Goal: Information Seeking & Learning: Learn about a topic

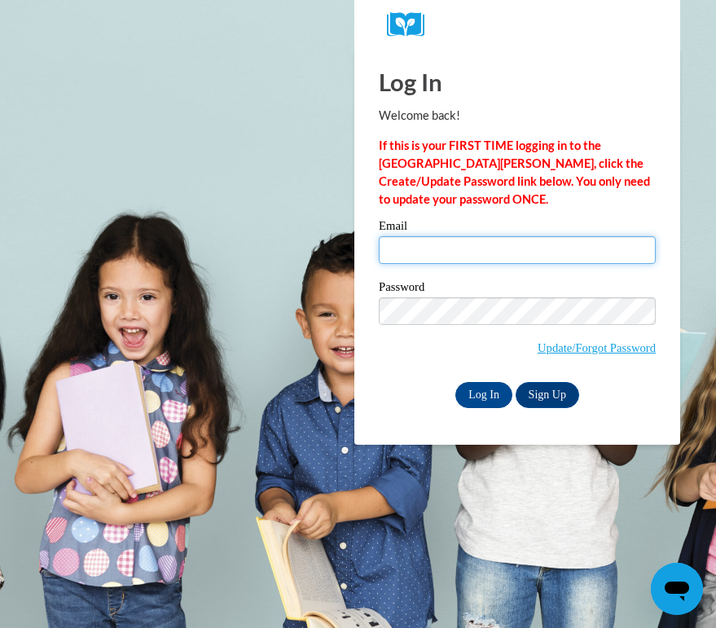
type input "forsbergm@uww.edu"
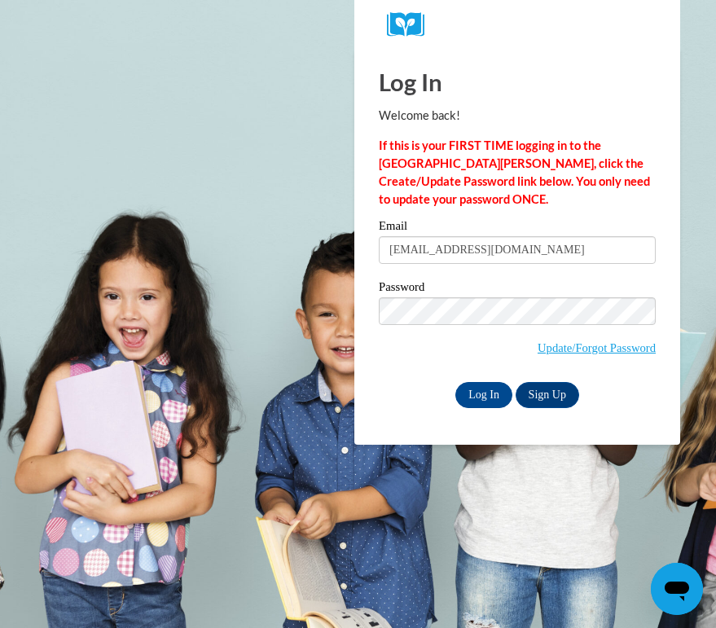
click at [446, 279] on div "Email forsbergm@uww.edu Password Update/Forgot Password Log In Sign Up OR" at bounding box center [517, 313] width 277 height 187
click at [494, 393] on input "Log In" at bounding box center [484, 395] width 57 height 26
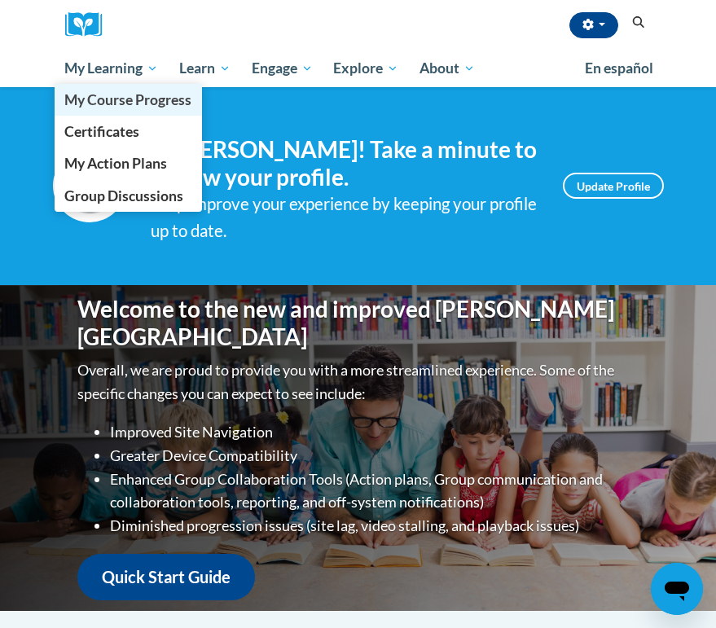
click at [110, 106] on span "My Course Progress" at bounding box center [127, 99] width 127 height 17
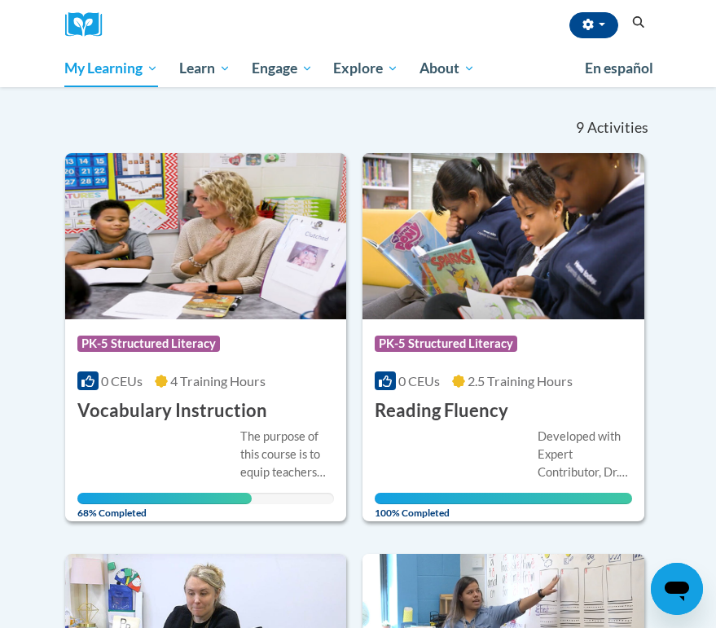
scroll to position [181, 0]
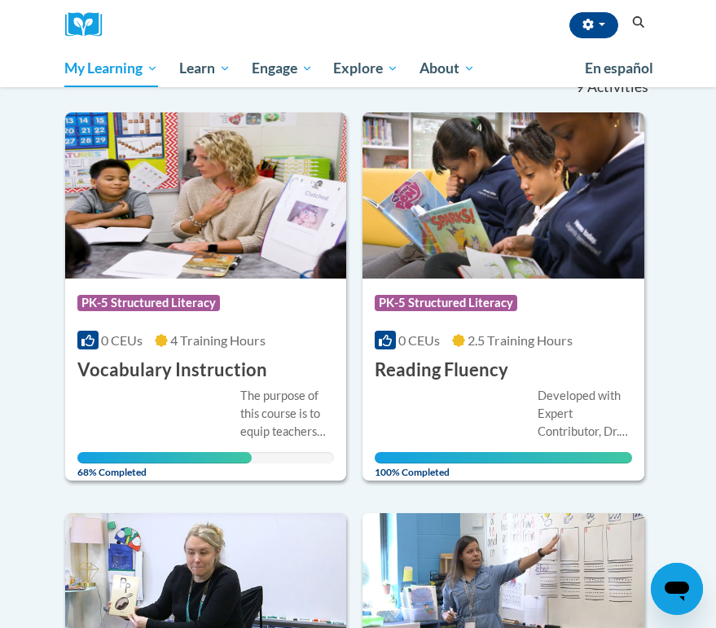
click at [243, 385] on div "More Info Open The purpose of this course is to equip teachers with research-ba…" at bounding box center [206, 430] width 282 height 94
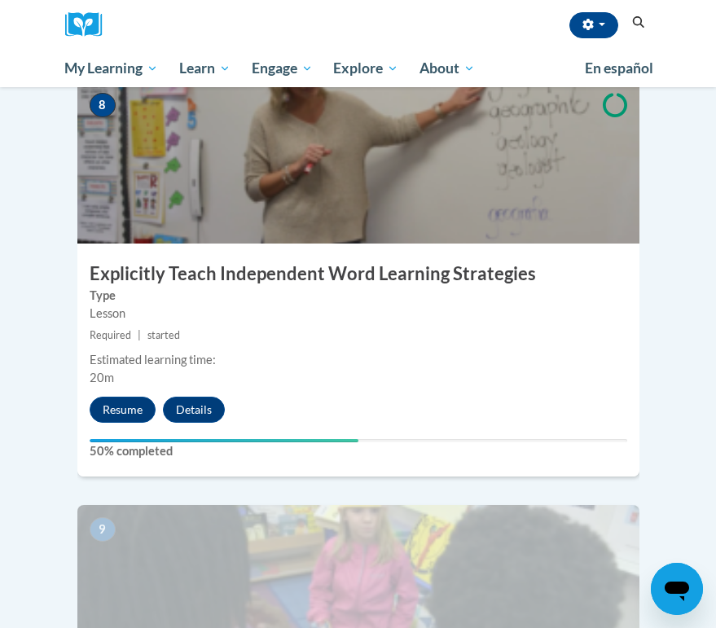
scroll to position [3330, 0]
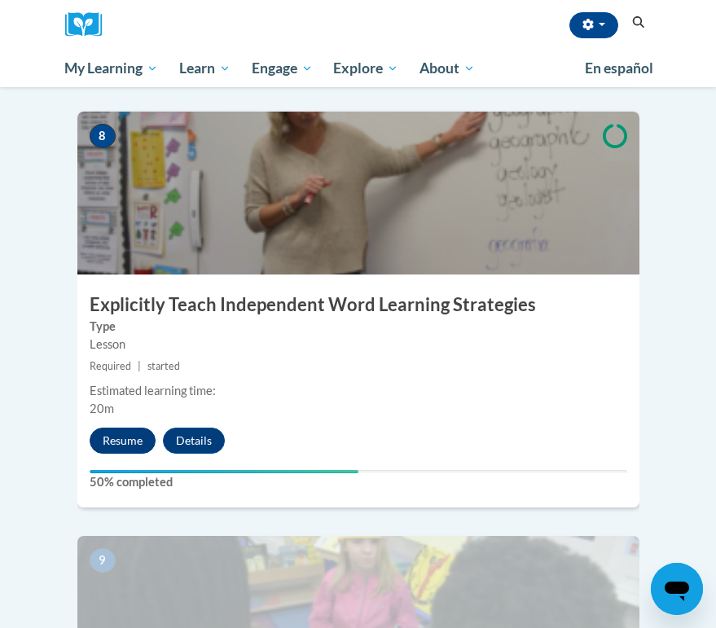
click at [110, 428] on button "Resume" at bounding box center [123, 441] width 66 height 26
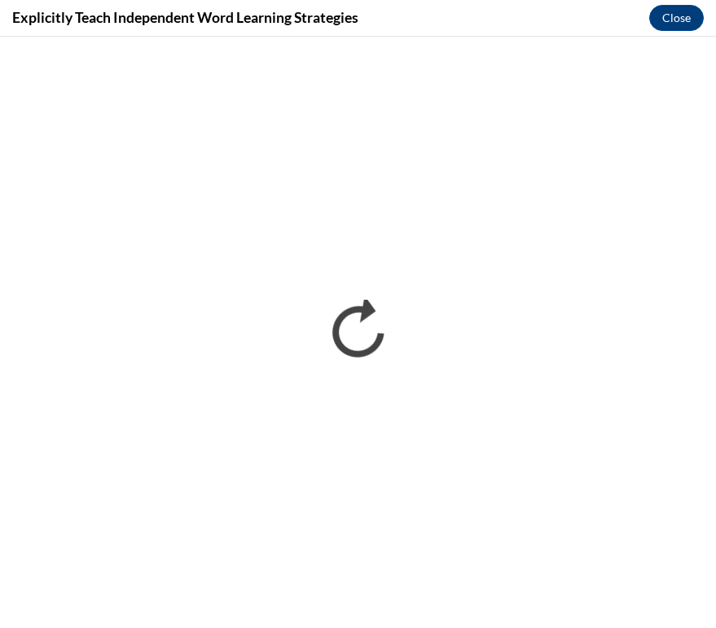
scroll to position [0, 0]
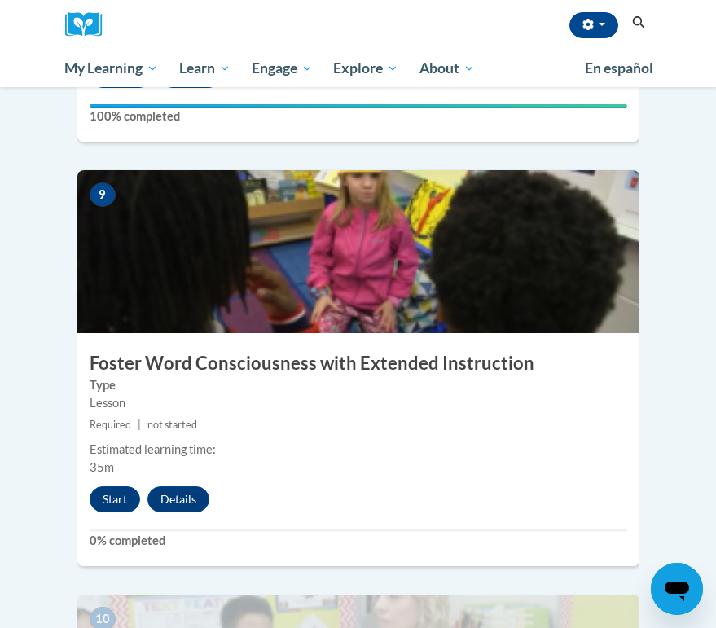
scroll to position [3764, 0]
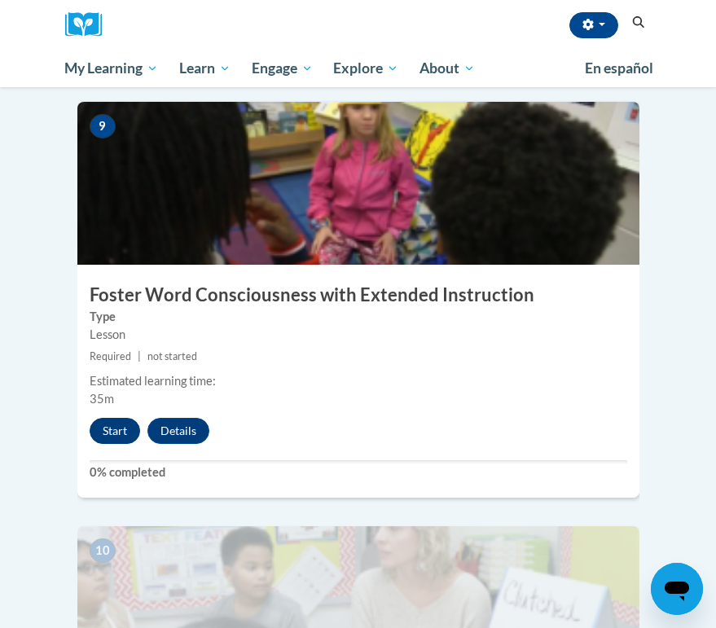
click at [126, 418] on button "Start" at bounding box center [115, 431] width 51 height 26
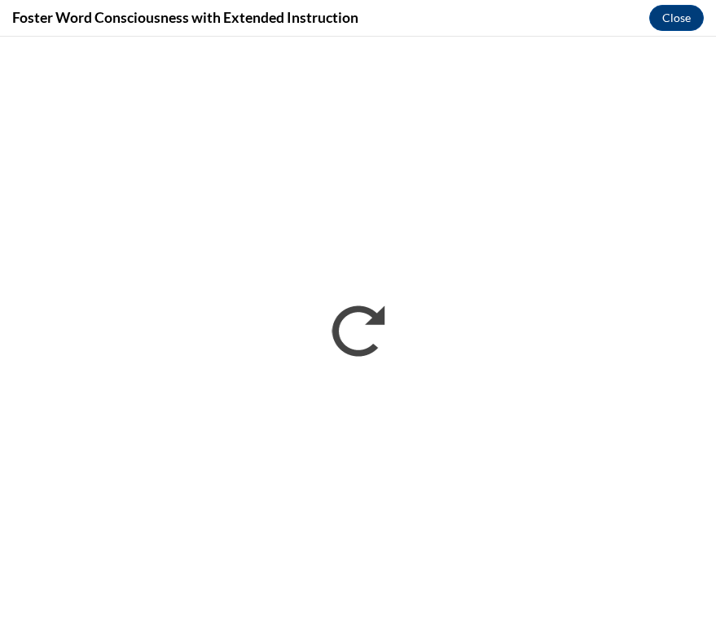
scroll to position [0, 0]
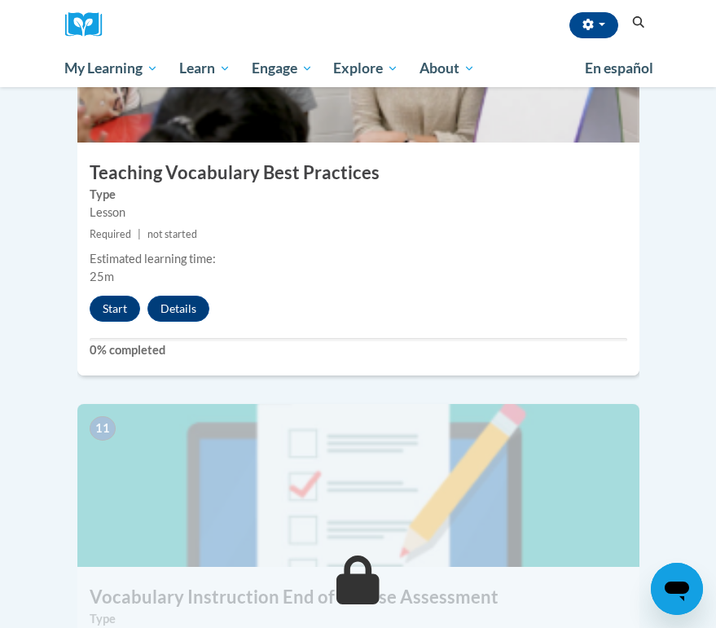
scroll to position [4136, 0]
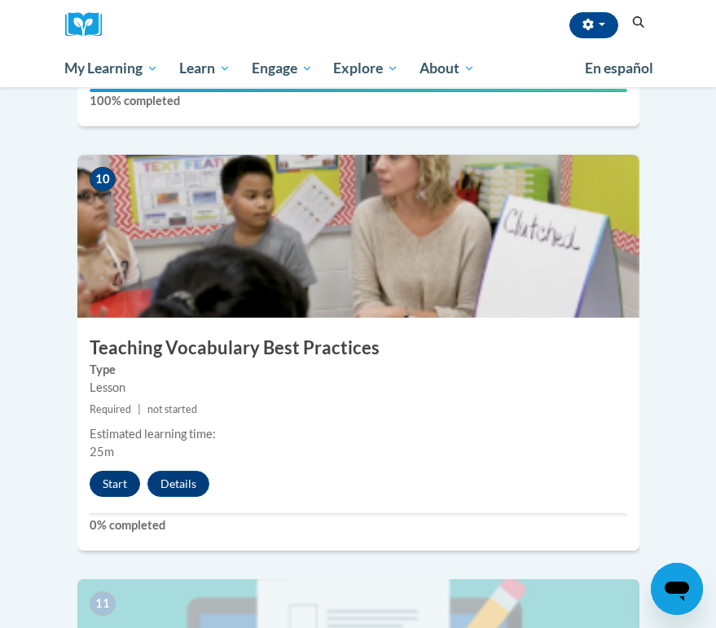
click at [125, 471] on button "Start" at bounding box center [115, 484] width 51 height 26
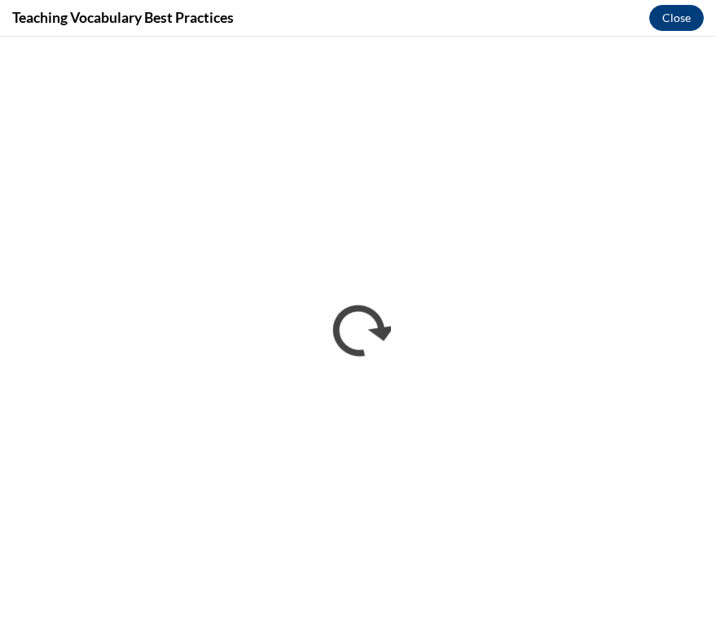
scroll to position [0, 0]
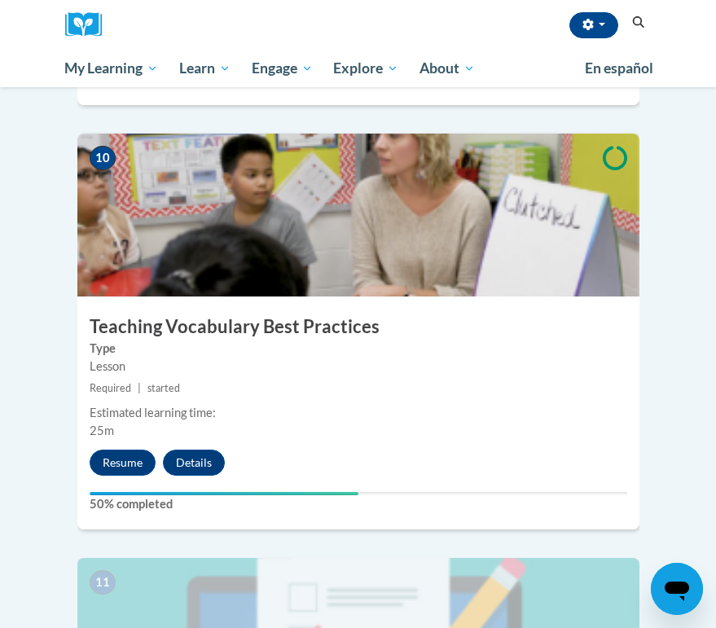
scroll to position [4134, 0]
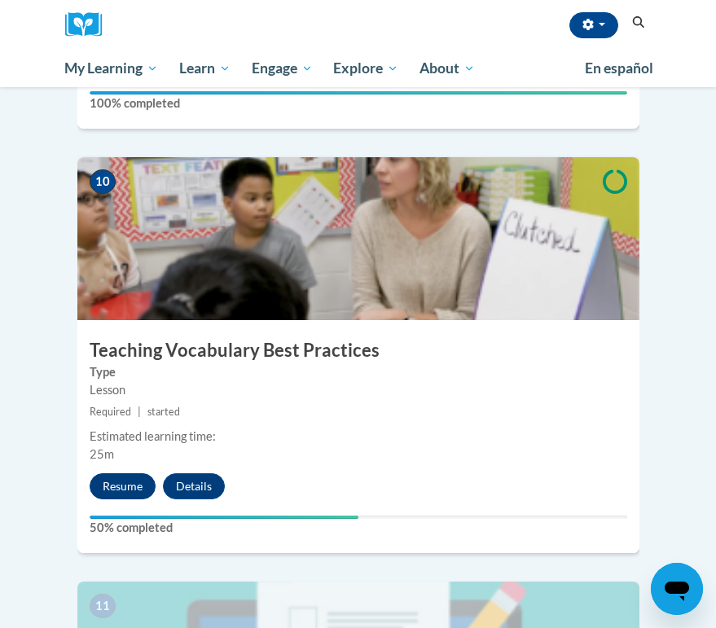
click at [124, 473] on button "Resume" at bounding box center [123, 486] width 66 height 26
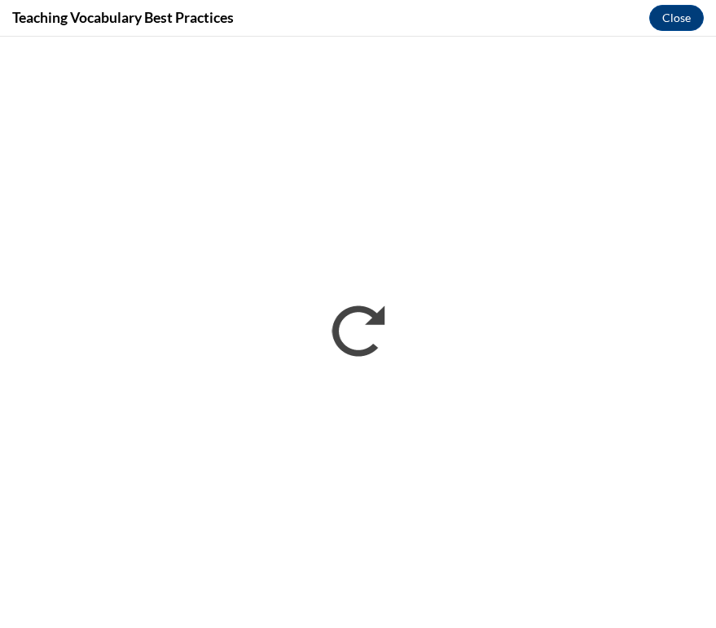
scroll to position [0, 0]
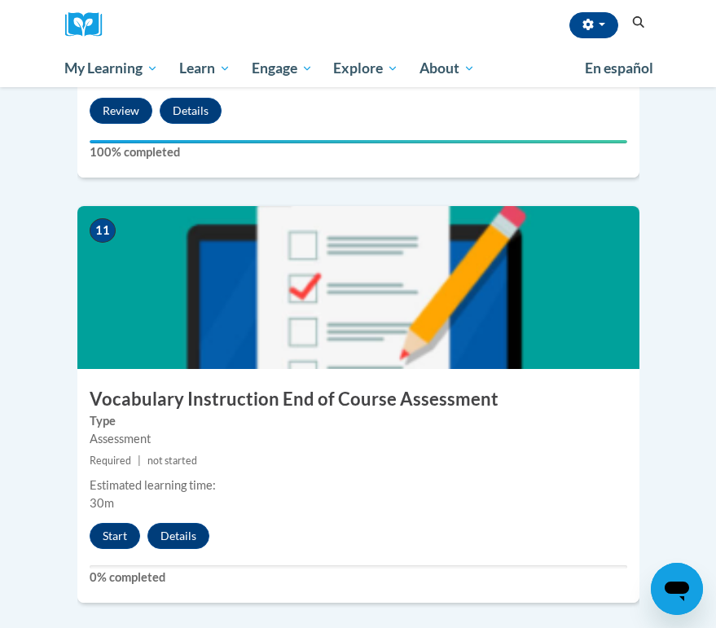
scroll to position [4405, 0]
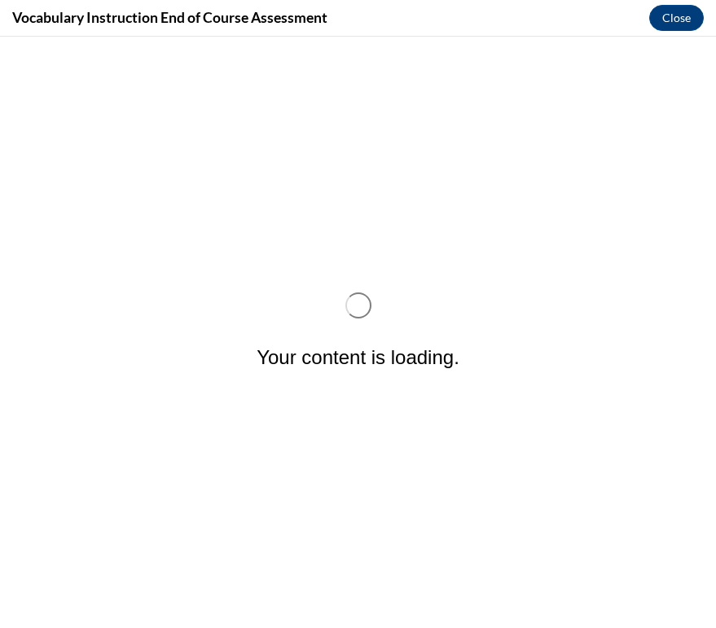
scroll to position [0, 0]
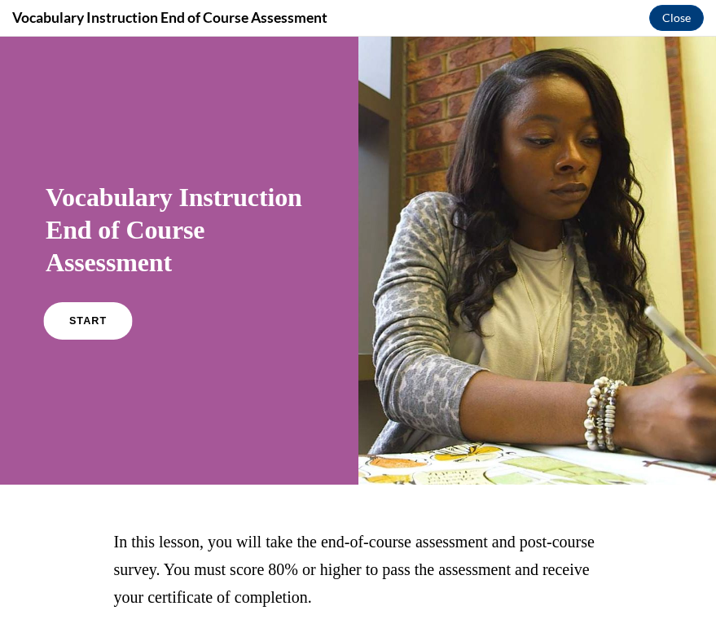
click at [95, 315] on span "START" at bounding box center [87, 321] width 37 height 12
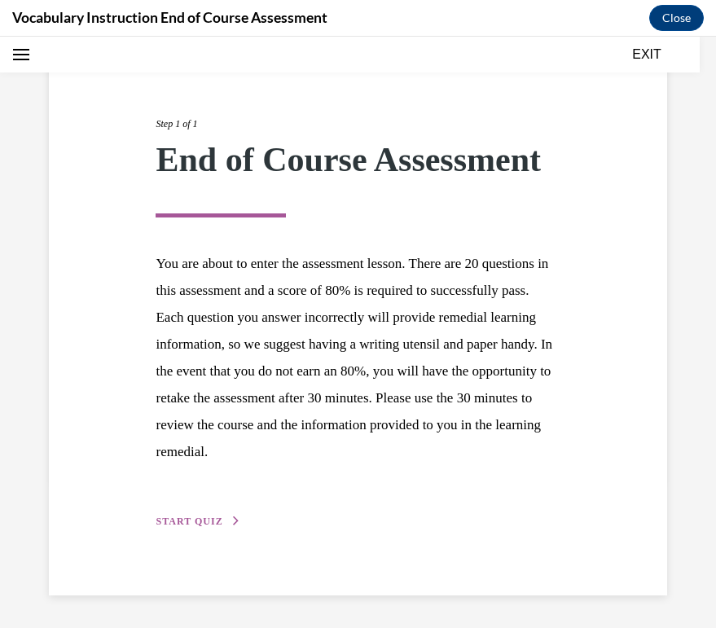
scroll to position [147, 0]
click at [214, 522] on span "START QUIZ" at bounding box center [189, 522] width 67 height 11
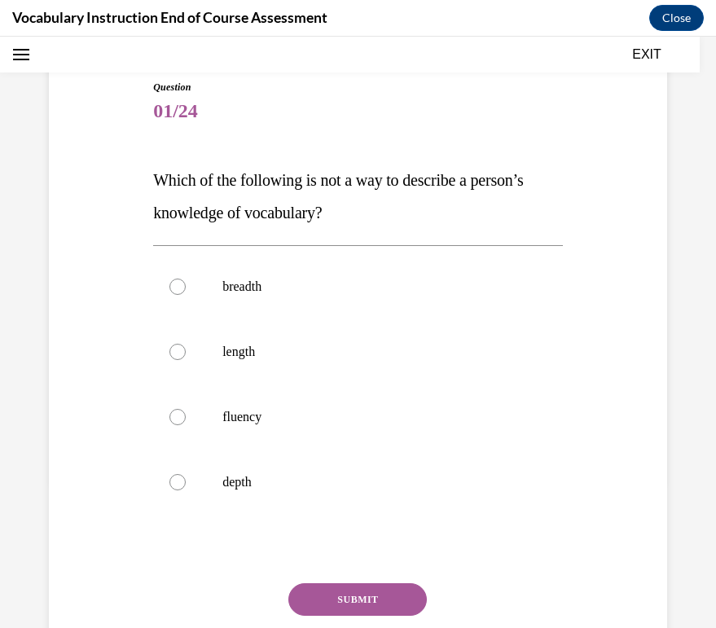
scroll to position [143, 0]
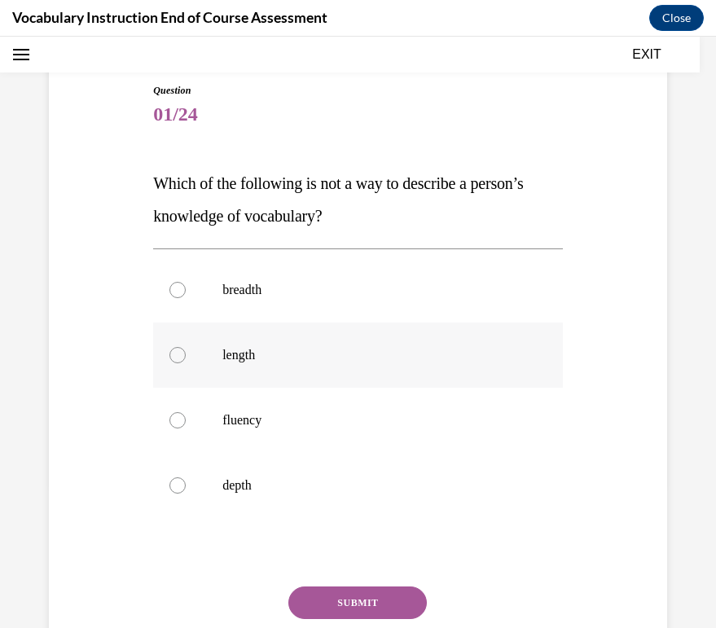
click at [277, 365] on label "length" at bounding box center [358, 355] width 410 height 65
click at [186, 363] on input "length" at bounding box center [178, 355] width 16 height 16
radio input "true"
click at [382, 597] on button "SUBMIT" at bounding box center [357, 603] width 139 height 33
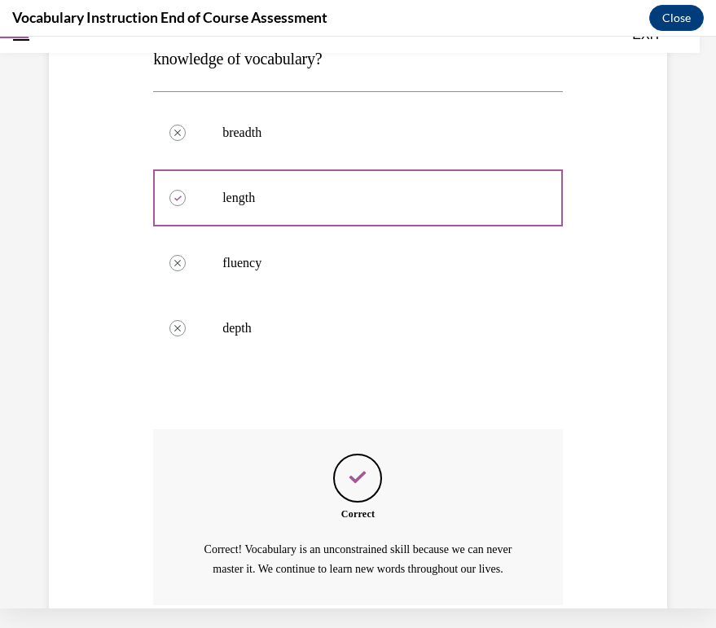
scroll to position [417, 0]
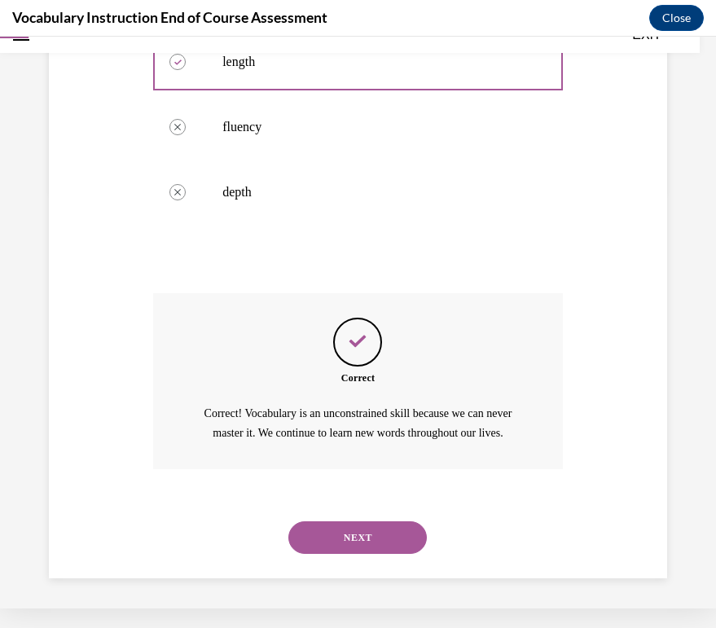
click at [361, 542] on button "NEXT" at bounding box center [357, 538] width 139 height 33
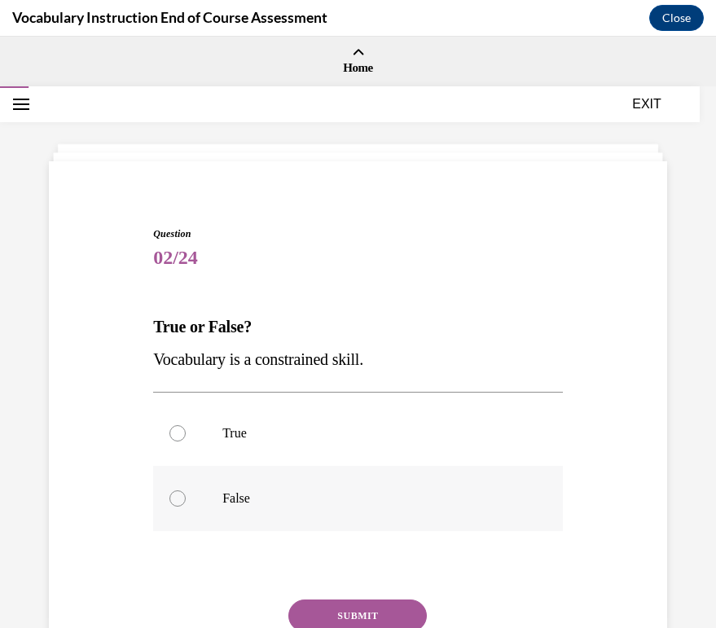
click at [311, 492] on p "False" at bounding box center [372, 499] width 300 height 16
click at [186, 492] on input "False" at bounding box center [178, 499] width 16 height 16
radio input "true"
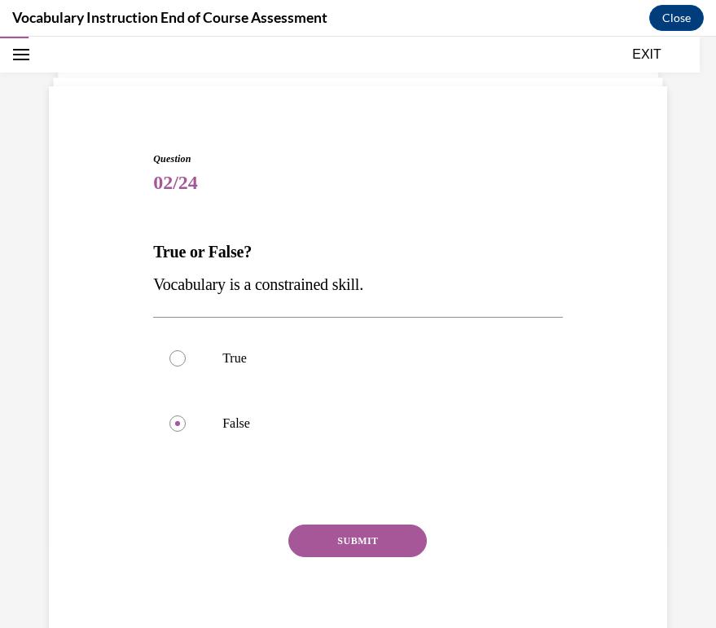
click at [333, 540] on button "SUBMIT" at bounding box center [357, 541] width 139 height 33
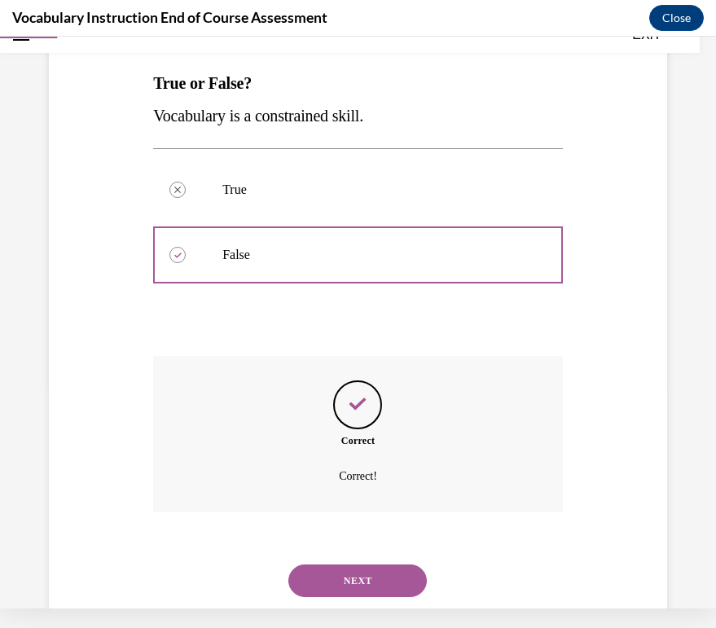
scroll to position [249, 0]
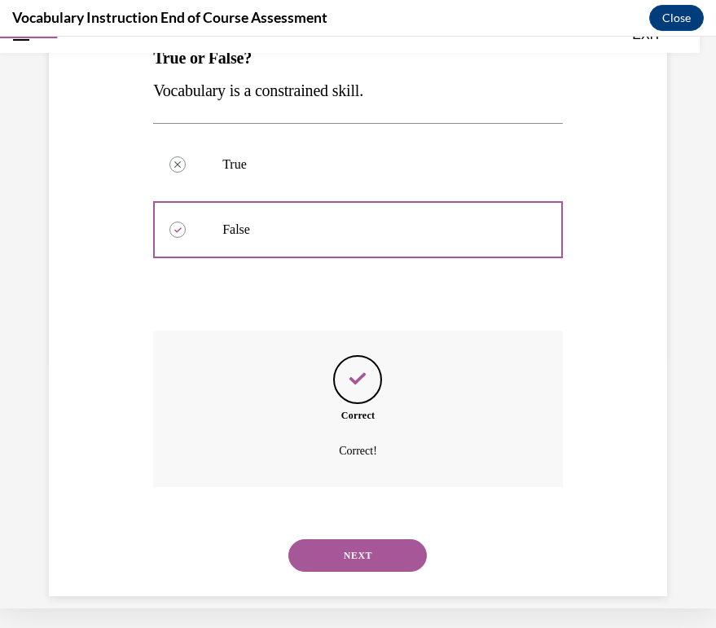
click at [385, 544] on button "NEXT" at bounding box center [357, 556] width 139 height 33
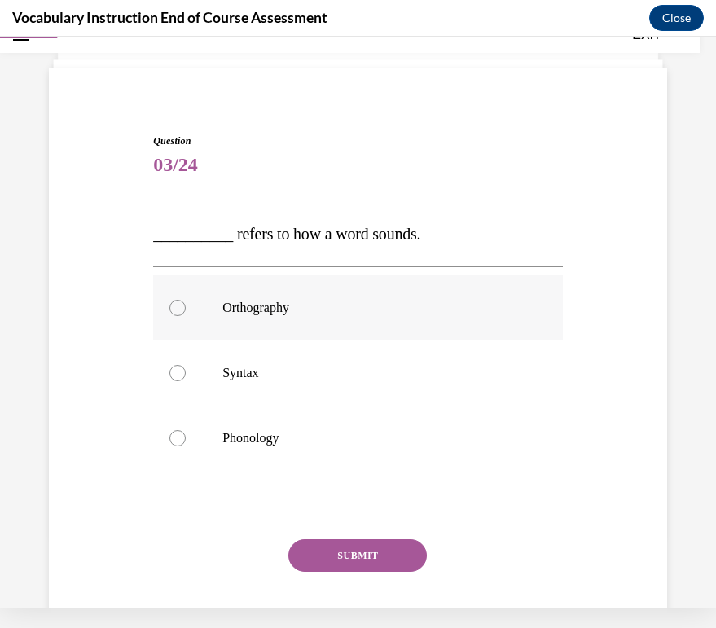
scroll to position [74, 0]
click at [372, 438] on p "Phonology" at bounding box center [372, 437] width 300 height 16
click at [186, 438] on input "Phonology" at bounding box center [178, 437] width 16 height 16
radio input "true"
click at [378, 558] on button "SUBMIT" at bounding box center [357, 555] width 139 height 33
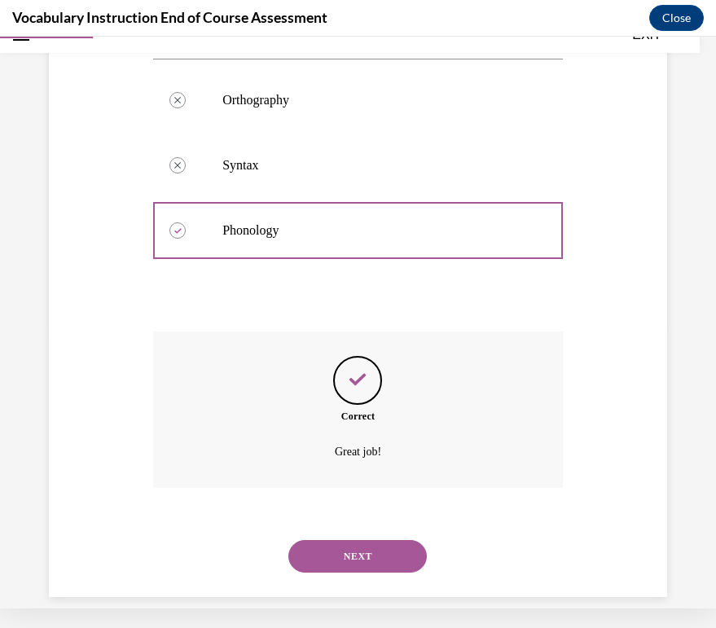
scroll to position [282, 0]
click at [361, 540] on button "NEXT" at bounding box center [357, 556] width 139 height 33
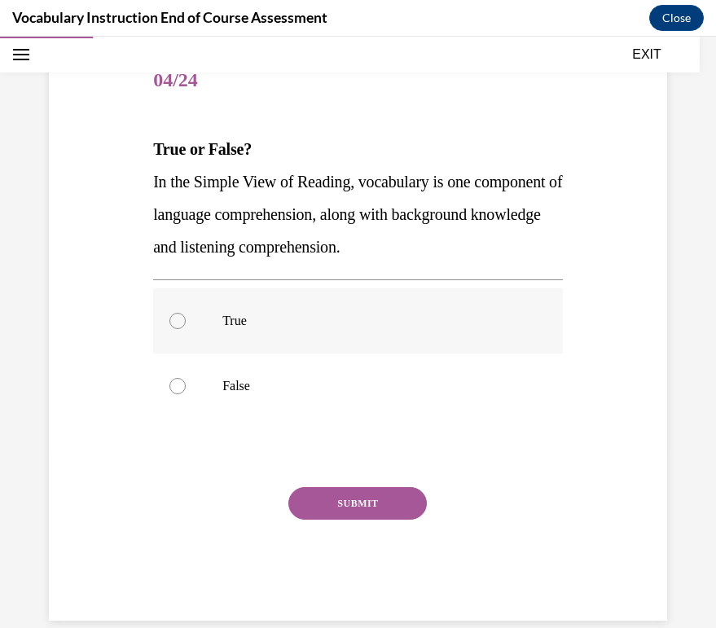
click at [403, 346] on label "True" at bounding box center [358, 320] width 410 height 65
click at [186, 329] on input "True" at bounding box center [178, 321] width 16 height 16
radio input "true"
click at [361, 381] on p "False" at bounding box center [372, 386] width 300 height 16
click at [186, 381] on input "False" at bounding box center [178, 386] width 16 height 16
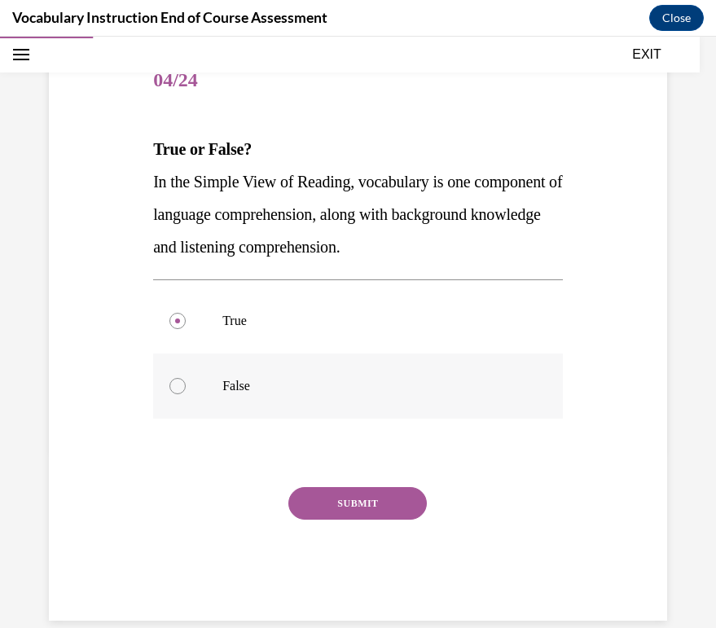
radio input "true"
click at [372, 504] on button "SUBMIT" at bounding box center [357, 503] width 139 height 33
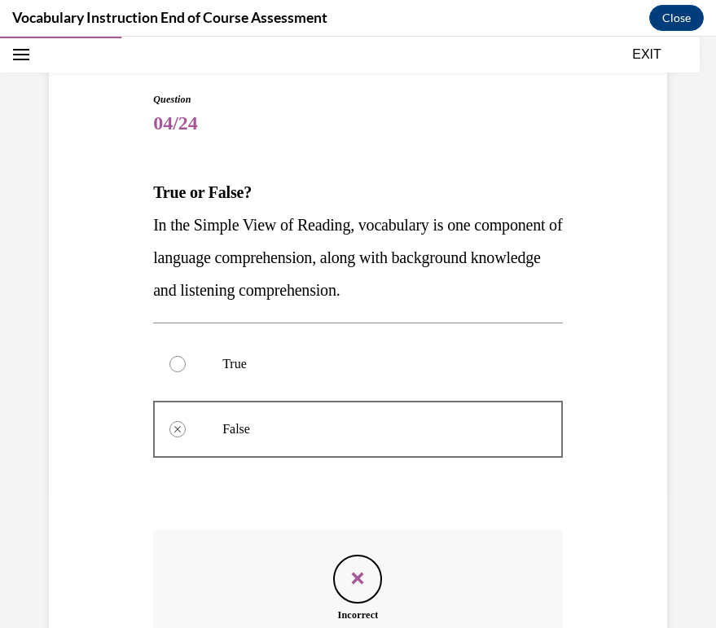
scroll to position [315, 0]
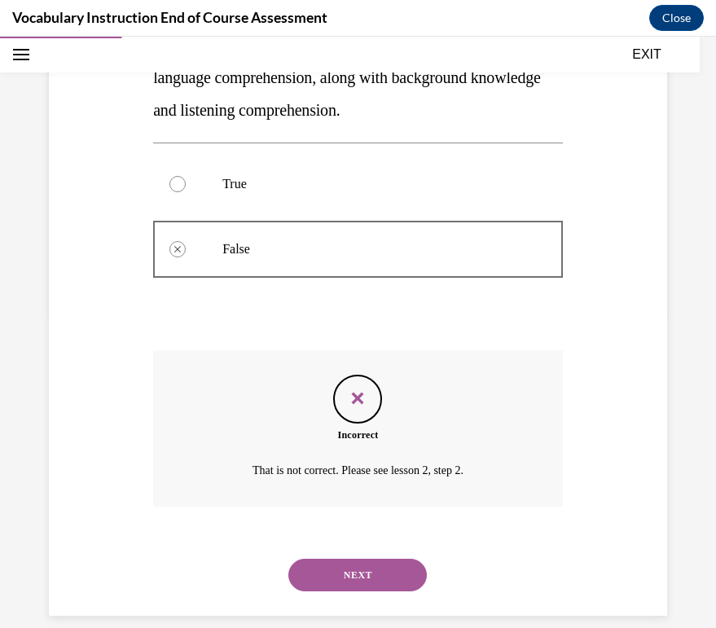
click at [363, 565] on button "NEXT" at bounding box center [357, 575] width 139 height 33
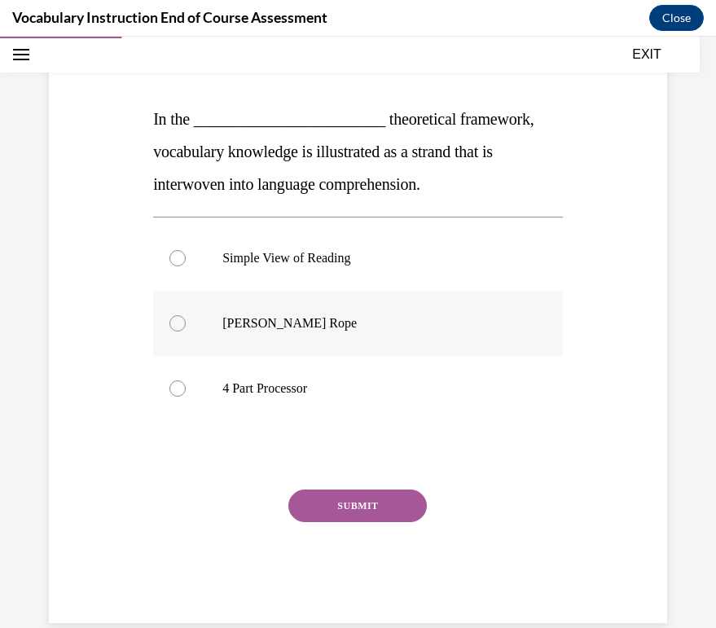
click at [327, 355] on label "Scarborough's Rope" at bounding box center [358, 323] width 410 height 65
click at [186, 332] on input "Scarborough's Rope" at bounding box center [178, 323] width 16 height 16
radio input "true"
click at [369, 526] on div "SUBMIT" at bounding box center [358, 530] width 410 height 81
click at [365, 544] on div "SUBMIT" at bounding box center [358, 530] width 410 height 81
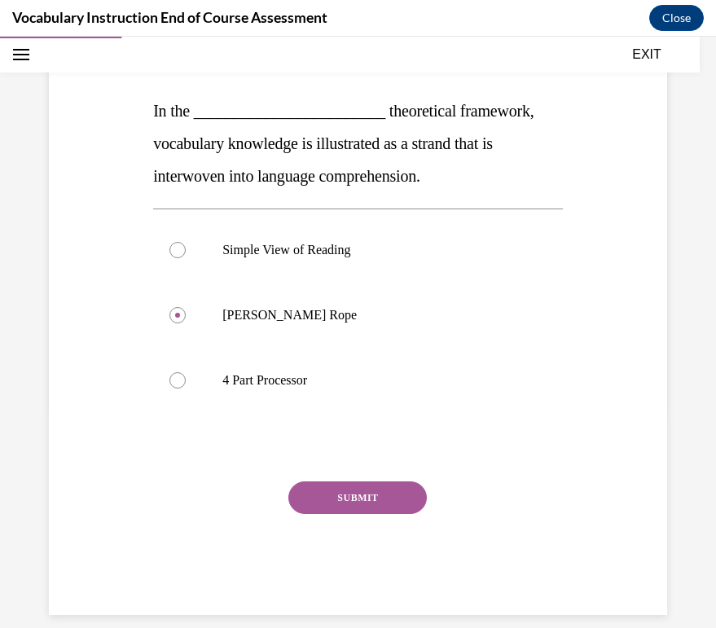
click at [348, 499] on button "SUBMIT" at bounding box center [357, 498] width 139 height 33
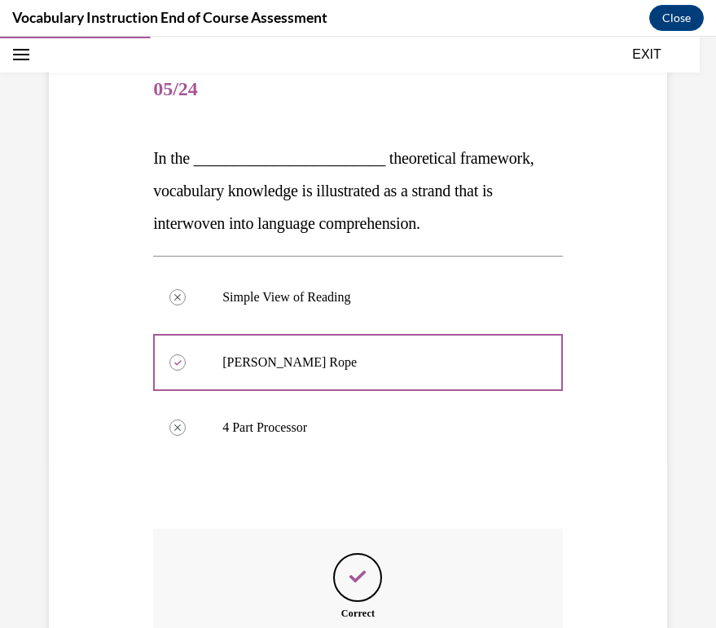
click at [348, 499] on div "Question 05/24 In the ________________________ theoretical framework, vocabular…" at bounding box center [358, 426] width 410 height 737
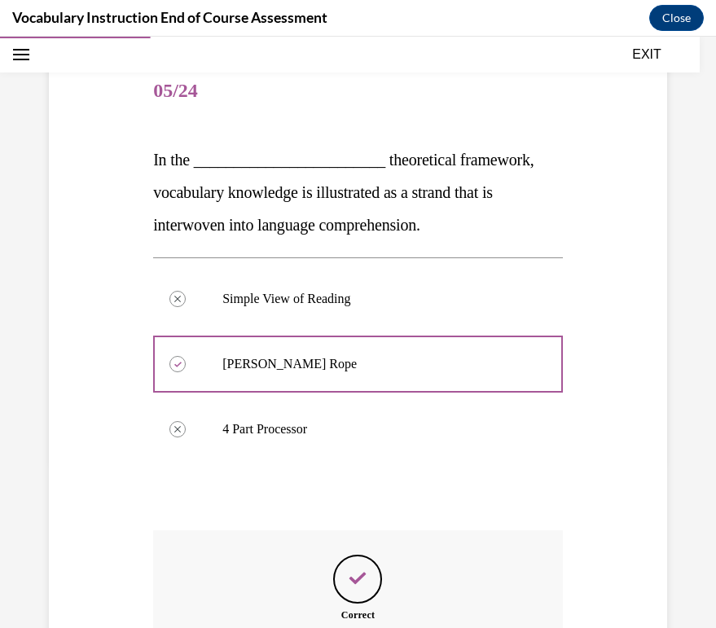
scroll to position [347, 0]
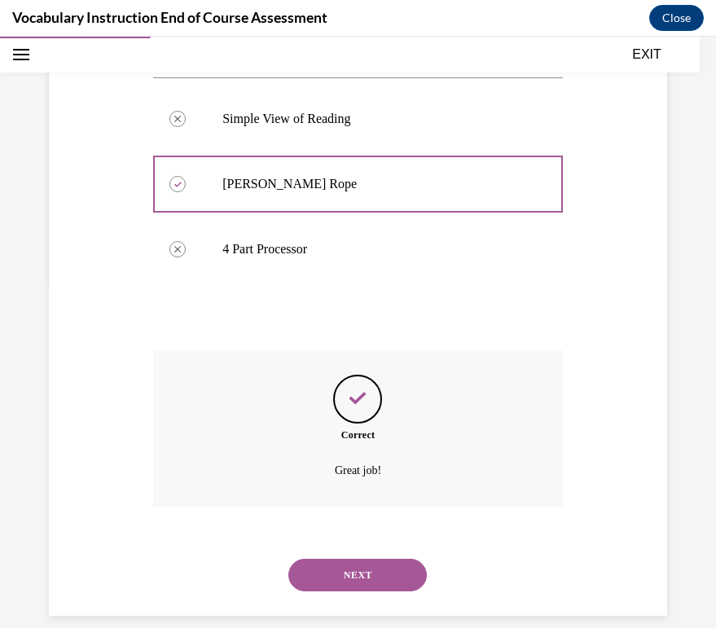
click at [363, 559] on button "NEXT" at bounding box center [357, 575] width 139 height 33
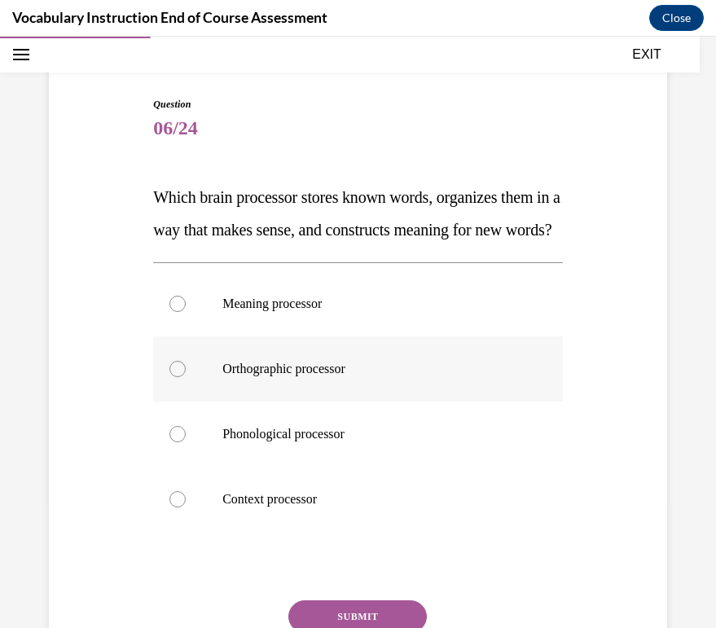
scroll to position [139, 0]
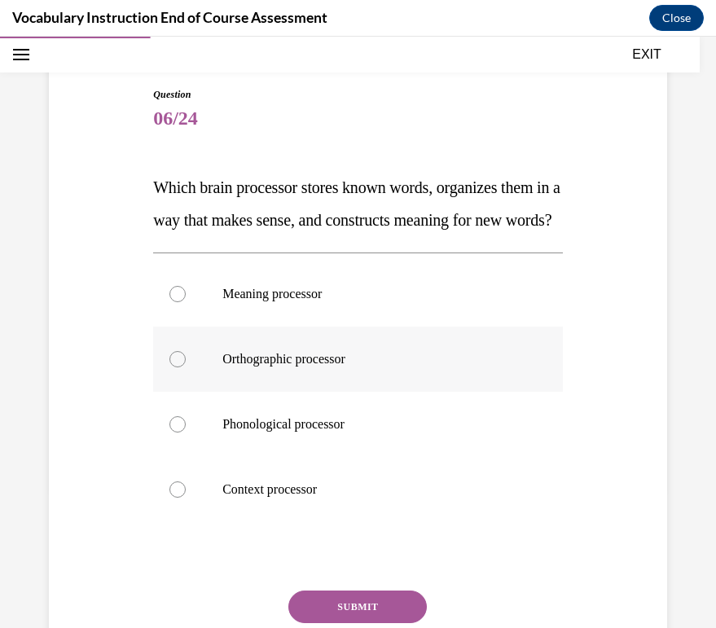
click at [352, 368] on p "Orthographic processor" at bounding box center [372, 359] width 300 height 16
click at [186, 368] on input "Orthographic processor" at bounding box center [178, 359] width 16 height 16
radio input "true"
click at [293, 498] on p "Context processor" at bounding box center [372, 490] width 300 height 16
click at [186, 498] on input "Context processor" at bounding box center [178, 490] width 16 height 16
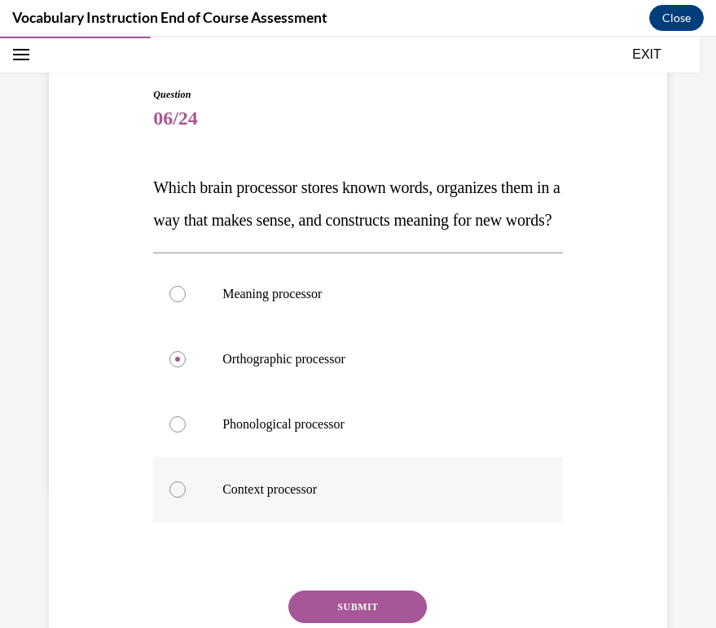
radio input "true"
click at [302, 302] on p "Meaning processor" at bounding box center [372, 294] width 300 height 16
click at [186, 302] on input "Meaning processor" at bounding box center [178, 294] width 16 height 16
radio input "true"
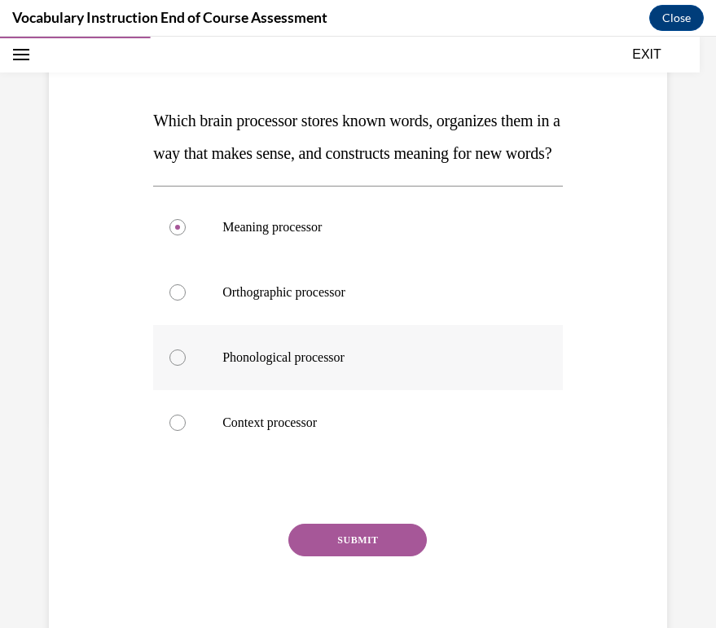
scroll to position [214, 0]
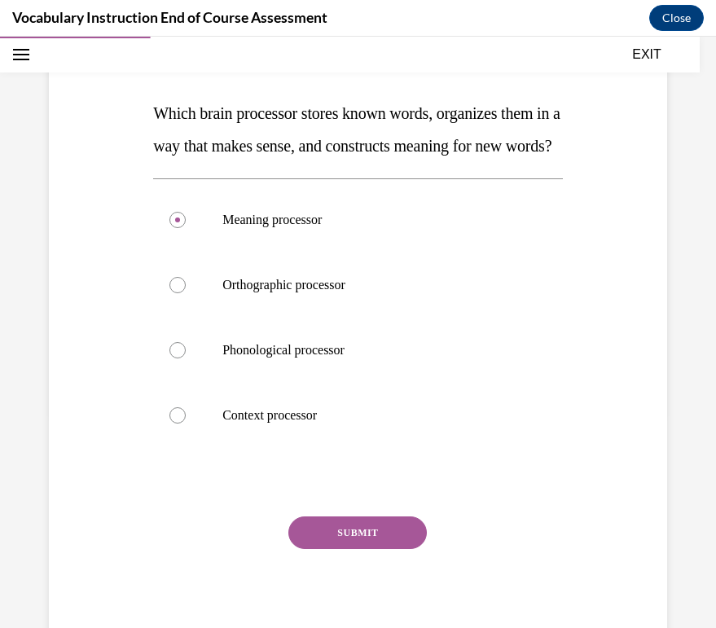
click at [373, 549] on button "SUBMIT" at bounding box center [357, 533] width 139 height 33
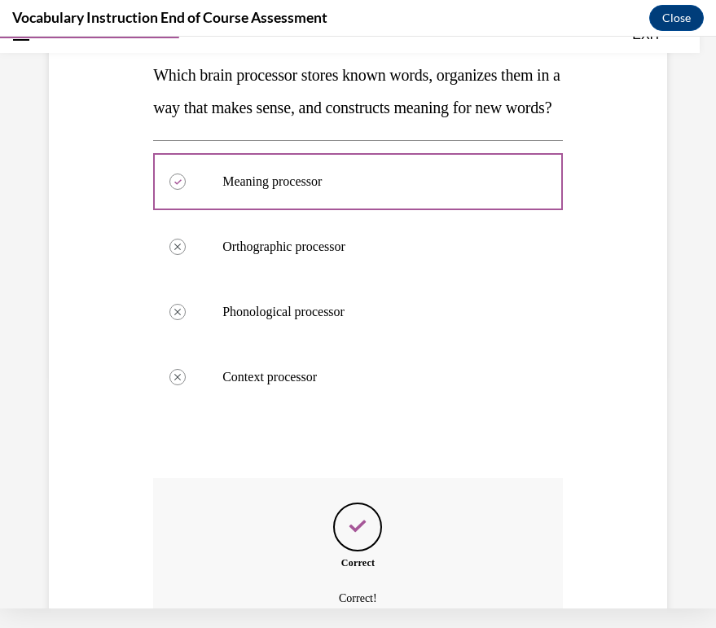
scroll to position [412, 0]
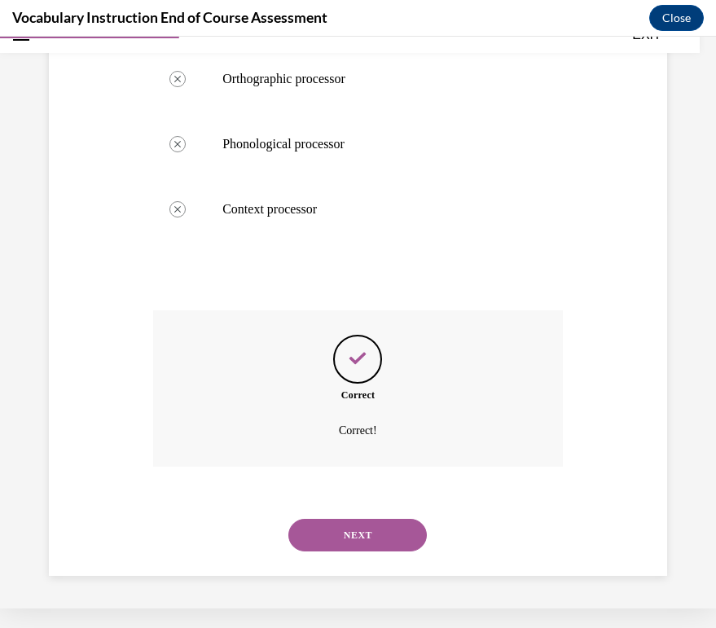
click at [368, 543] on button "NEXT" at bounding box center [357, 535] width 139 height 33
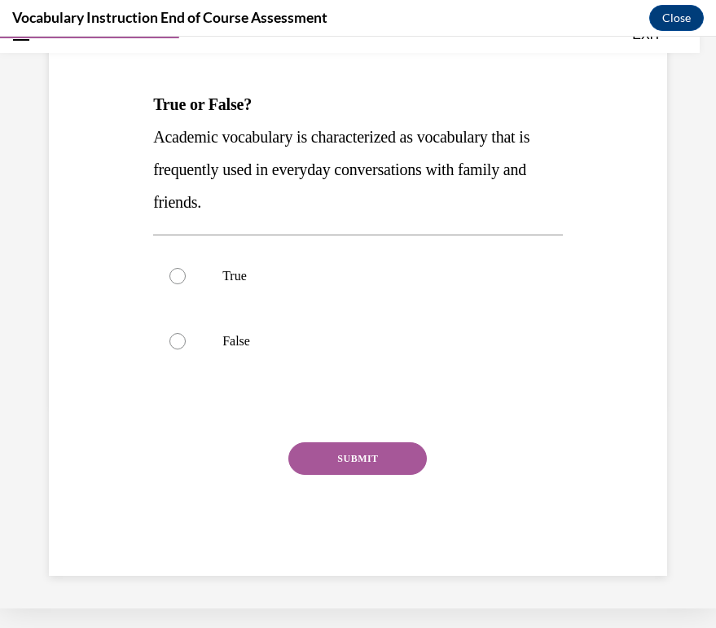
scroll to position [0, 0]
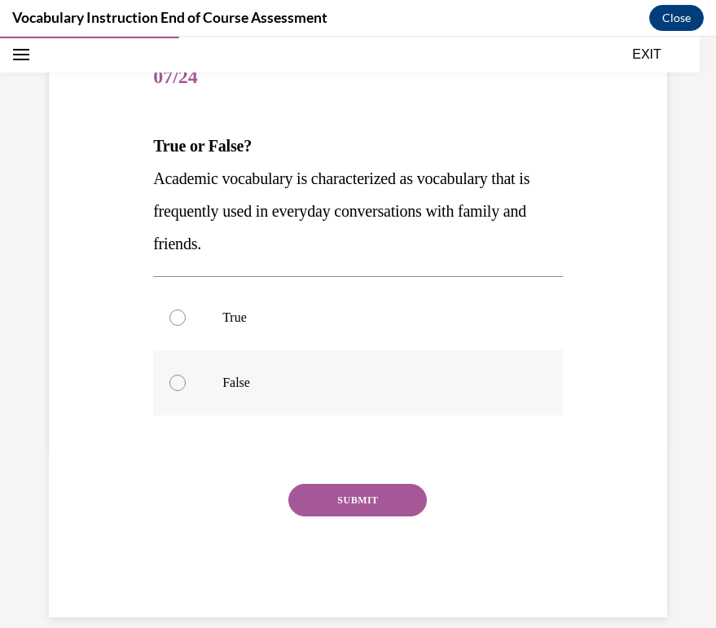
click at [321, 387] on p "False" at bounding box center [372, 383] width 300 height 16
click at [186, 387] on input "False" at bounding box center [178, 383] width 16 height 16
radio input "true"
click at [330, 495] on button "SUBMIT" at bounding box center [357, 500] width 139 height 33
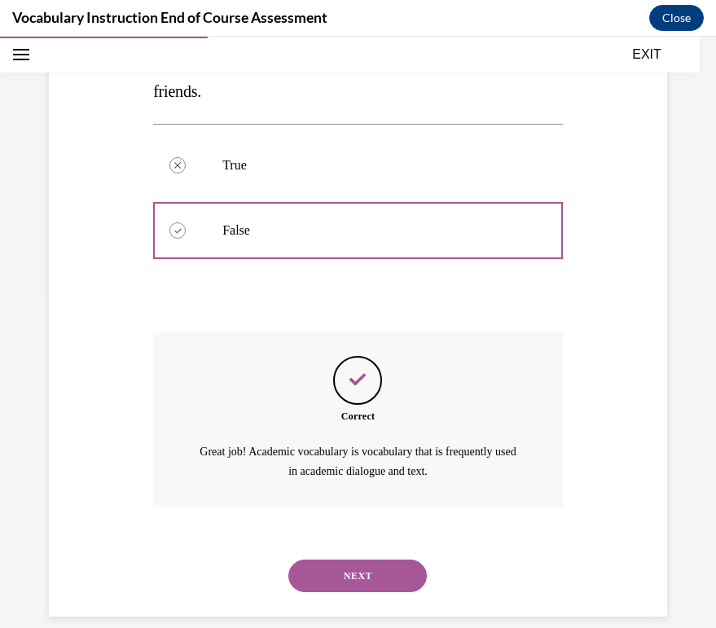
click at [359, 560] on button "NEXT" at bounding box center [357, 576] width 139 height 33
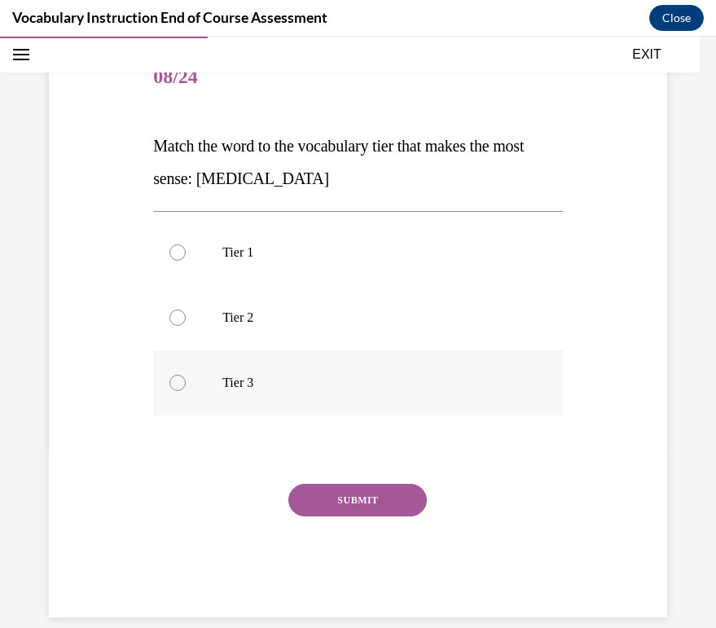
click at [287, 388] on p "Tier 3" at bounding box center [372, 383] width 300 height 16
click at [186, 388] on input "Tier 3" at bounding box center [178, 383] width 16 height 16
radio input "true"
click at [325, 505] on button "SUBMIT" at bounding box center [357, 500] width 139 height 33
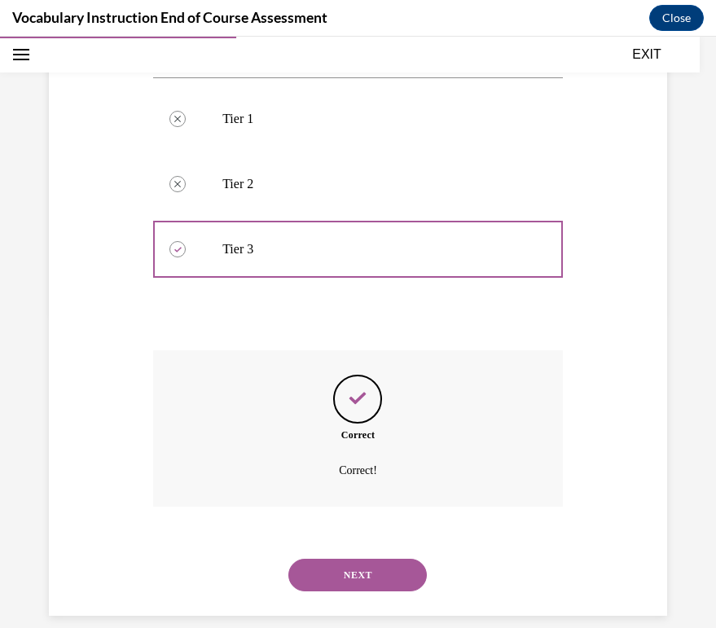
click at [370, 559] on button "NEXT" at bounding box center [357, 575] width 139 height 33
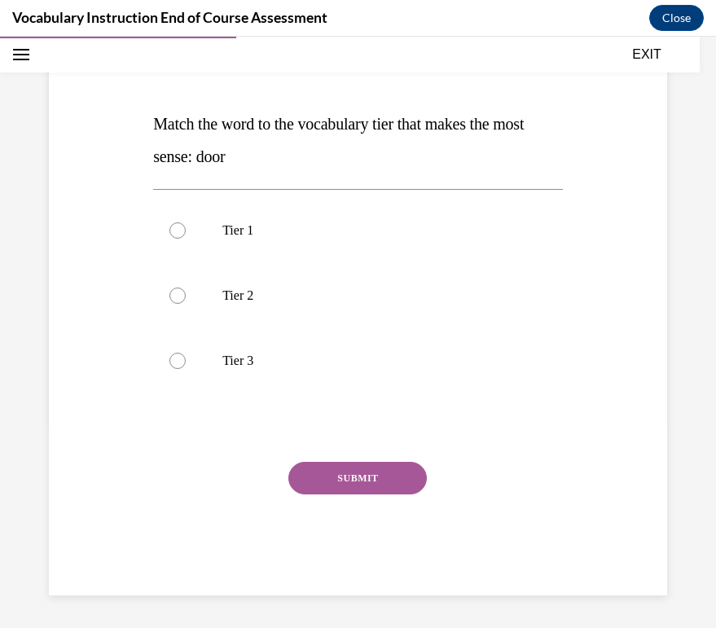
scroll to position [178, 0]
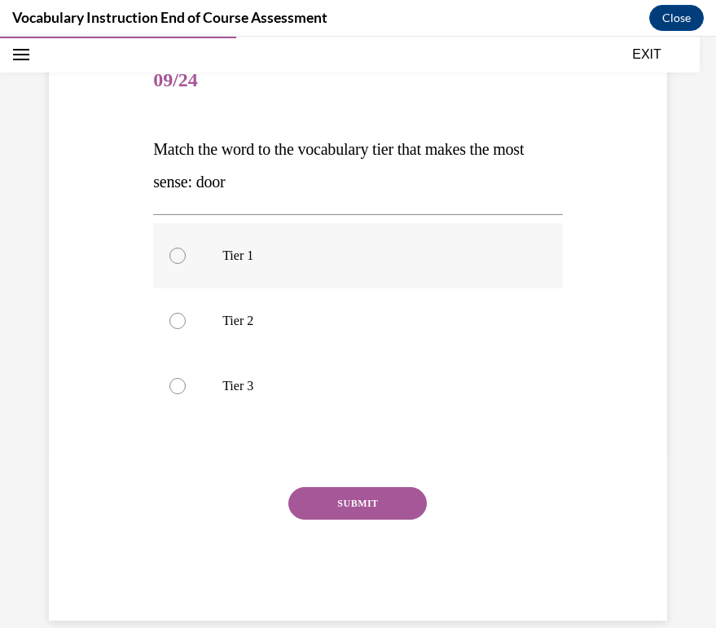
click at [282, 262] on p "Tier 1" at bounding box center [372, 256] width 300 height 16
click at [186, 262] on input "Tier 1" at bounding box center [178, 256] width 16 height 16
radio input "true"
click at [390, 496] on button "SUBMIT" at bounding box center [357, 503] width 139 height 33
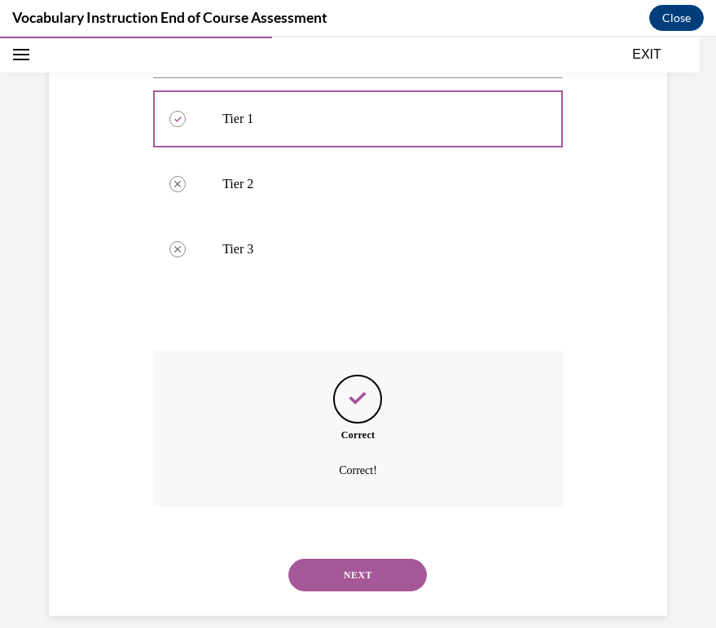
click at [371, 559] on button "NEXT" at bounding box center [357, 575] width 139 height 33
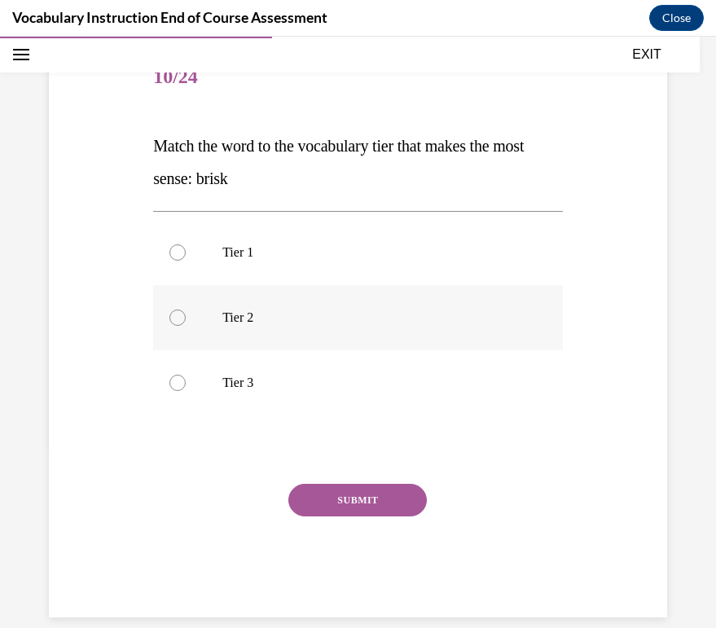
click at [303, 326] on label "Tier 2" at bounding box center [358, 317] width 410 height 65
click at [186, 326] on input "Tier 2" at bounding box center [178, 318] width 16 height 16
radio input "true"
click at [351, 500] on button "SUBMIT" at bounding box center [357, 500] width 139 height 33
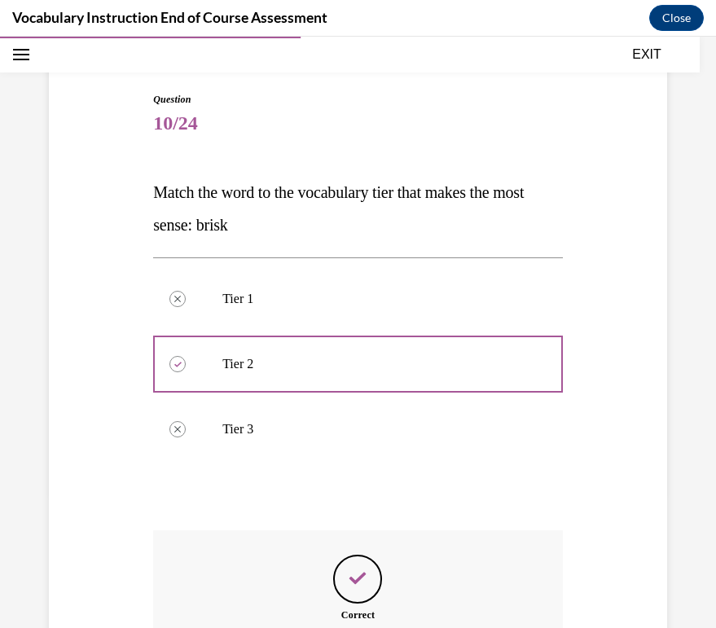
scroll to position [315, 0]
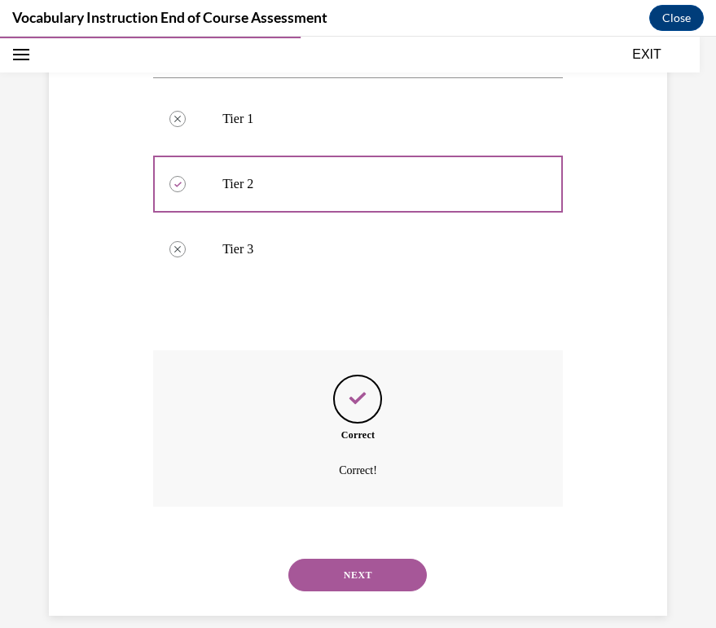
click at [368, 559] on button "NEXT" at bounding box center [357, 575] width 139 height 33
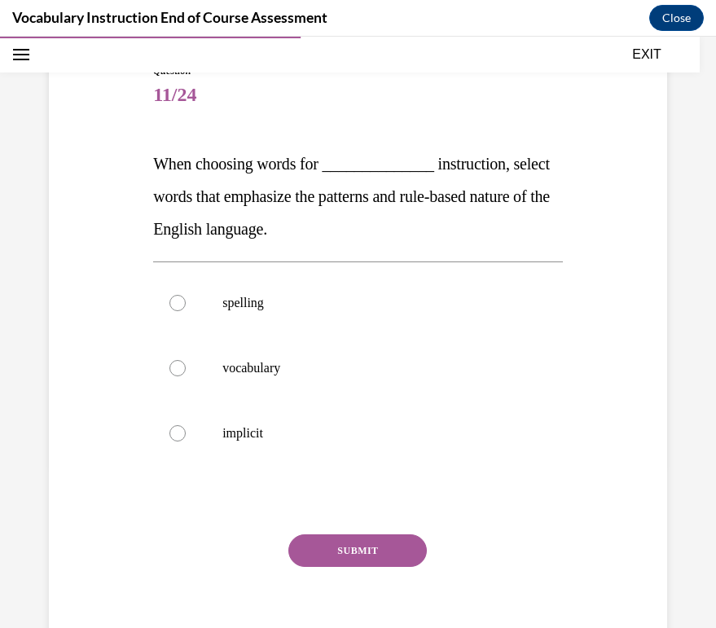
scroll to position [170, 0]
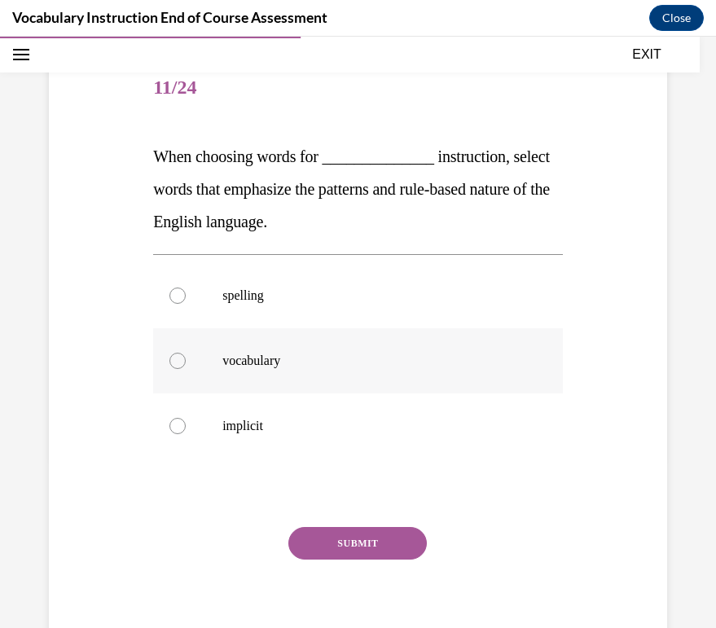
click at [342, 379] on label "vocabulary" at bounding box center [358, 360] width 410 height 65
click at [186, 369] on input "vocabulary" at bounding box center [178, 361] width 16 height 16
radio input "true"
click at [343, 546] on button "SUBMIT" at bounding box center [357, 543] width 139 height 33
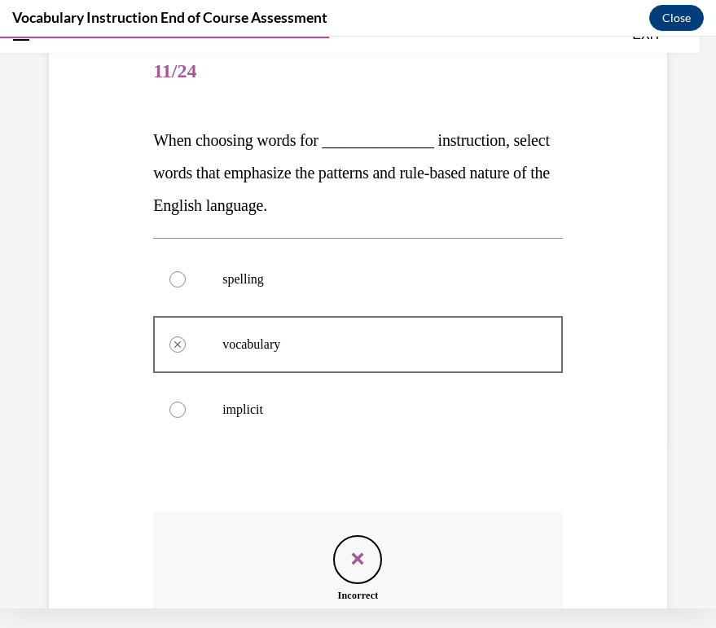
scroll to position [347, 0]
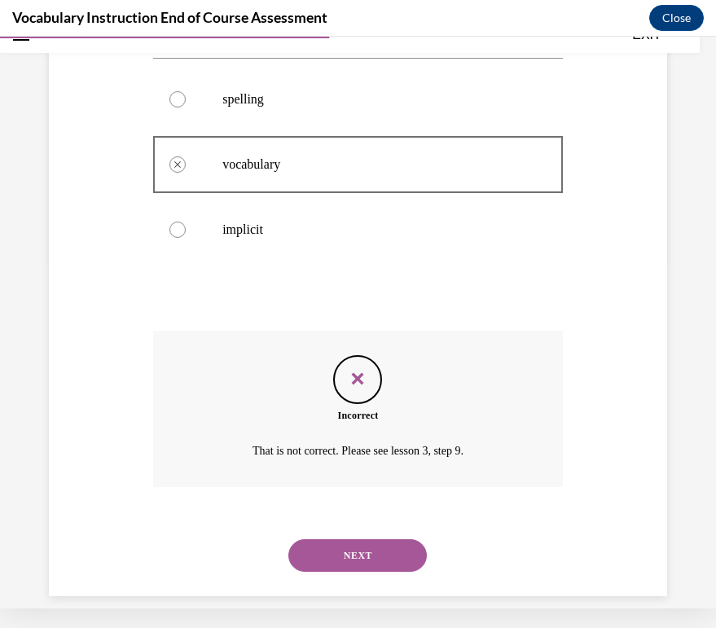
click at [385, 540] on button "NEXT" at bounding box center [357, 556] width 139 height 33
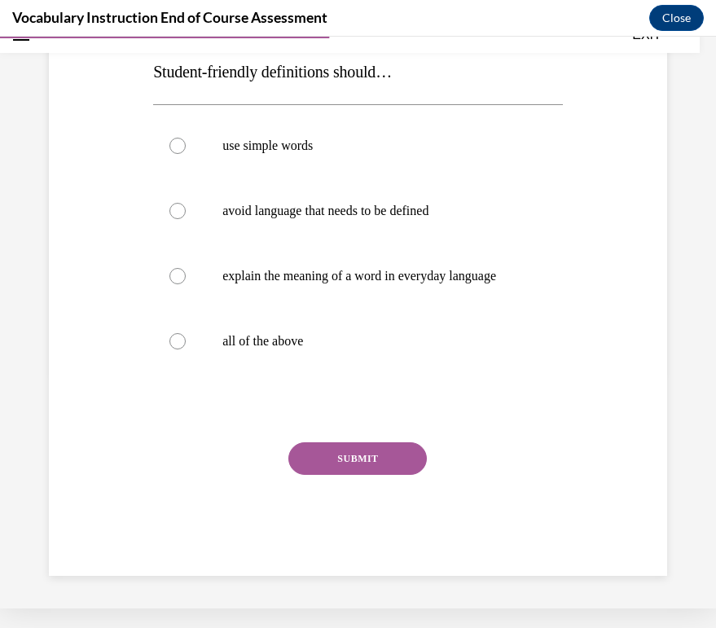
scroll to position [0, 0]
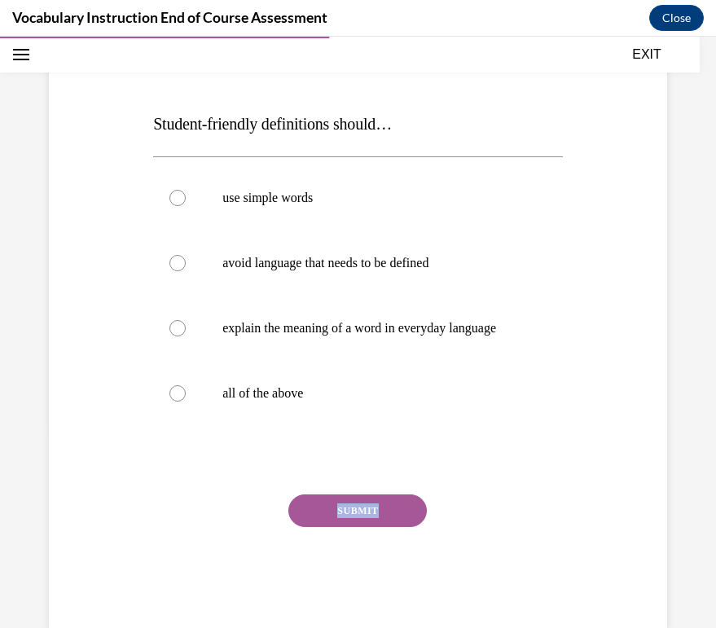
click at [385, 538] on div "SUBMIT" at bounding box center [358, 535] width 410 height 81
click at [405, 348] on label "explain the meaning of a word in everyday language" at bounding box center [358, 328] width 410 height 65
click at [186, 337] on input "explain the meaning of a word in everyday language" at bounding box center [178, 328] width 16 height 16
radio input "true"
click at [271, 416] on label "all of the above" at bounding box center [358, 393] width 410 height 65
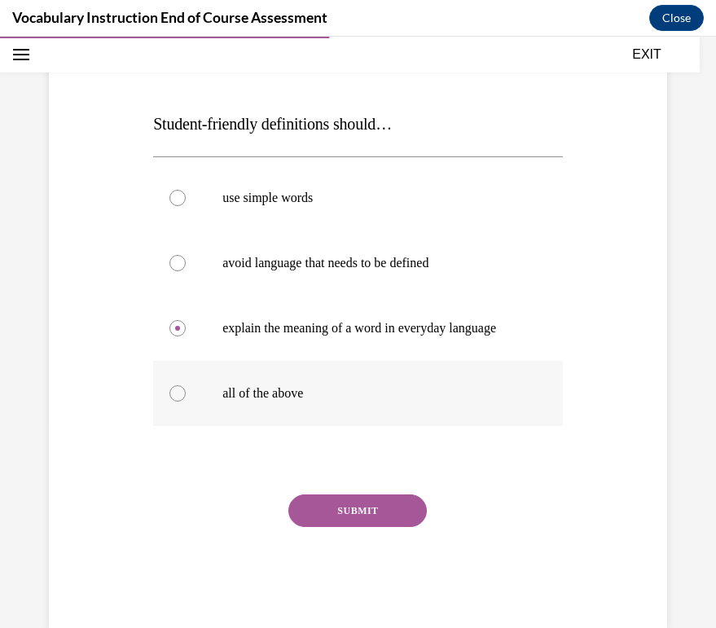
click at [186, 402] on input "all of the above" at bounding box center [178, 393] width 16 height 16
radio input "true"
click at [364, 540] on div "SUBMIT" at bounding box center [358, 535] width 410 height 81
click at [313, 530] on div "SUBMIT" at bounding box center [358, 535] width 410 height 81
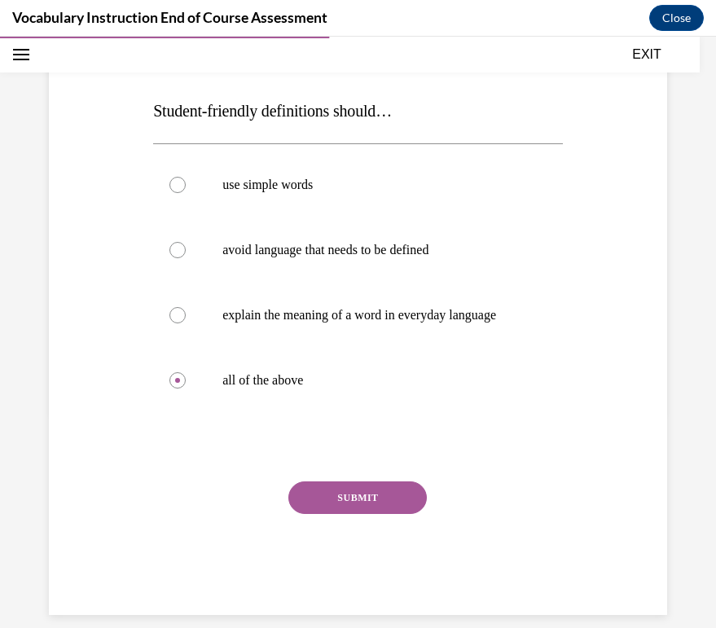
click at [374, 498] on button "SUBMIT" at bounding box center [357, 498] width 139 height 33
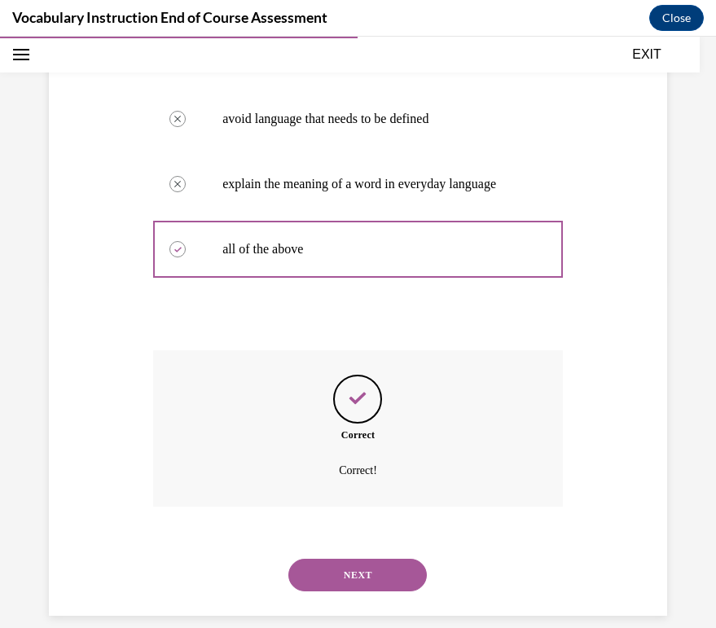
click at [382, 560] on button "NEXT" at bounding box center [357, 575] width 139 height 33
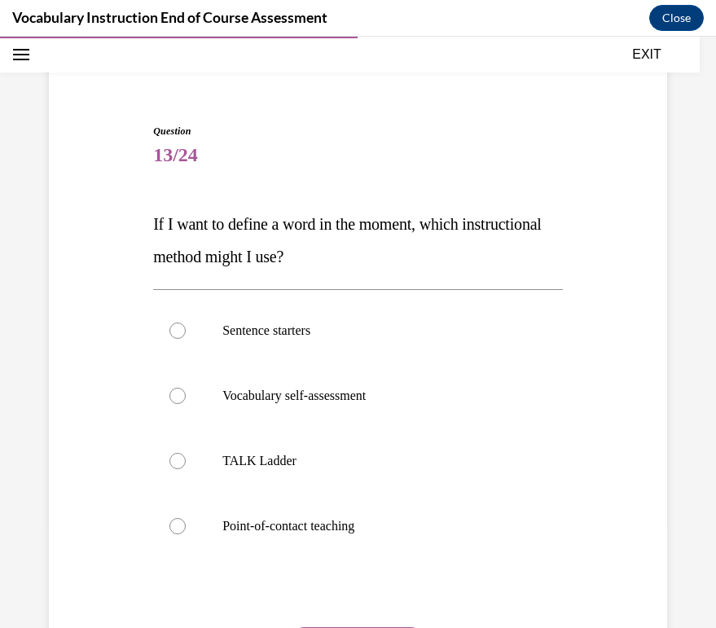
scroll to position [108, 0]
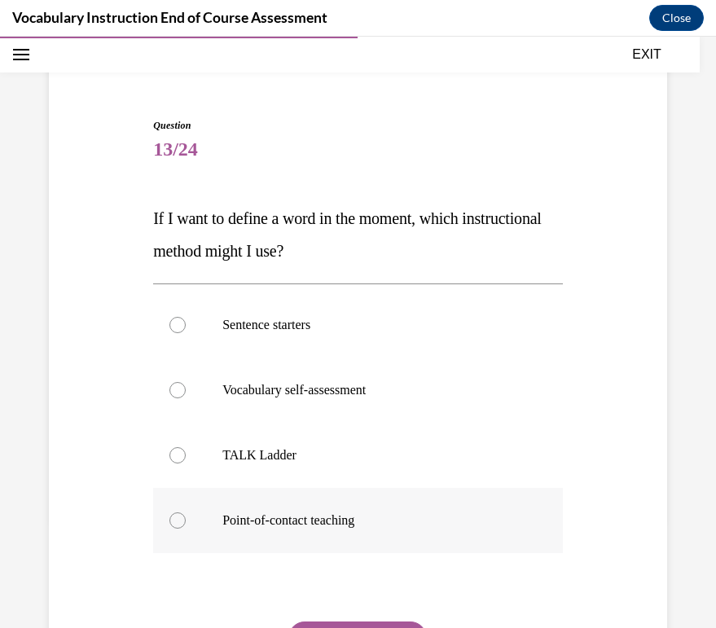
click at [341, 520] on p "Point-of-contact teaching" at bounding box center [372, 521] width 300 height 16
click at [186, 520] on input "Point-of-contact teaching" at bounding box center [178, 521] width 16 height 16
radio input "true"
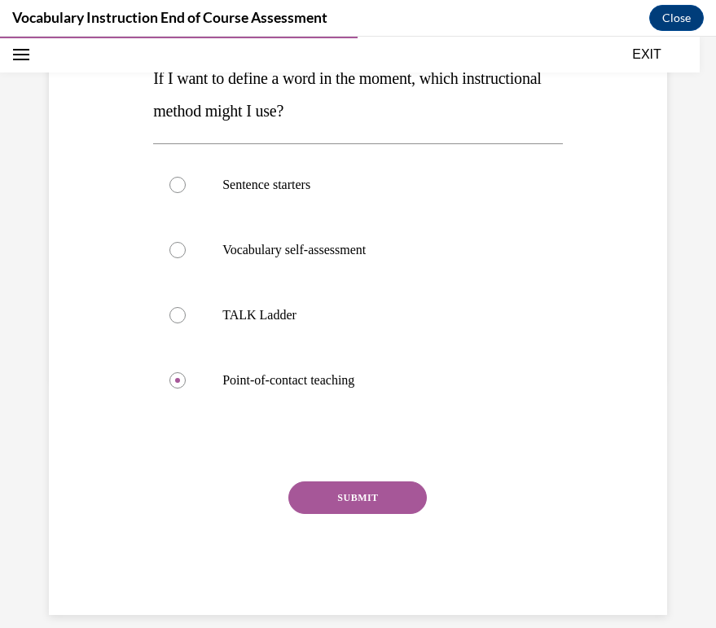
click at [370, 511] on button "SUBMIT" at bounding box center [357, 498] width 139 height 33
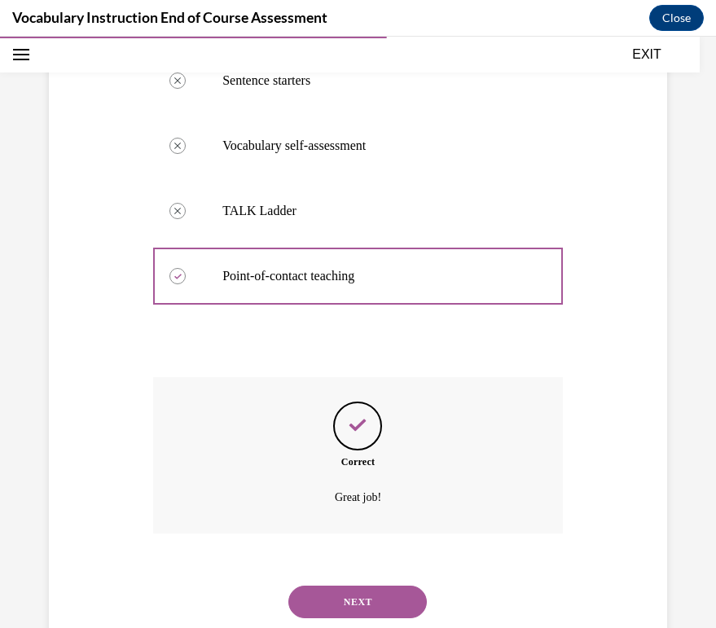
scroll to position [380, 0]
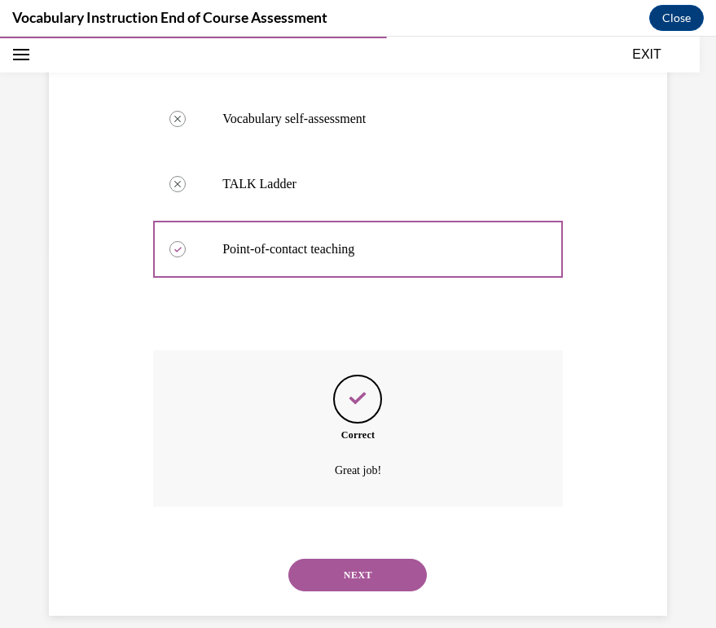
click at [335, 559] on button "NEXT" at bounding box center [357, 575] width 139 height 33
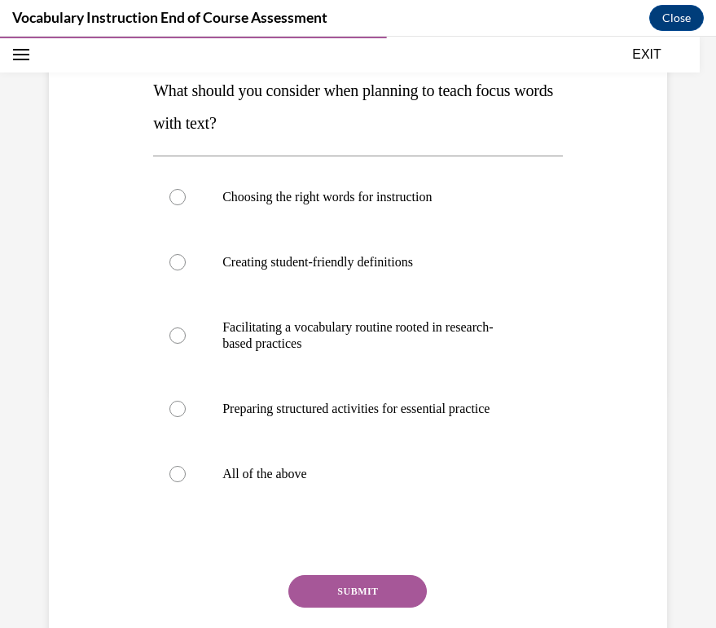
scroll to position [240, 0]
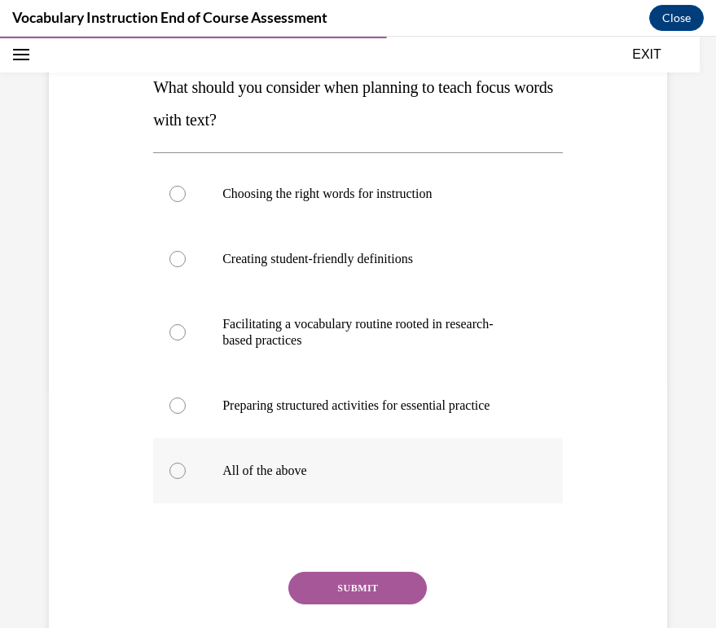
click at [239, 477] on p "All of the above" at bounding box center [372, 471] width 300 height 16
click at [186, 477] on input "All of the above" at bounding box center [178, 471] width 16 height 16
radio input "true"
click at [320, 592] on button "SUBMIT" at bounding box center [357, 588] width 139 height 33
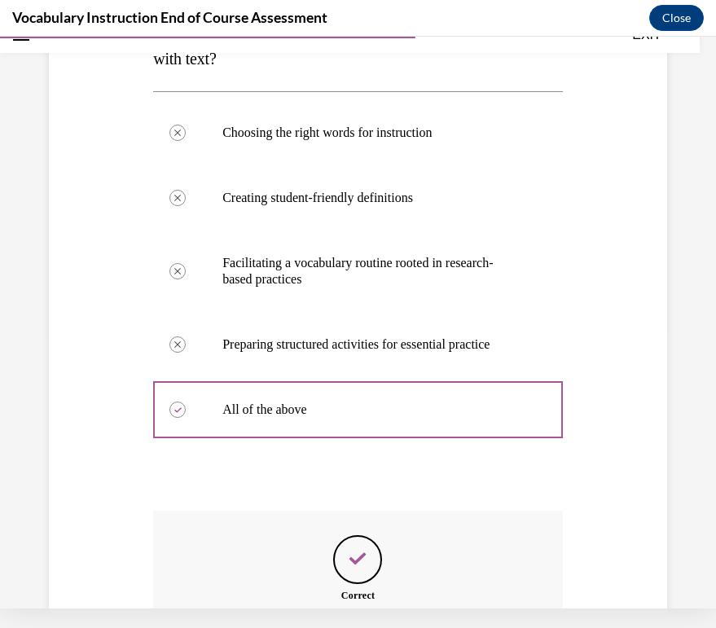
scroll to position [461, 0]
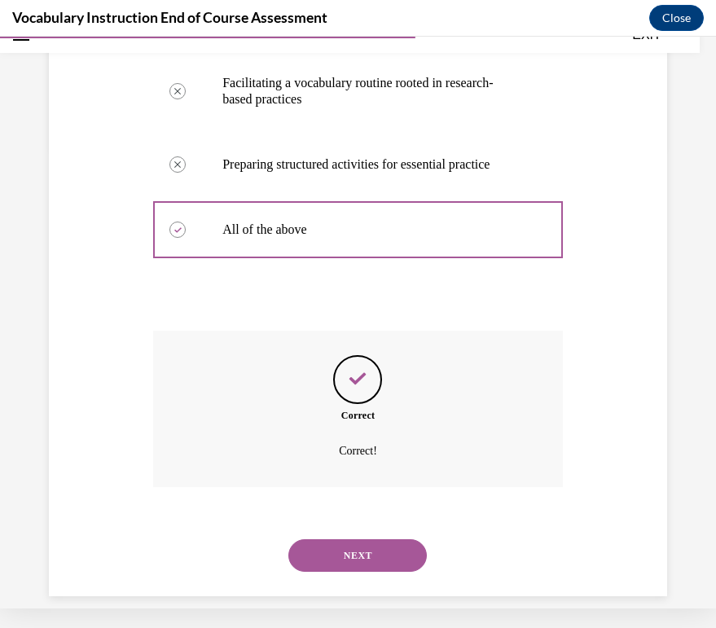
click at [355, 551] on button "NEXT" at bounding box center [357, 556] width 139 height 33
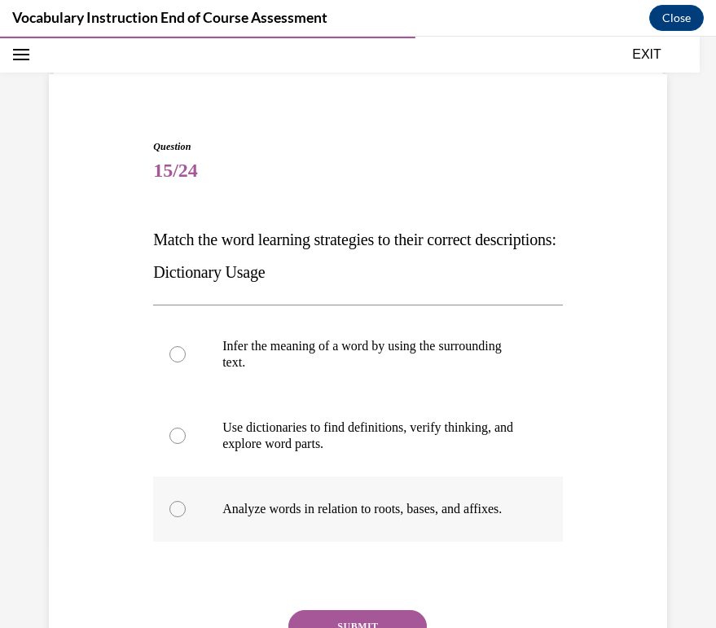
scroll to position [95, 0]
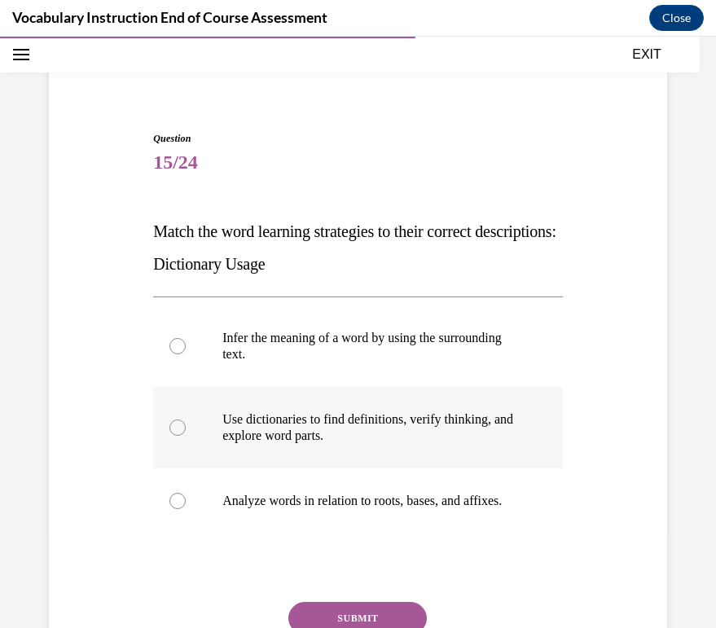
click at [390, 441] on p "Use dictionaries to find definitions, verify thinking, and explore word parts." at bounding box center [372, 428] width 300 height 33
click at [186, 436] on input "Use dictionaries to find definitions, verify thinking, and explore word parts." at bounding box center [178, 428] width 16 height 16
radio input "true"
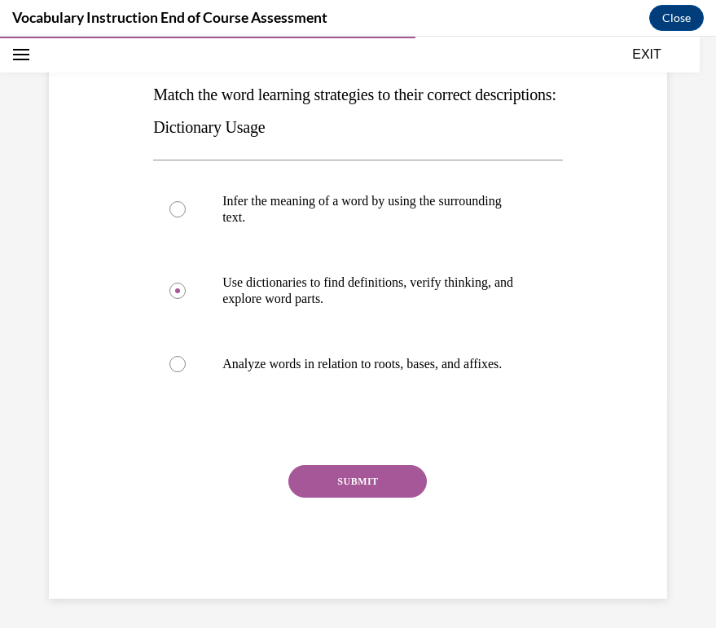
click at [360, 490] on button "SUBMIT" at bounding box center [357, 481] width 139 height 33
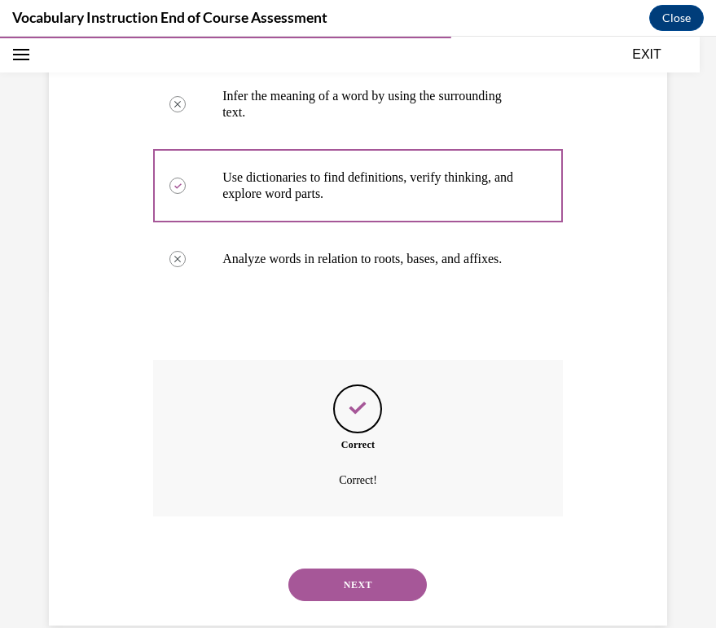
scroll to position [363, 0]
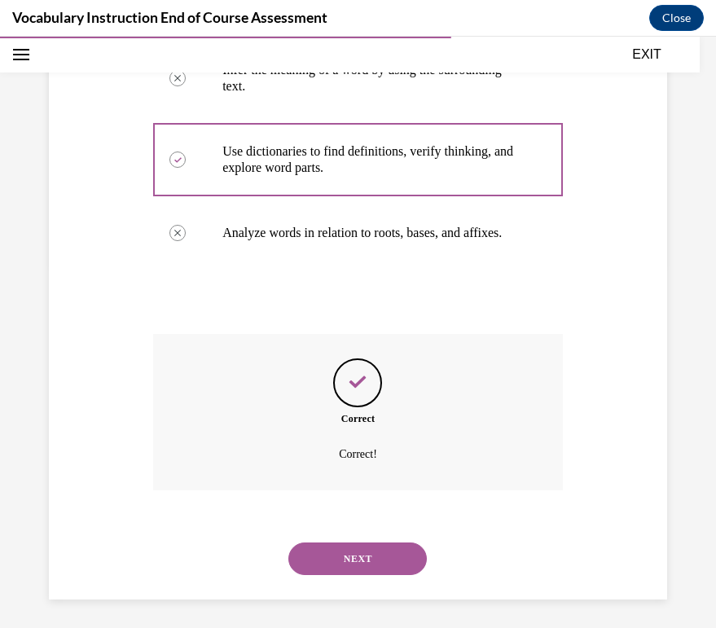
click at [375, 557] on button "NEXT" at bounding box center [357, 559] width 139 height 33
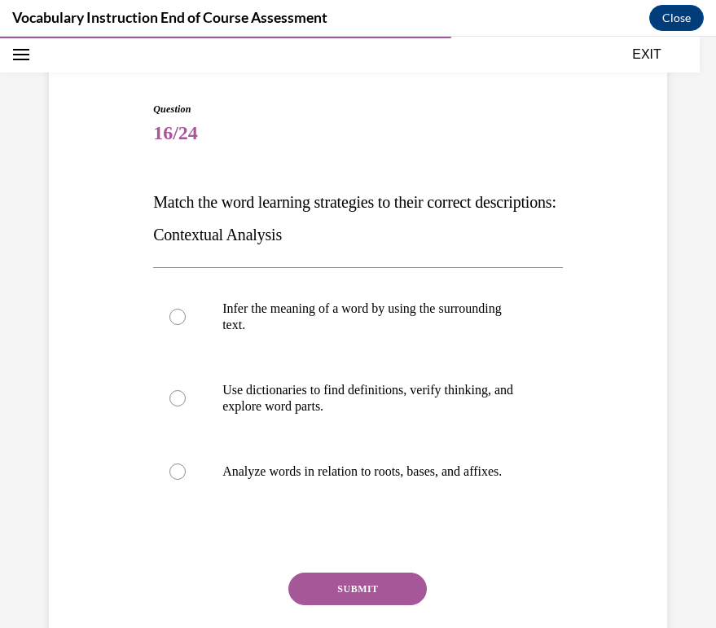
scroll to position [122, 0]
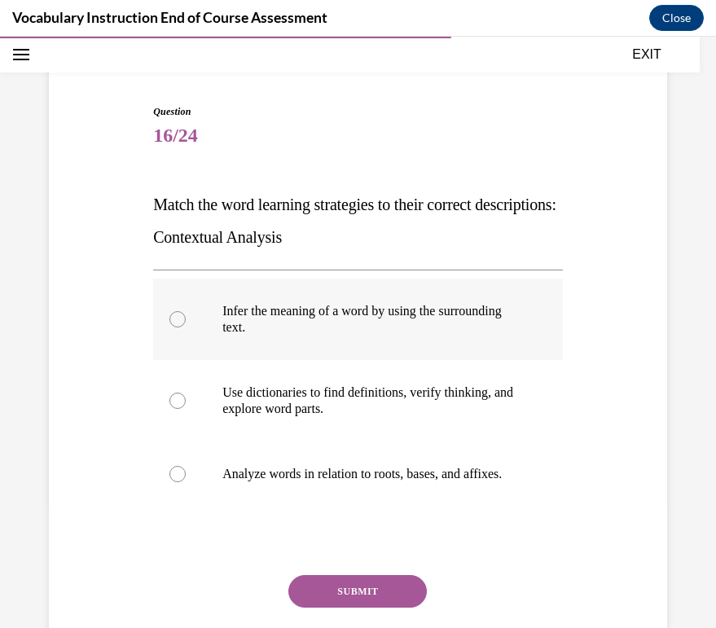
click at [365, 335] on p "Infer the meaning of a word by using the surrounding text." at bounding box center [372, 319] width 300 height 33
click at [186, 328] on input "Infer the meaning of a word by using the surrounding text." at bounding box center [178, 319] width 16 height 16
radio input "true"
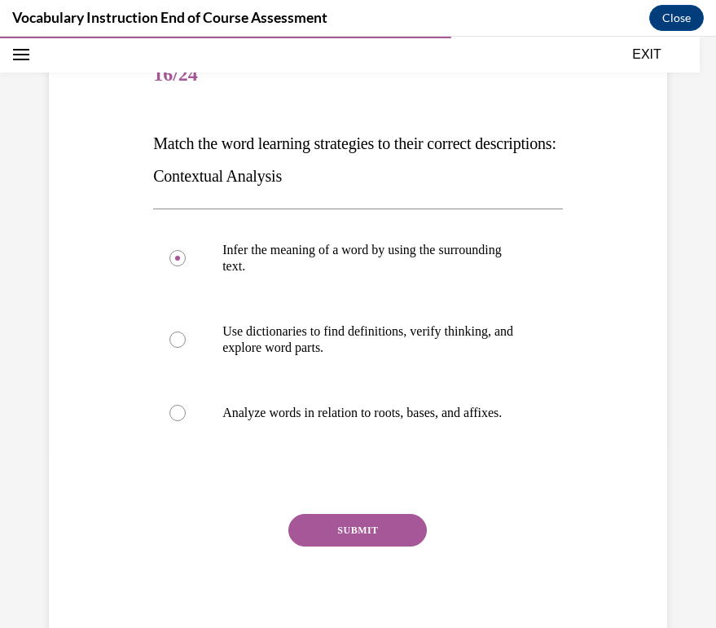
click at [368, 547] on button "SUBMIT" at bounding box center [357, 530] width 139 height 33
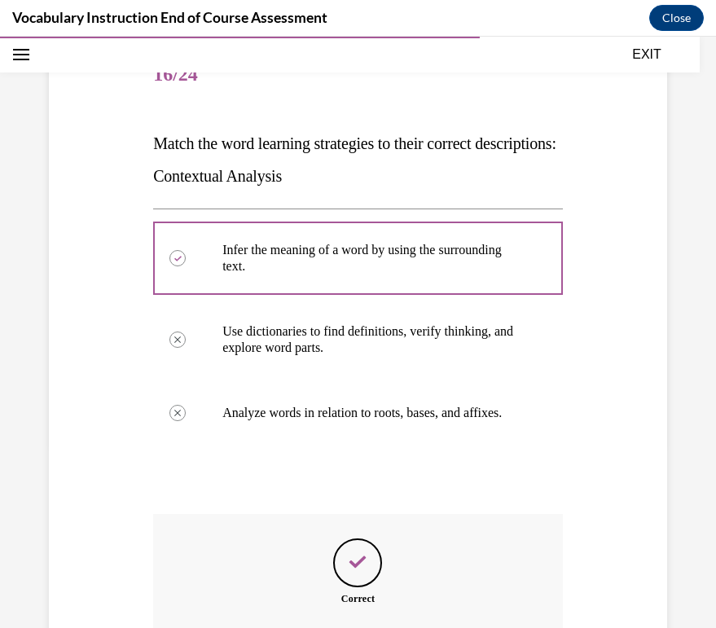
scroll to position [20, 0]
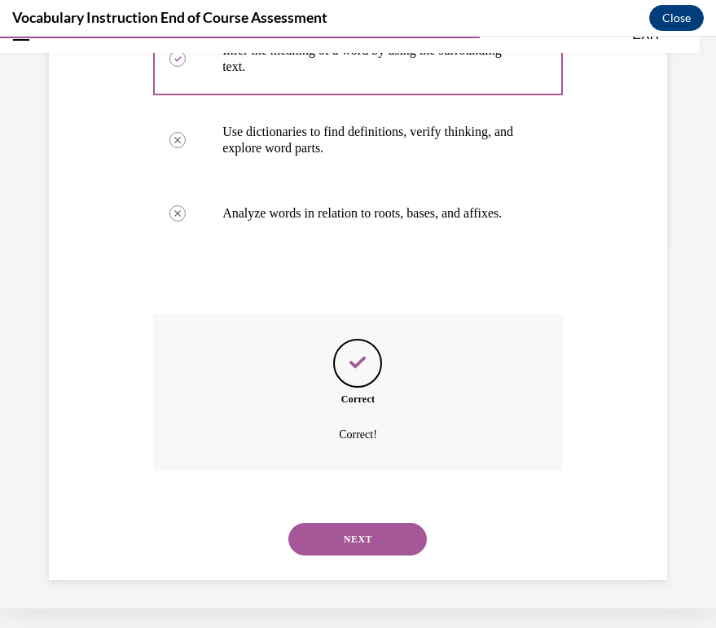
click at [368, 543] on button "NEXT" at bounding box center [357, 539] width 139 height 33
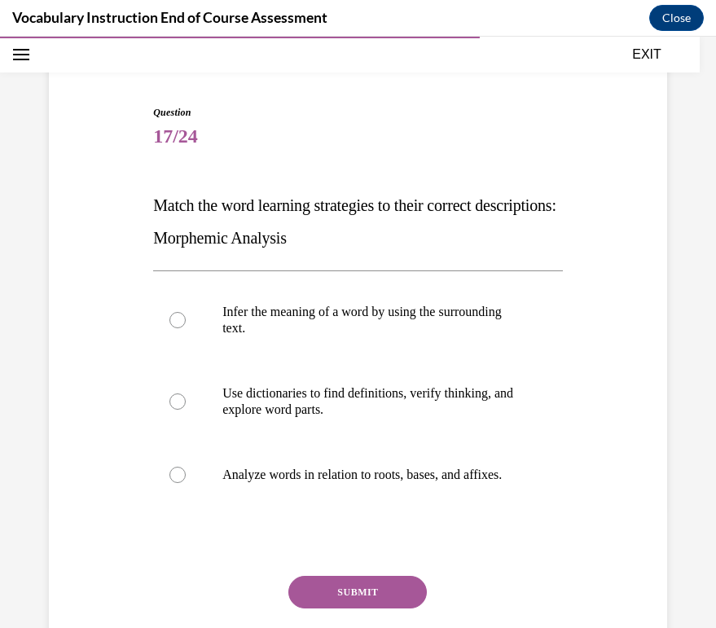
scroll to position [131, 0]
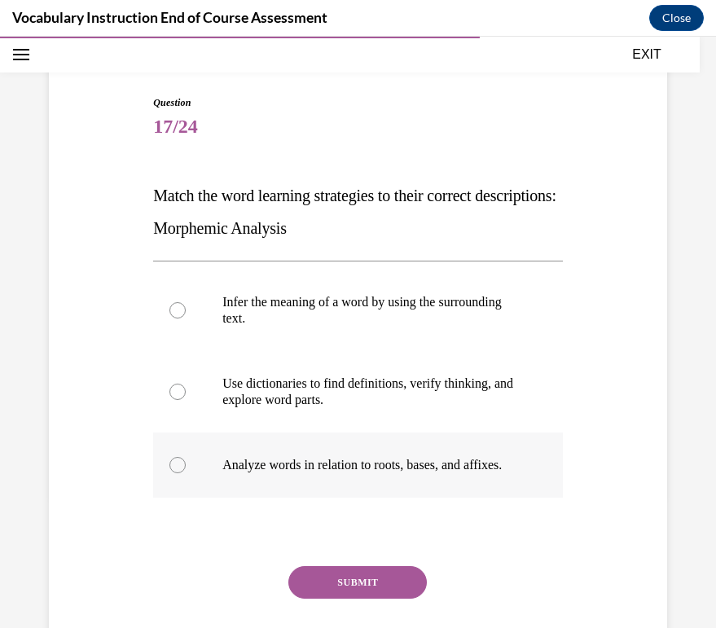
click at [355, 473] on p "Analyze words in relation to roots, bases, and affixes." at bounding box center [372, 465] width 300 height 16
click at [186, 473] on input "Analyze words in relation to roots, bases, and affixes." at bounding box center [178, 465] width 16 height 16
radio input "true"
click at [341, 599] on button "SUBMIT" at bounding box center [357, 582] width 139 height 33
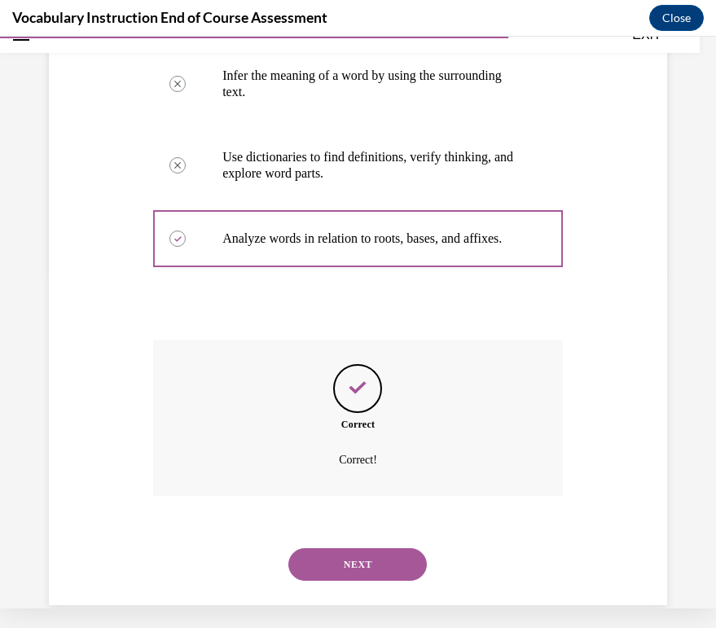
scroll to position [363, 0]
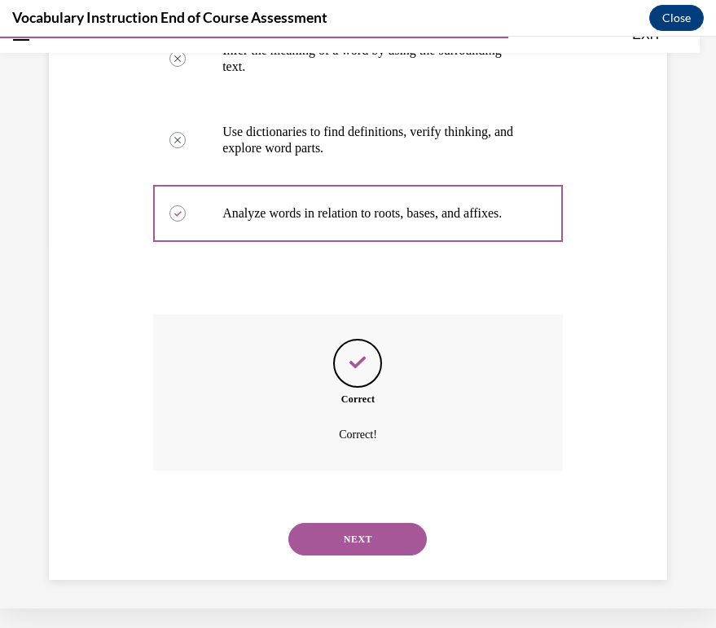
click at [365, 556] on div "NEXT" at bounding box center [358, 539] width 410 height 65
click at [365, 542] on button "NEXT" at bounding box center [357, 539] width 139 height 33
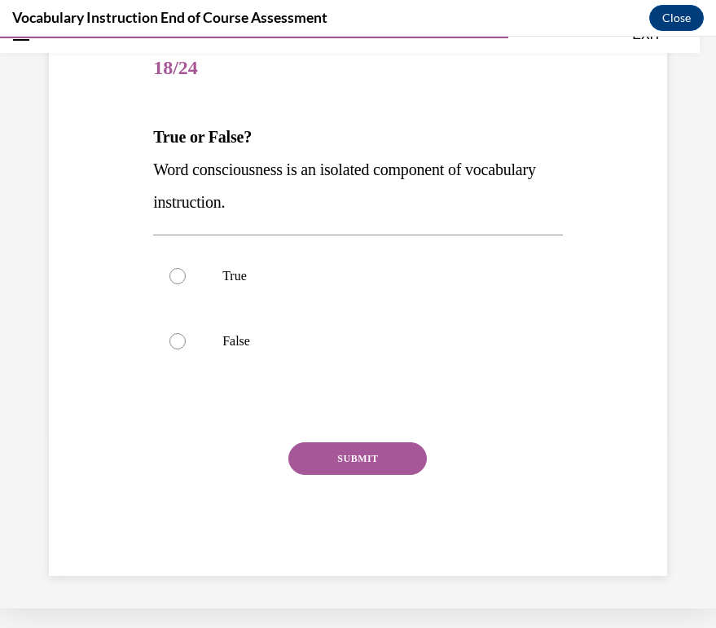
scroll to position [151, 0]
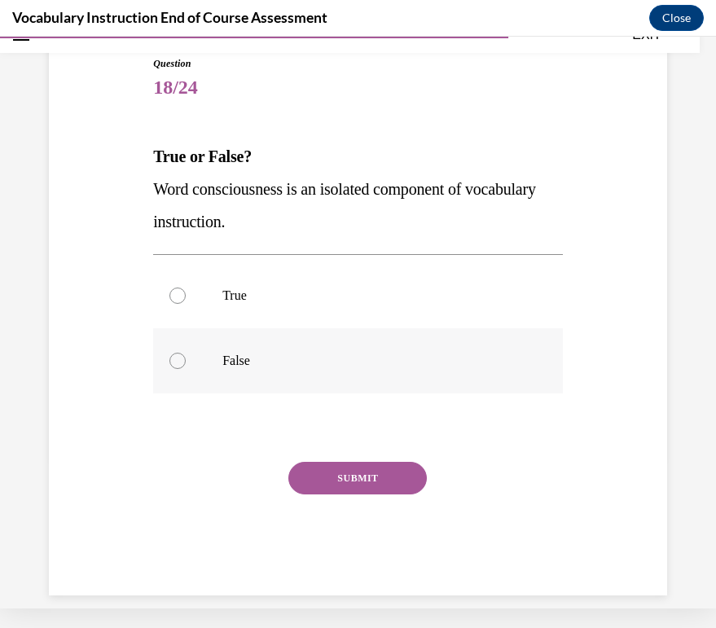
click at [320, 347] on label "False" at bounding box center [358, 360] width 410 height 65
click at [186, 353] on input "False" at bounding box center [178, 361] width 16 height 16
radio input "true"
click at [355, 476] on button "SUBMIT" at bounding box center [357, 478] width 139 height 33
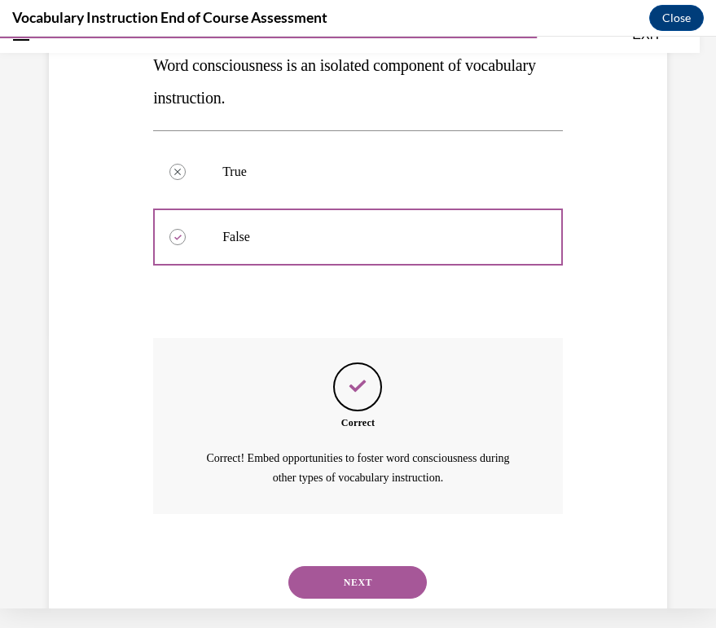
scroll to position [301, 0]
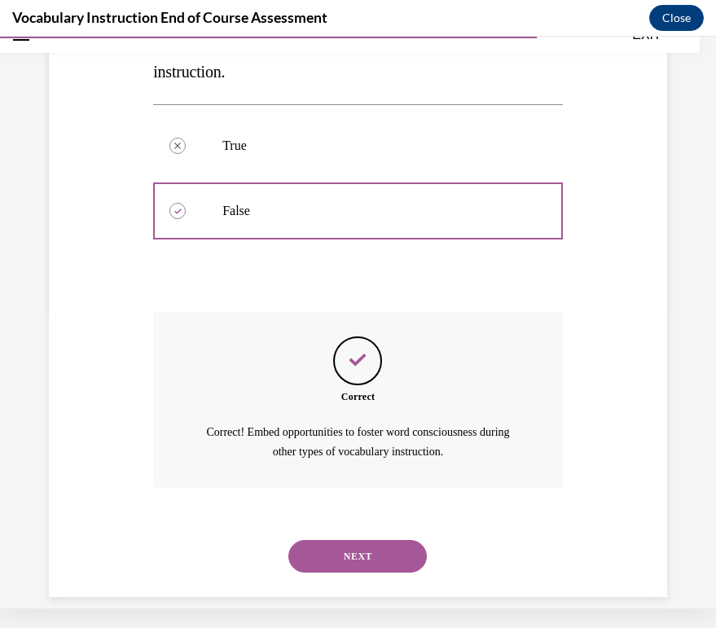
click at [368, 544] on button "NEXT" at bounding box center [357, 556] width 139 height 33
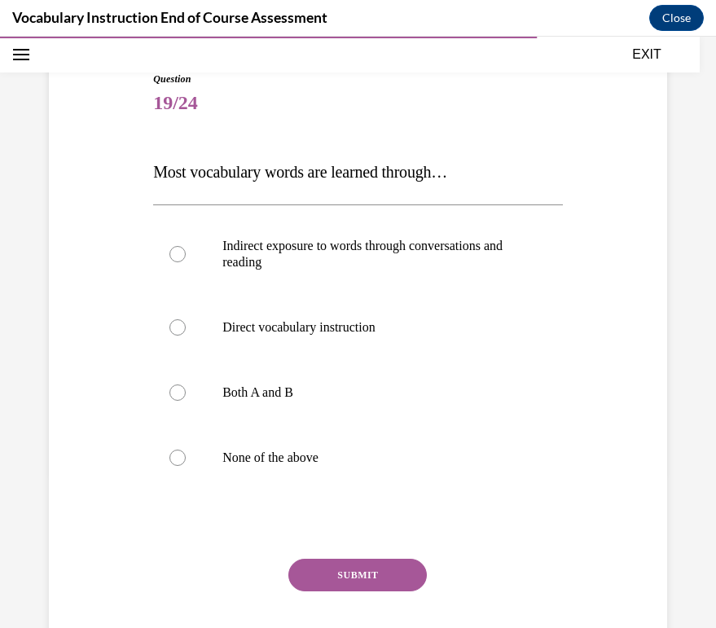
scroll to position [156, 0]
click at [352, 379] on label "Both A and B" at bounding box center [358, 391] width 410 height 65
click at [186, 384] on input "Both A and B" at bounding box center [178, 392] width 16 height 16
radio input "true"
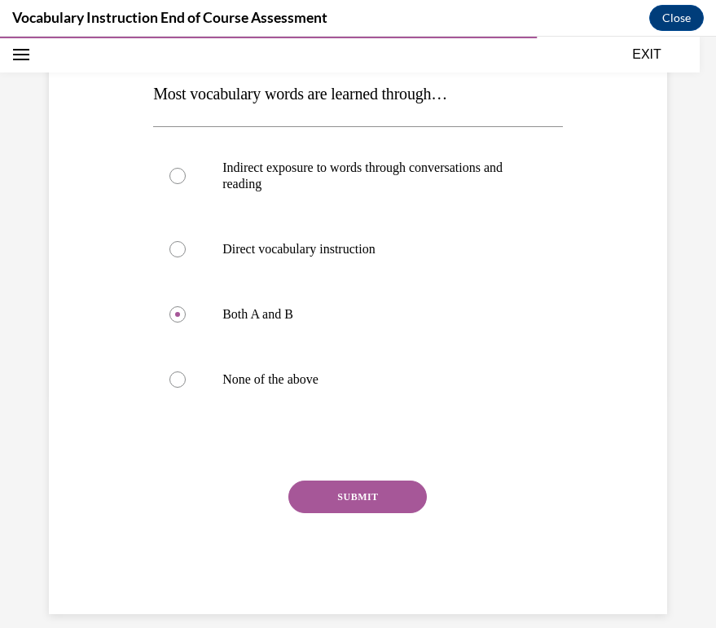
scroll to position [232, 0]
click at [394, 496] on button "SUBMIT" at bounding box center [357, 498] width 139 height 33
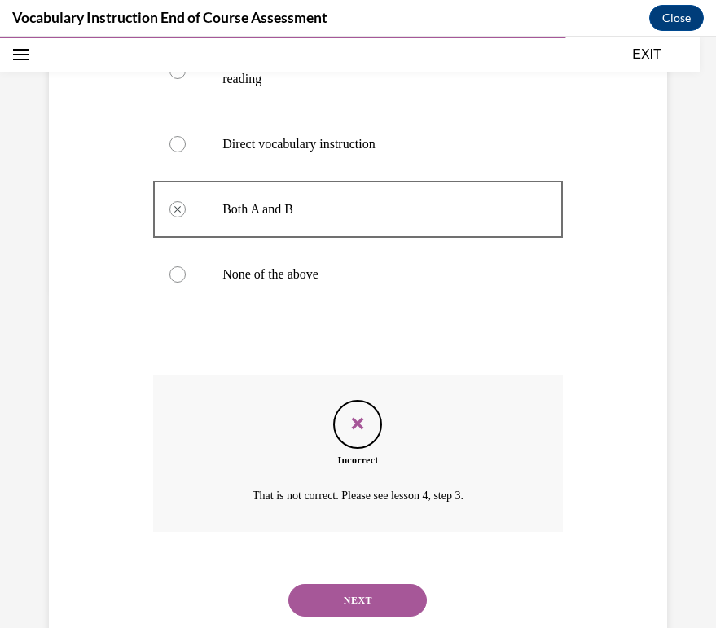
scroll to position [363, 0]
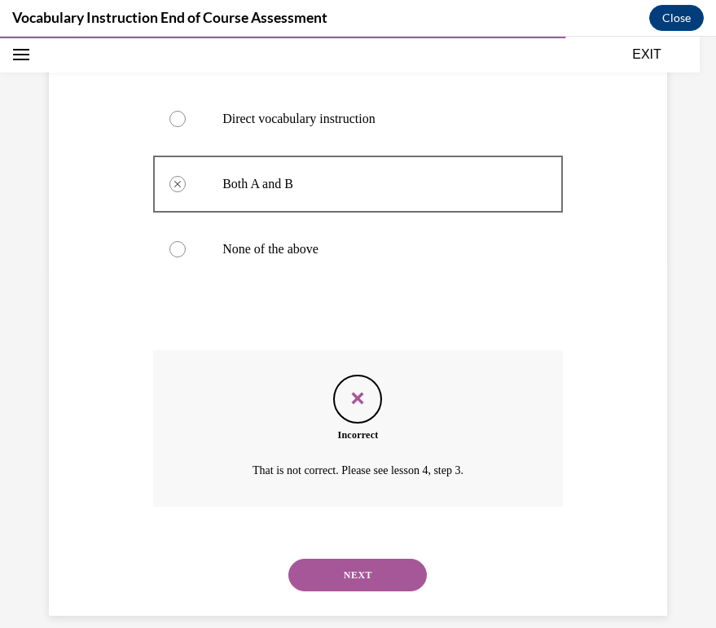
click at [375, 559] on button "NEXT" at bounding box center [357, 575] width 139 height 33
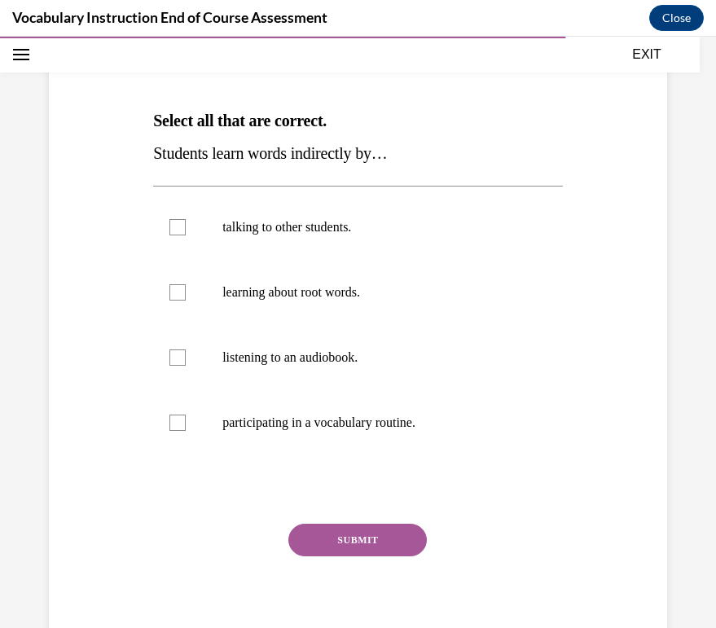
scroll to position [214, 0]
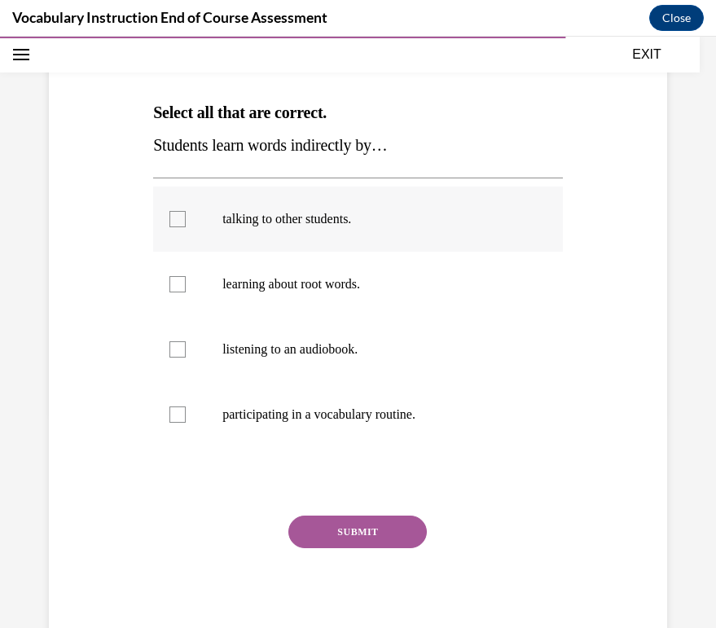
click at [177, 224] on div at bounding box center [178, 219] width 16 height 16
click at [177, 224] on input "talking to other students." at bounding box center [178, 219] width 16 height 16
checkbox input "true"
click at [388, 530] on button "SUBMIT" at bounding box center [357, 532] width 139 height 33
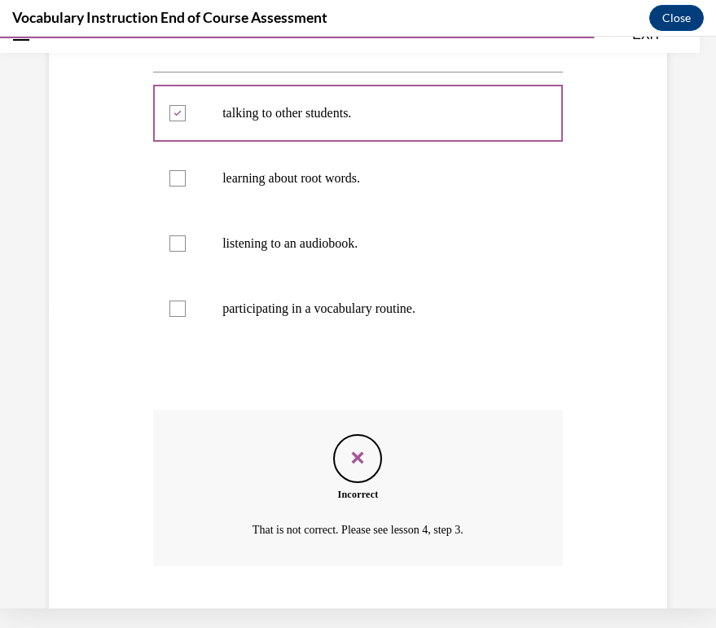
scroll to position [380, 0]
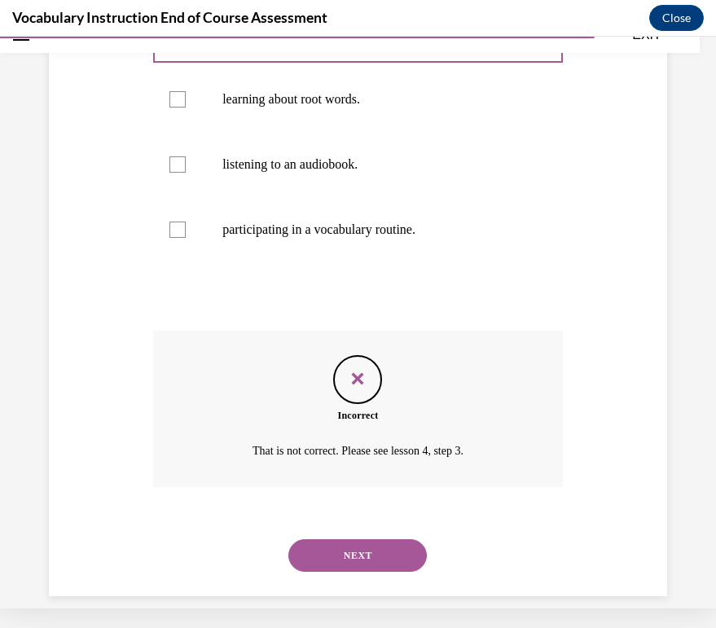
click at [385, 540] on button "NEXT" at bounding box center [357, 556] width 139 height 33
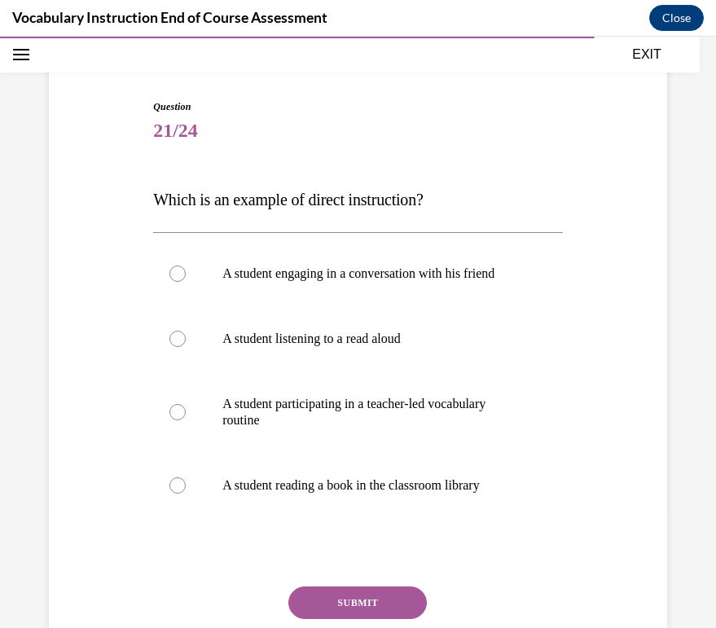
scroll to position [196, 0]
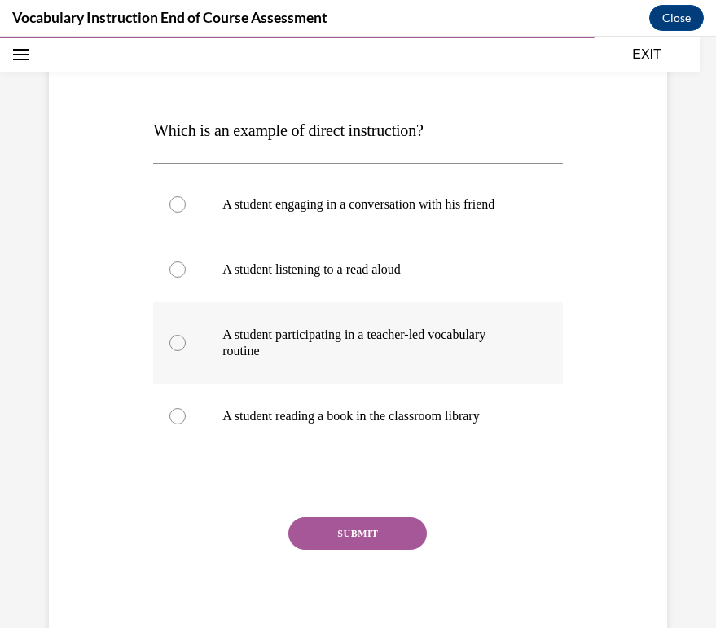
click at [463, 338] on p "A student participating in a teacher-led vocabulary routine" at bounding box center [372, 343] width 300 height 33
click at [186, 338] on input "A student participating in a teacher-led vocabulary routine" at bounding box center [178, 343] width 16 height 16
radio input "true"
click at [371, 540] on button "SUBMIT" at bounding box center [357, 534] width 139 height 33
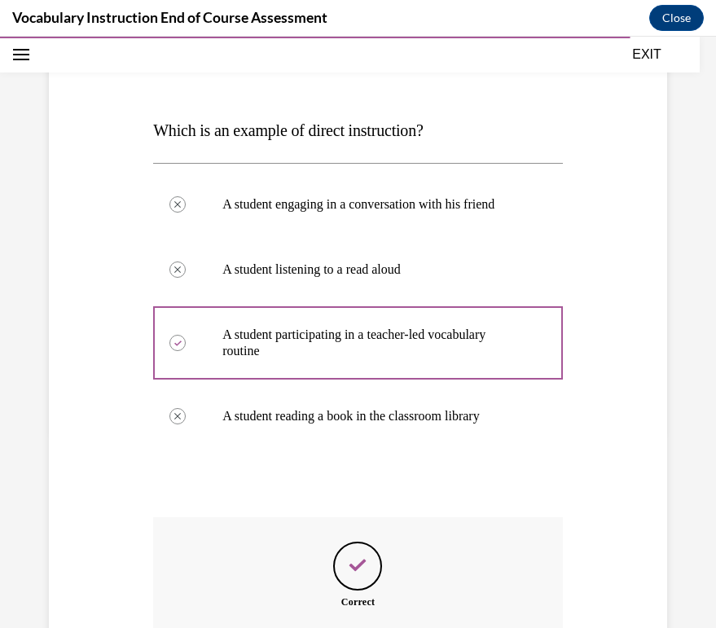
scroll to position [20, 0]
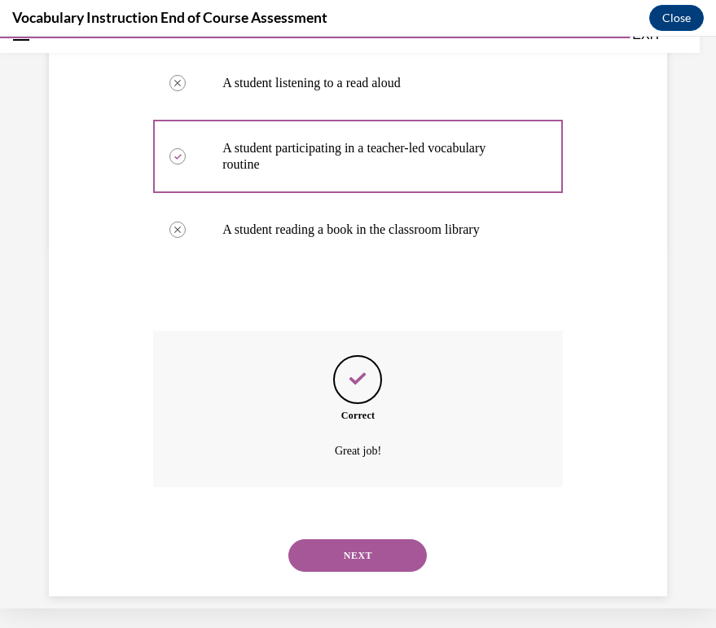
click at [379, 551] on button "NEXT" at bounding box center [357, 556] width 139 height 33
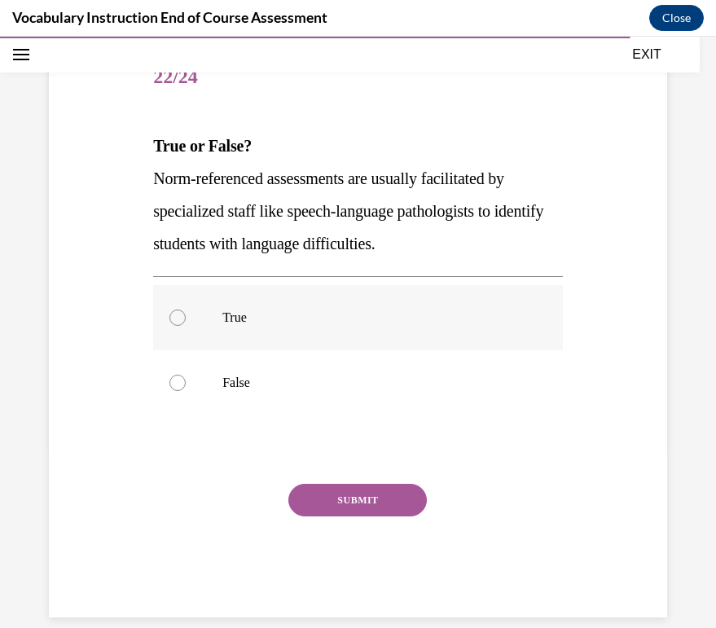
click at [346, 312] on p "True" at bounding box center [372, 318] width 300 height 16
click at [186, 312] on input "True" at bounding box center [178, 318] width 16 height 16
radio input "true"
click at [372, 493] on button "SUBMIT" at bounding box center [357, 500] width 139 height 33
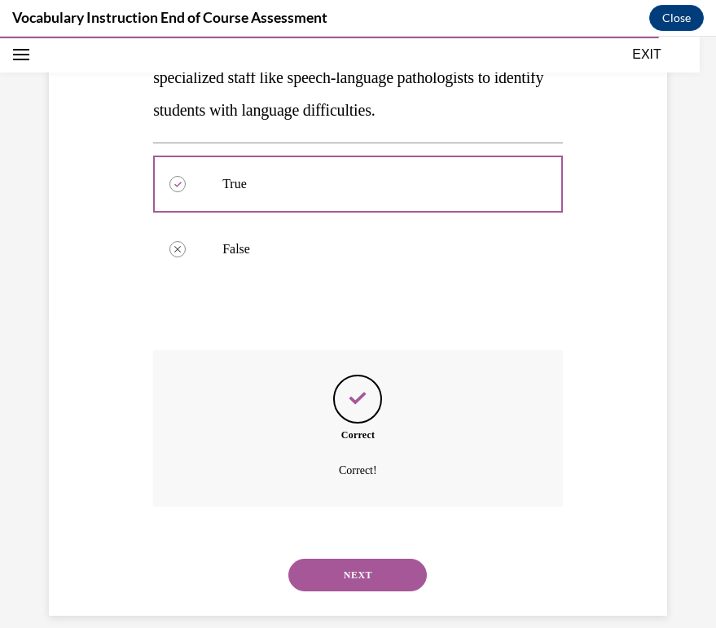
click at [389, 564] on button "NEXT" at bounding box center [357, 575] width 139 height 33
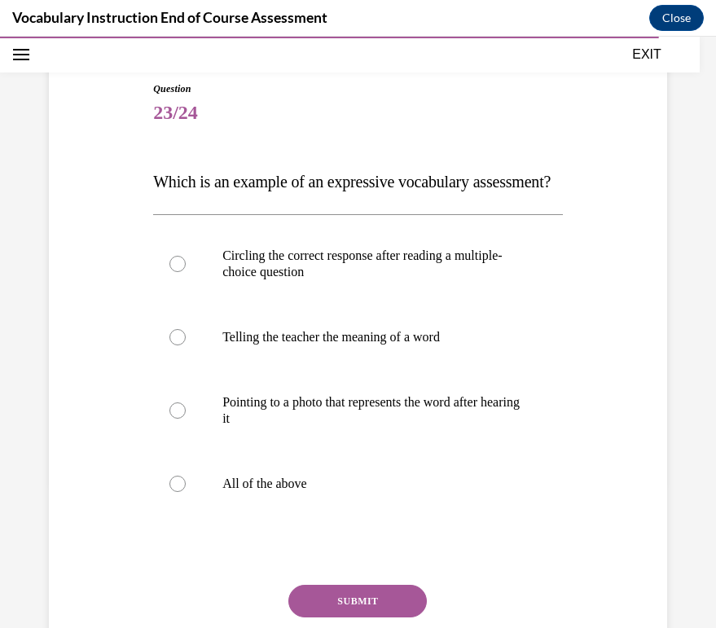
scroll to position [166, 0]
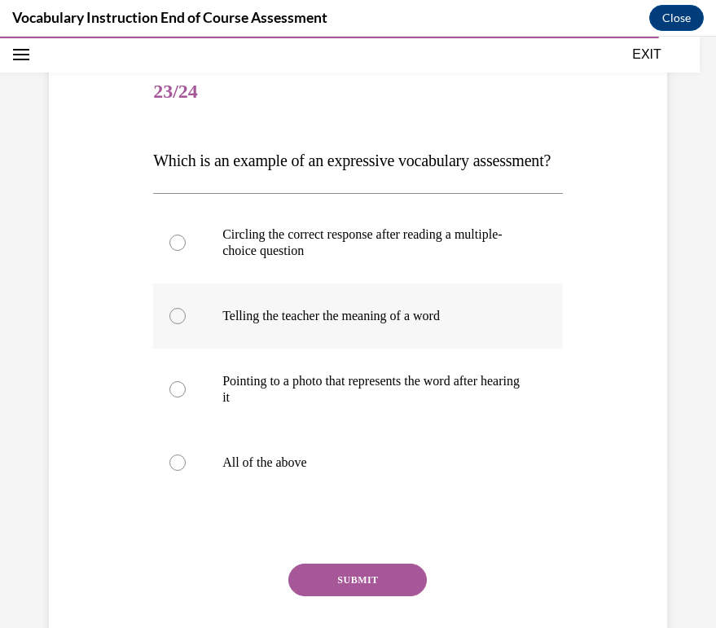
click at [421, 349] on label "Telling the teacher the meaning of a word" at bounding box center [358, 316] width 410 height 65
click at [186, 324] on input "Telling the teacher the meaning of a word" at bounding box center [178, 316] width 16 height 16
radio input "true"
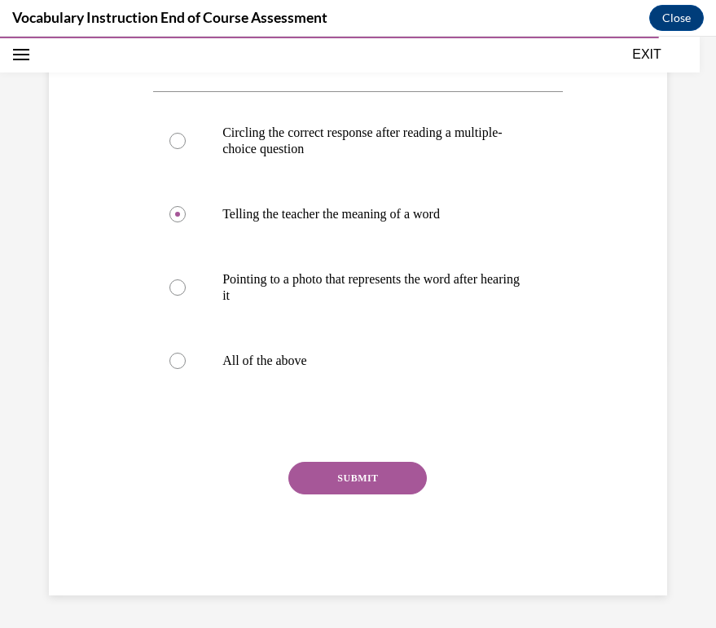
click at [372, 495] on button "SUBMIT" at bounding box center [357, 478] width 139 height 33
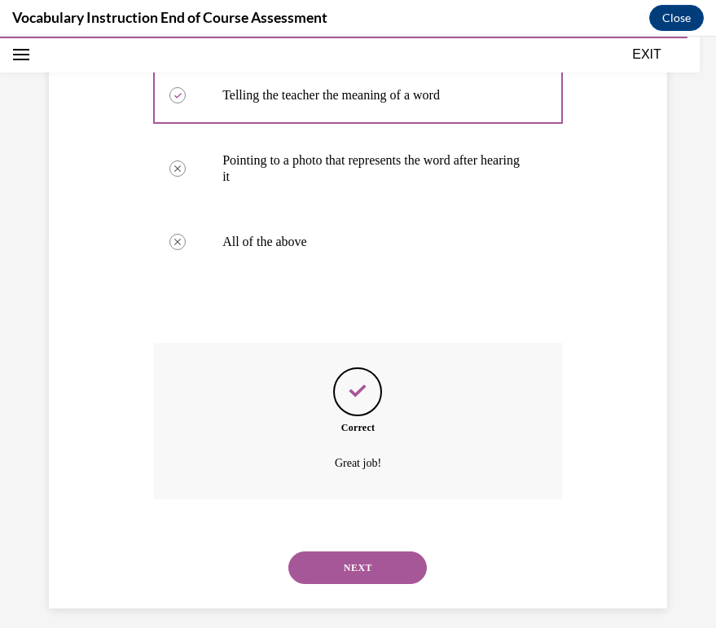
scroll to position [412, 0]
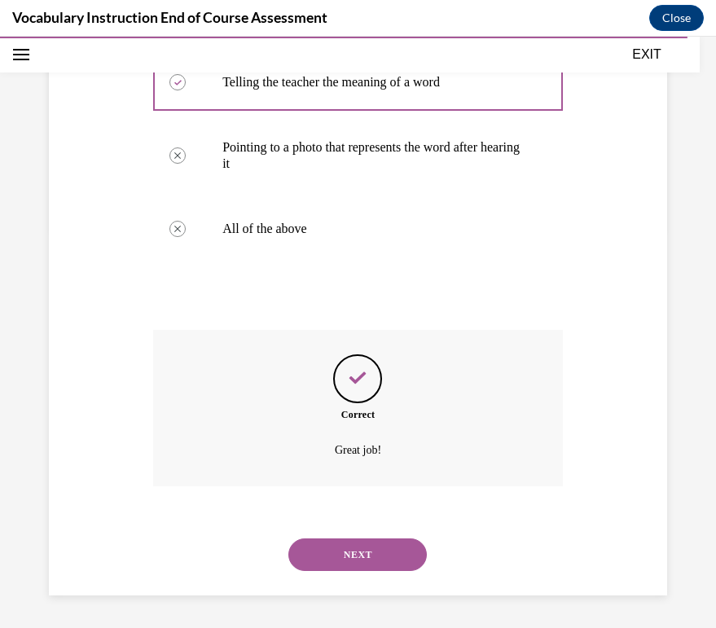
click at [368, 531] on div "NEXT" at bounding box center [358, 554] width 410 height 65
click at [368, 566] on button "NEXT" at bounding box center [357, 555] width 139 height 33
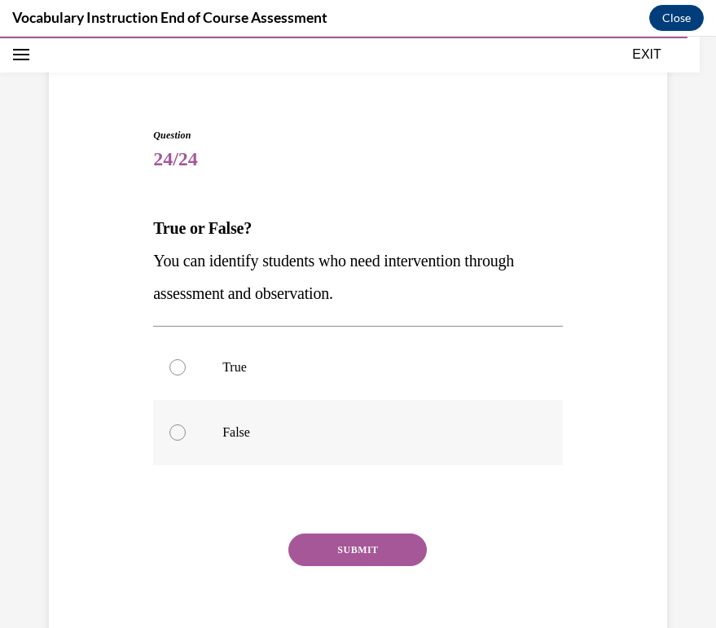
scroll to position [109, 0]
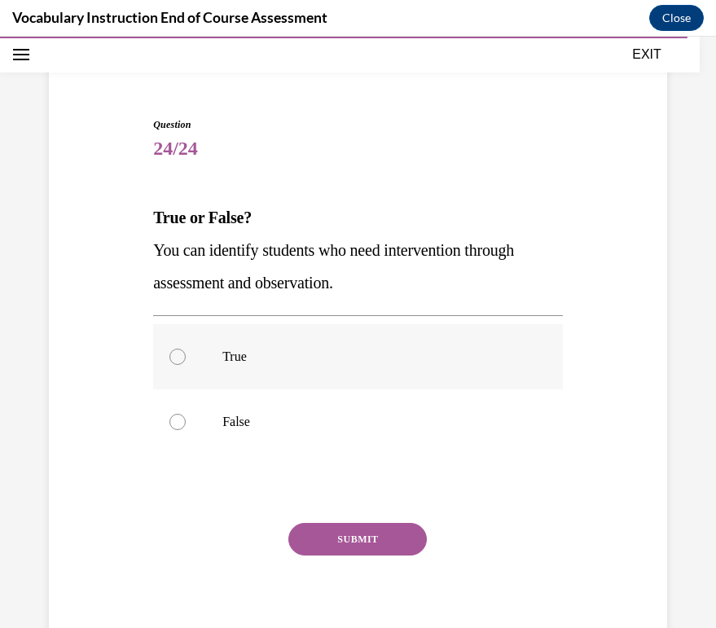
click at [327, 359] on p "True" at bounding box center [372, 357] width 300 height 16
click at [186, 359] on input "True" at bounding box center [178, 357] width 16 height 16
radio input "true"
click at [355, 542] on button "SUBMIT" at bounding box center [357, 539] width 139 height 33
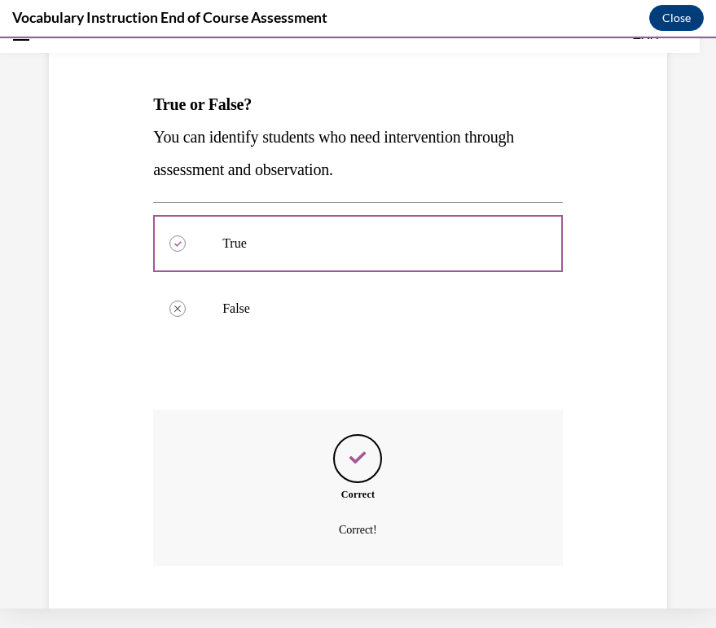
scroll to position [282, 0]
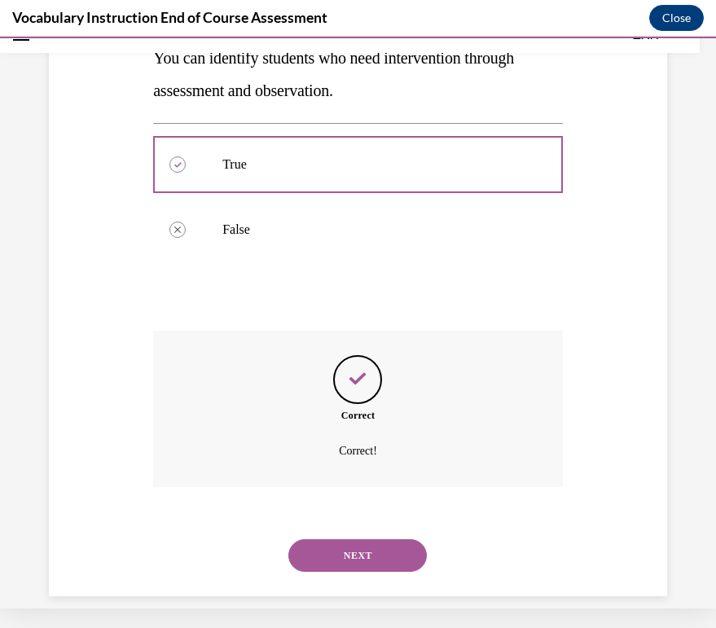
click at [360, 540] on button "NEXT" at bounding box center [357, 556] width 139 height 33
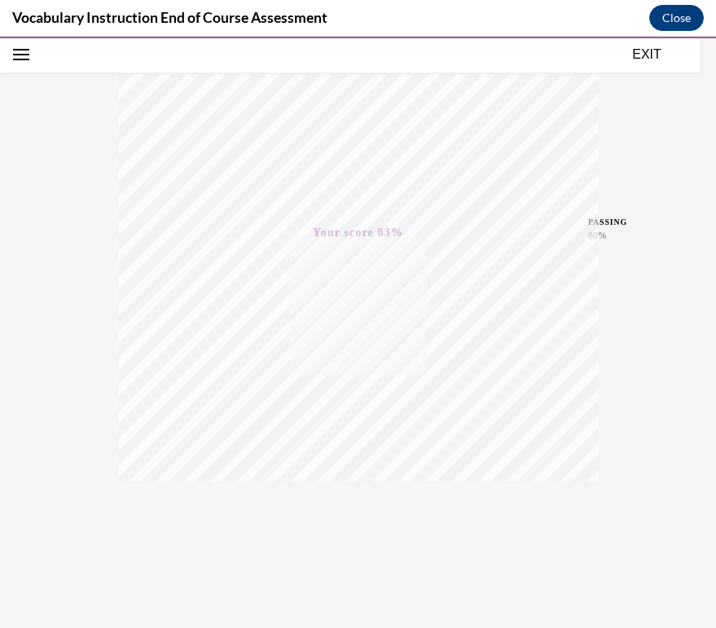
scroll to position [244, 0]
click at [644, 56] on button "EXIT" at bounding box center [647, 55] width 98 height 20
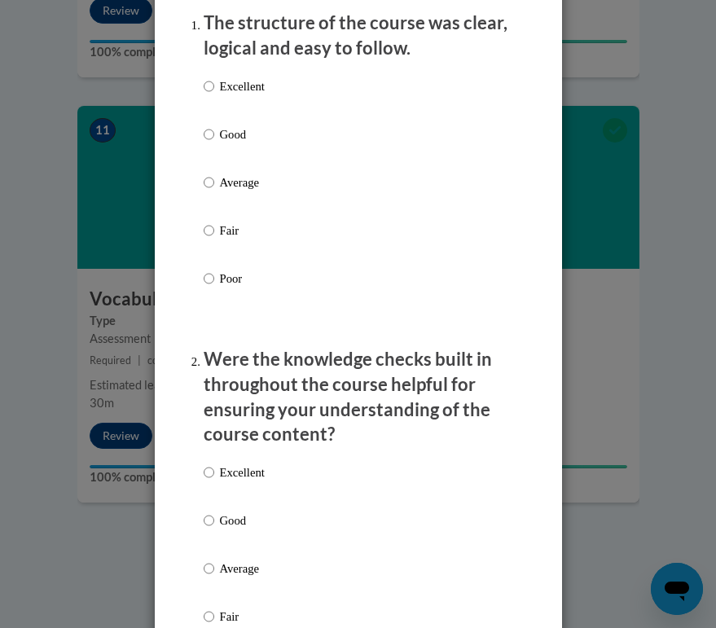
scroll to position [264, 0]
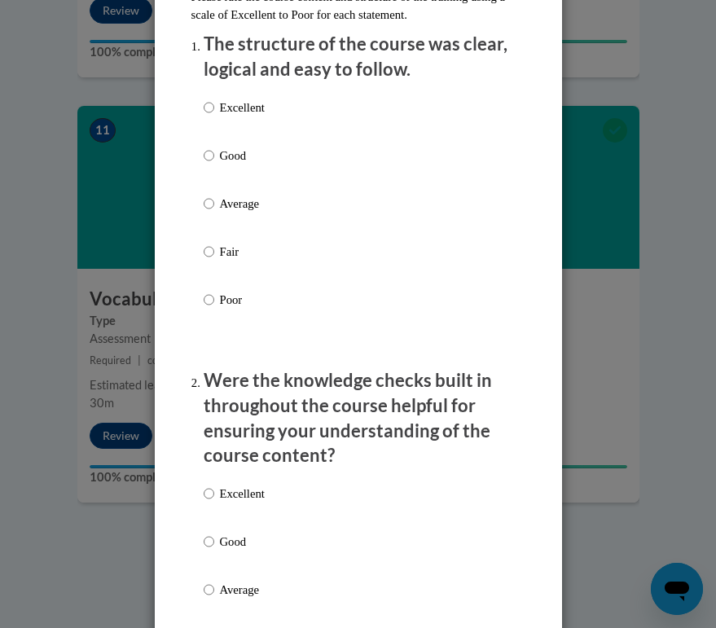
click at [209, 101] on input "Excellent" at bounding box center [209, 108] width 11 height 18
radio input "true"
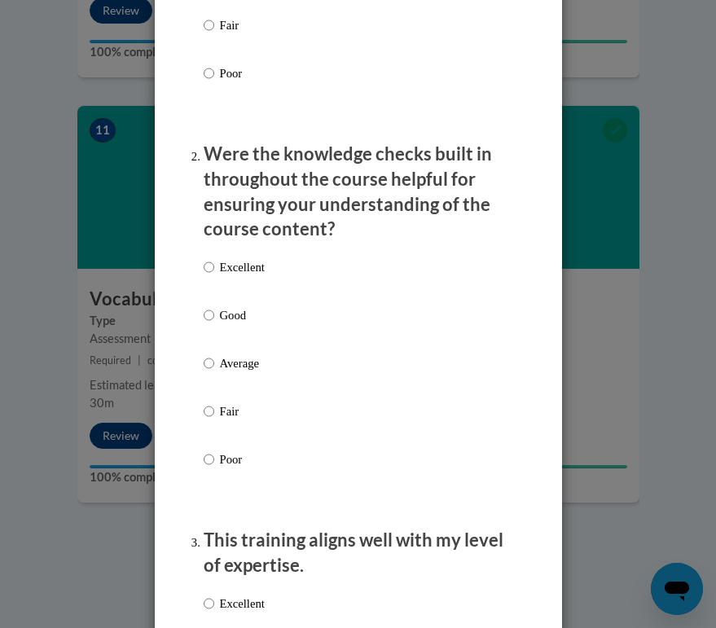
scroll to position [500, 0]
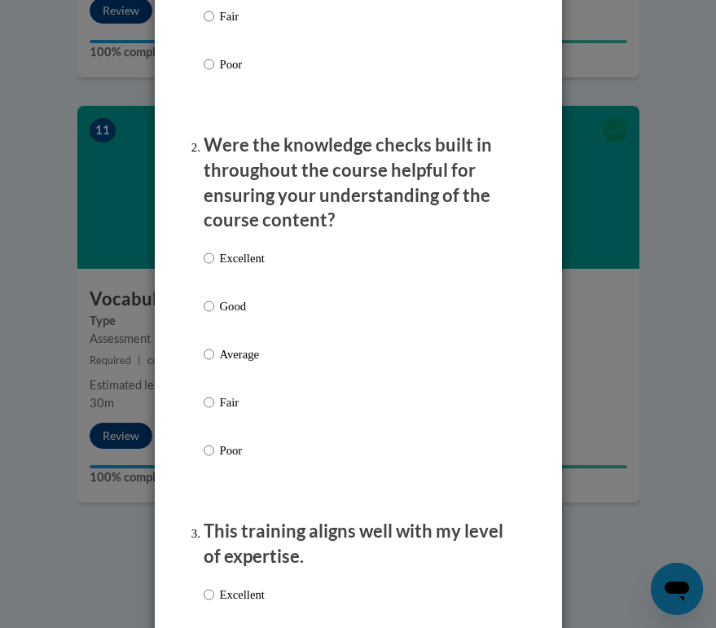
click at [204, 256] on input "Excellent" at bounding box center [209, 258] width 11 height 18
radio input "true"
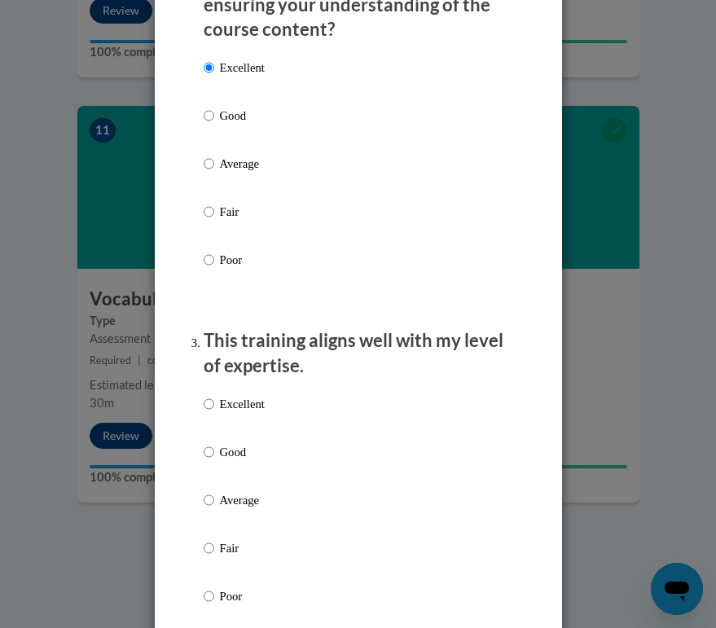
scroll to position [766, 0]
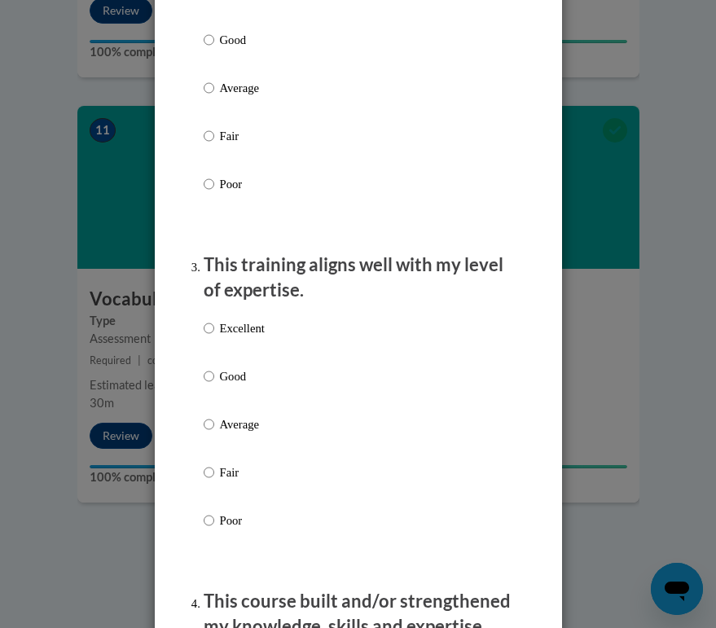
click at [205, 319] on input "Excellent" at bounding box center [209, 328] width 11 height 18
radio input "true"
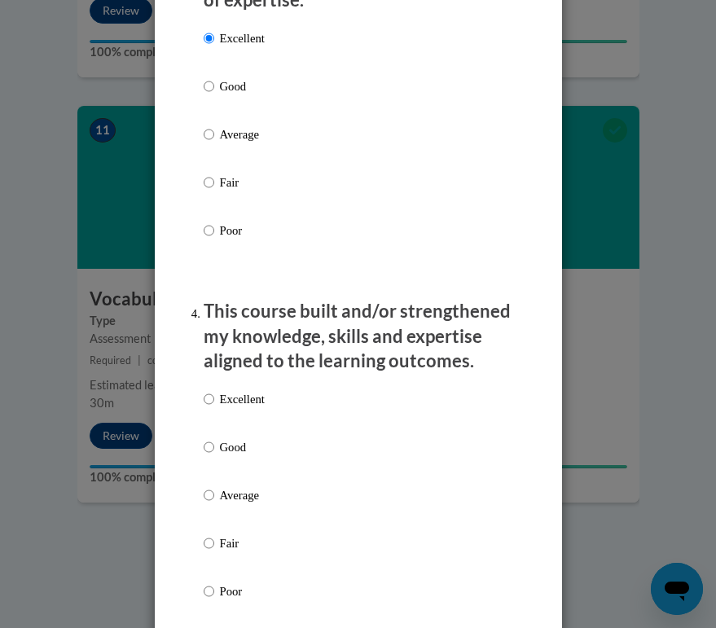
scroll to position [1081, 0]
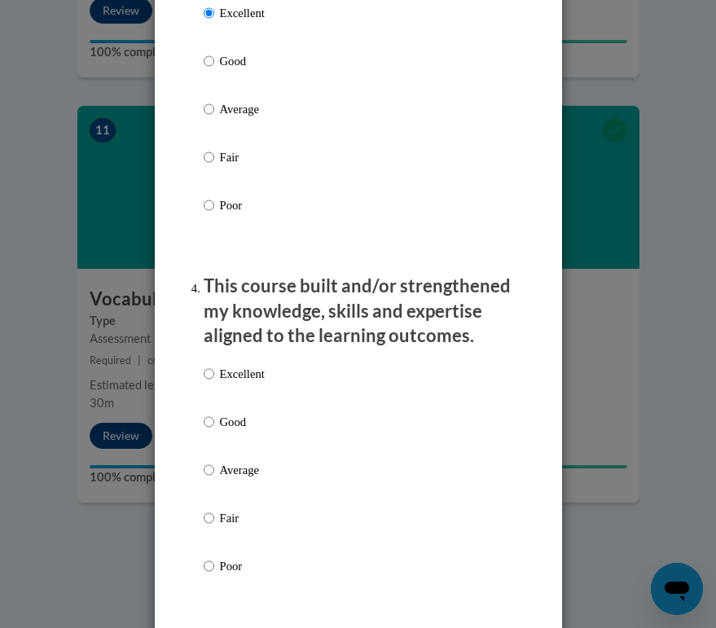
click at [207, 365] on input "Excellent" at bounding box center [209, 374] width 11 height 18
radio input "true"
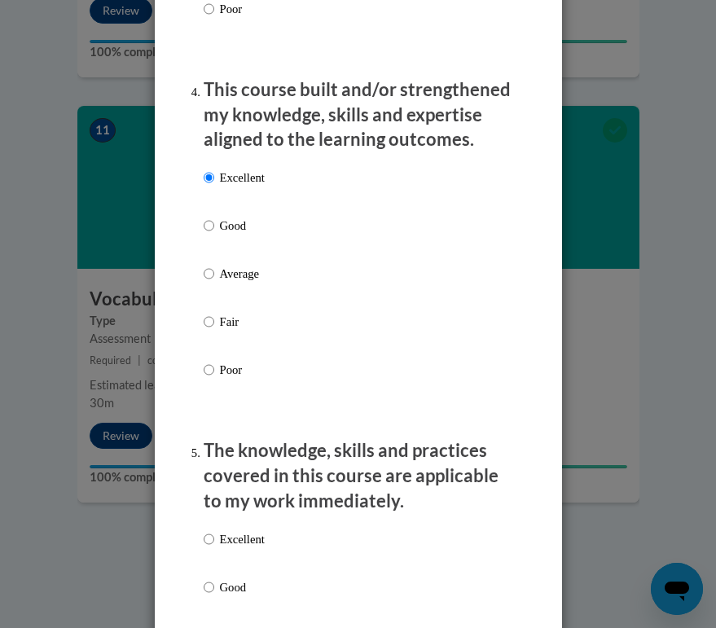
scroll to position [1310, 0]
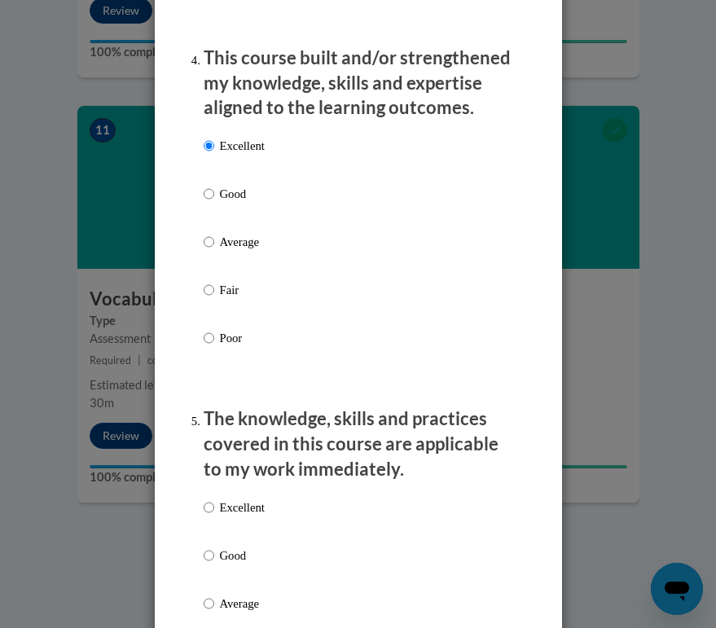
click at [205, 499] on input "Excellent" at bounding box center [209, 508] width 11 height 18
radio input "true"
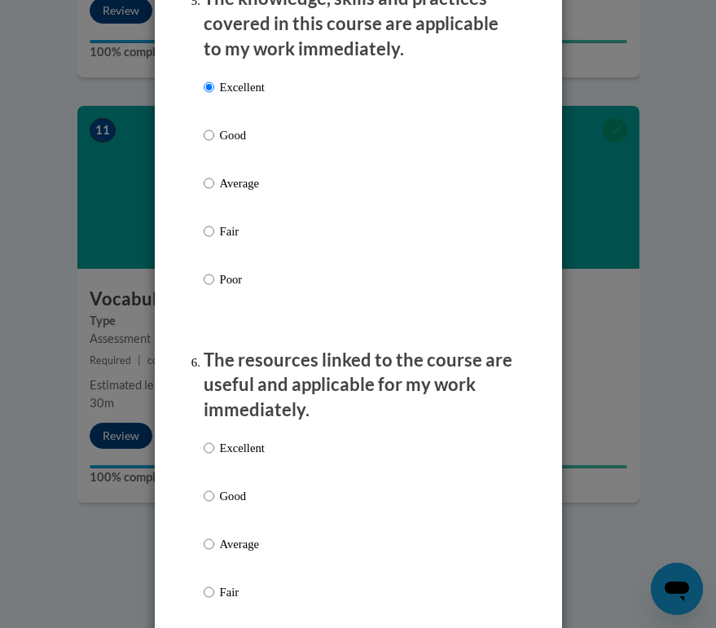
scroll to position [1760, 0]
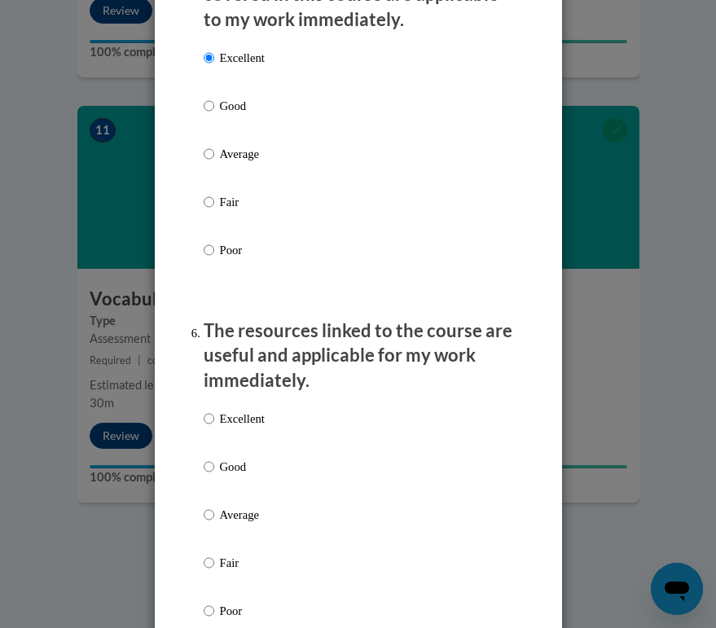
click at [209, 410] on input "Excellent" at bounding box center [209, 419] width 11 height 18
radio input "true"
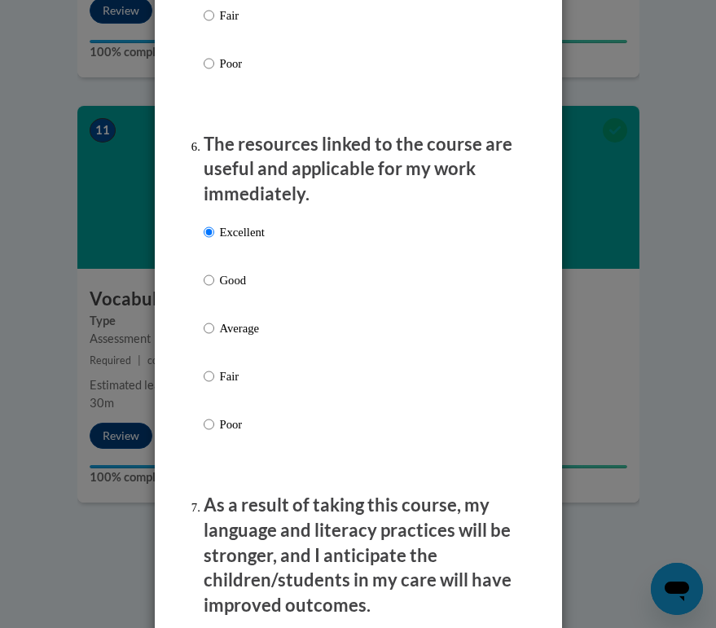
scroll to position [2104, 0]
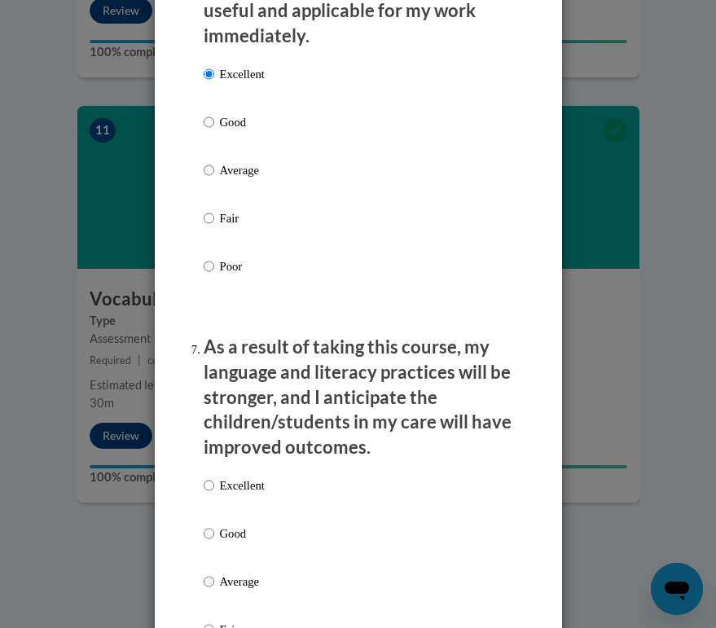
click at [209, 477] on input "Excellent" at bounding box center [209, 486] width 11 height 18
radio input "true"
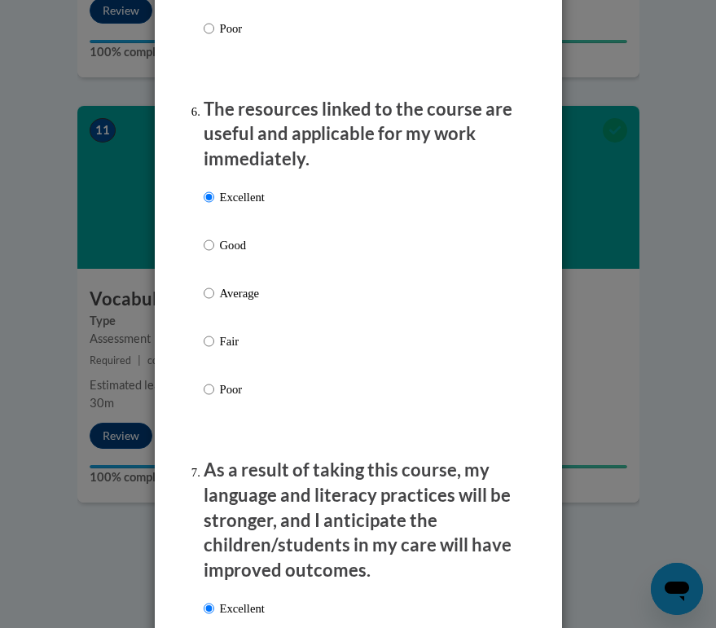
scroll to position [1975, 0]
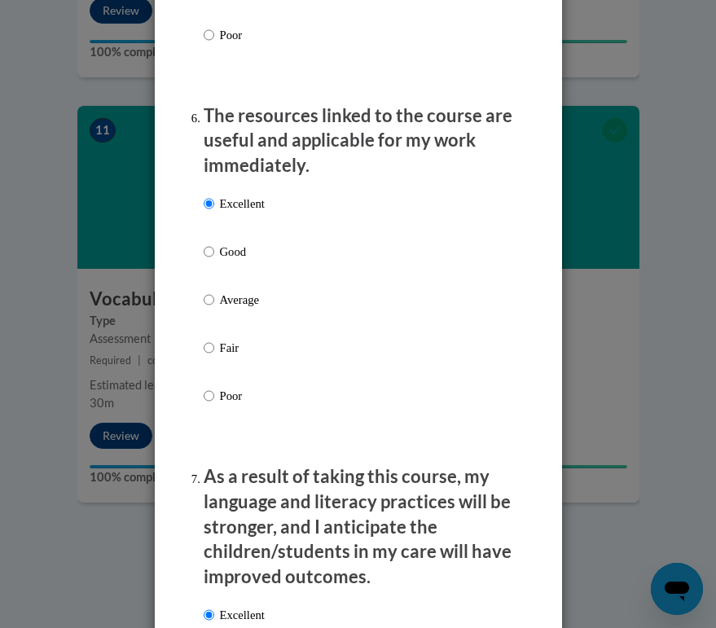
click at [208, 291] on input "Average" at bounding box center [209, 300] width 11 height 18
radio input "true"
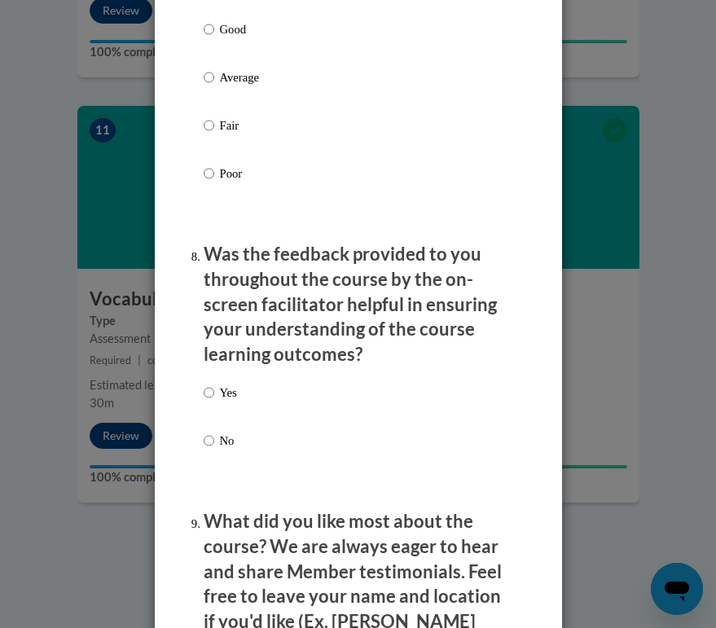
scroll to position [2615, 0]
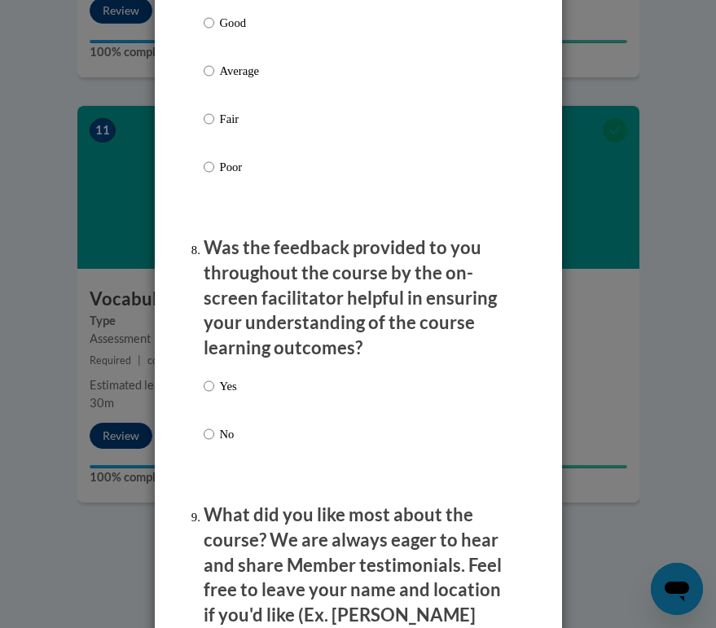
click at [209, 377] on input "Yes" at bounding box center [209, 386] width 11 height 18
radio input "true"
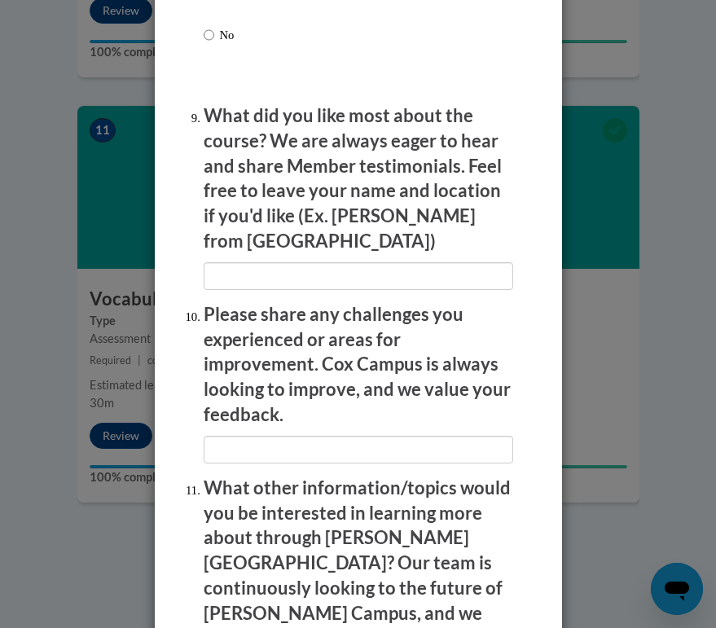
scroll to position [3033, 0]
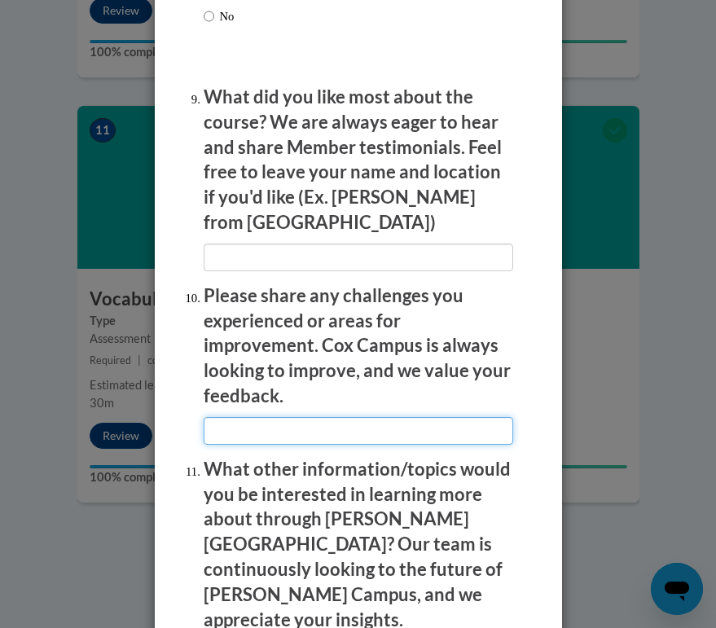
click at [260, 417] on input "textbox" at bounding box center [359, 431] width 310 height 28
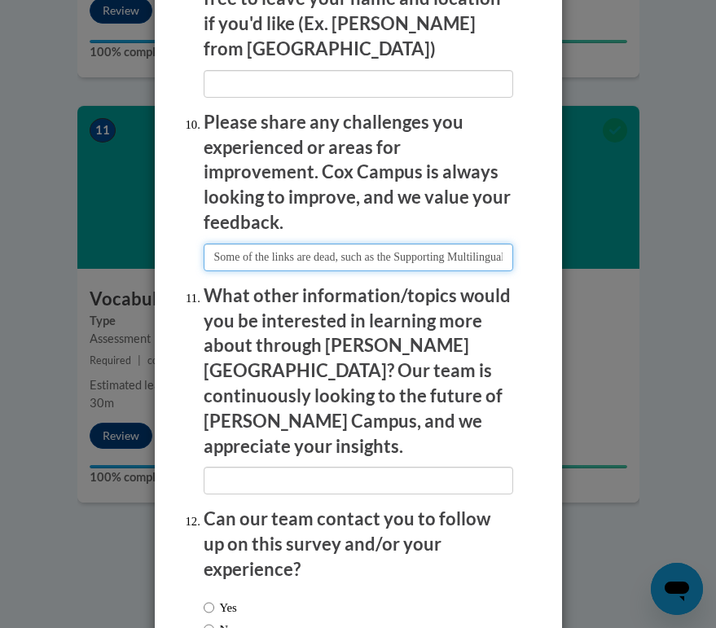
scroll to position [3205, 0]
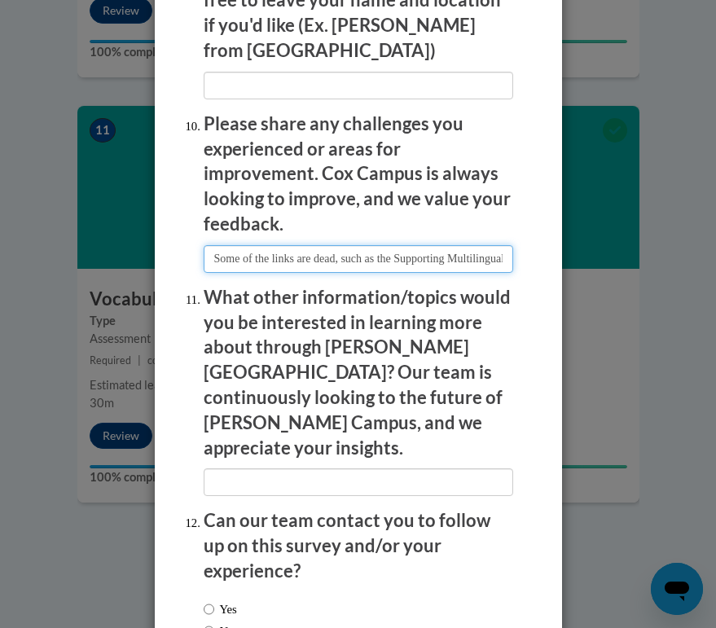
type input "Some of the links are dead, such as the Supporting Multilingual Learners one, w…"
click at [205, 601] on input "Yes" at bounding box center [209, 610] width 11 height 18
radio input "true"
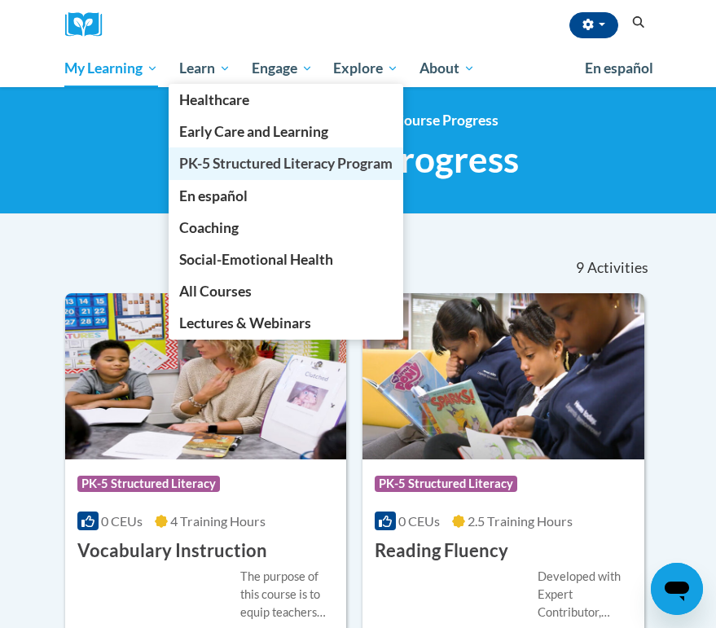
click at [241, 166] on span "PK-5 Structured Literacy Program" at bounding box center [286, 163] width 214 height 17
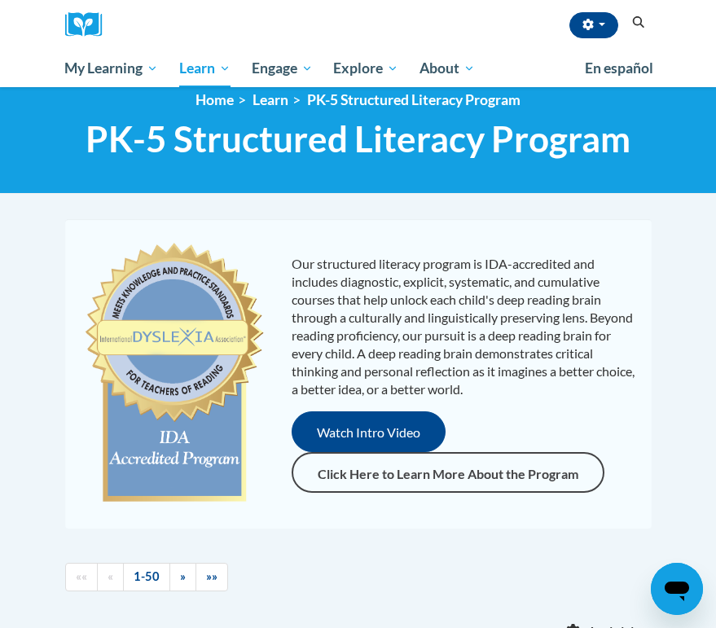
scroll to position [4, 0]
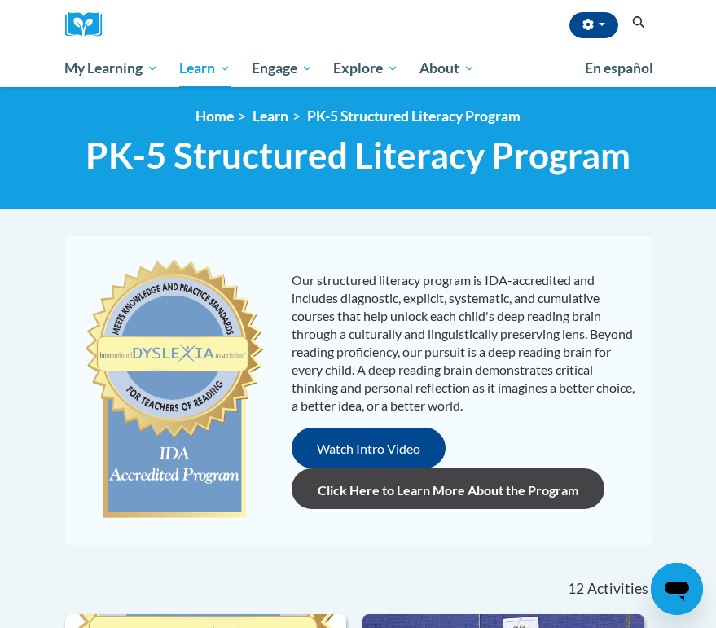
click at [425, 492] on link "Click Here to Learn More About the Program" at bounding box center [448, 489] width 313 height 41
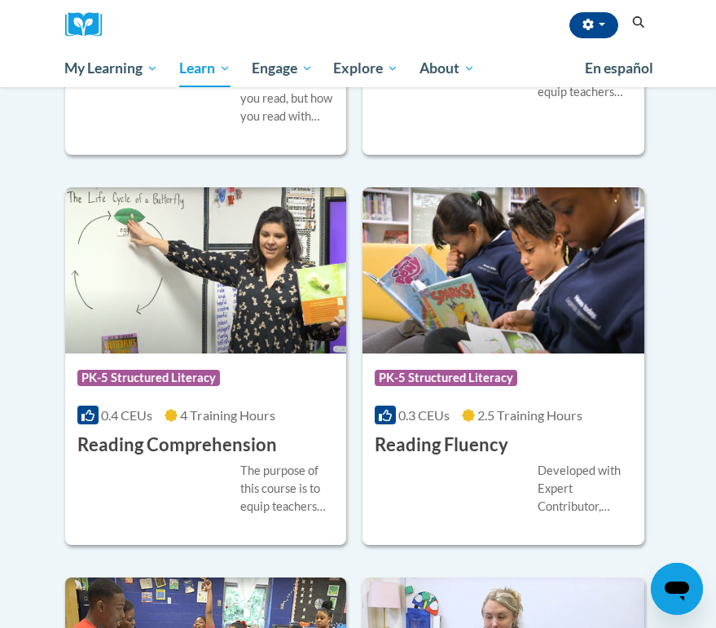
scroll to position [1682, 0]
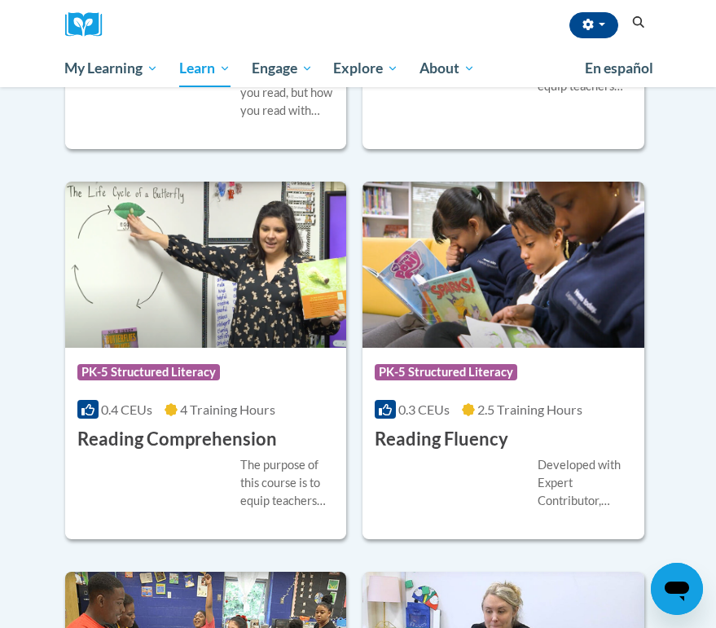
click at [212, 427] on h3 "Reading Comprehension" at bounding box center [177, 439] width 200 height 25
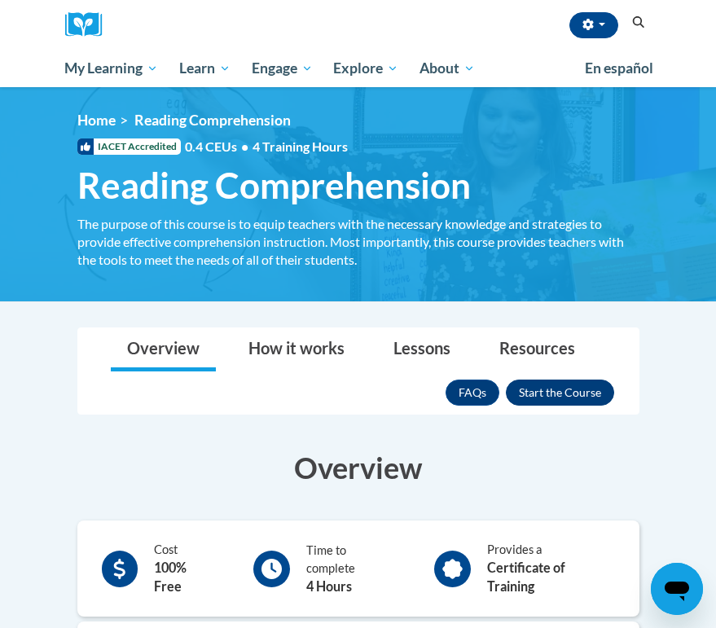
click at [570, 400] on button "Enroll" at bounding box center [560, 393] width 108 height 26
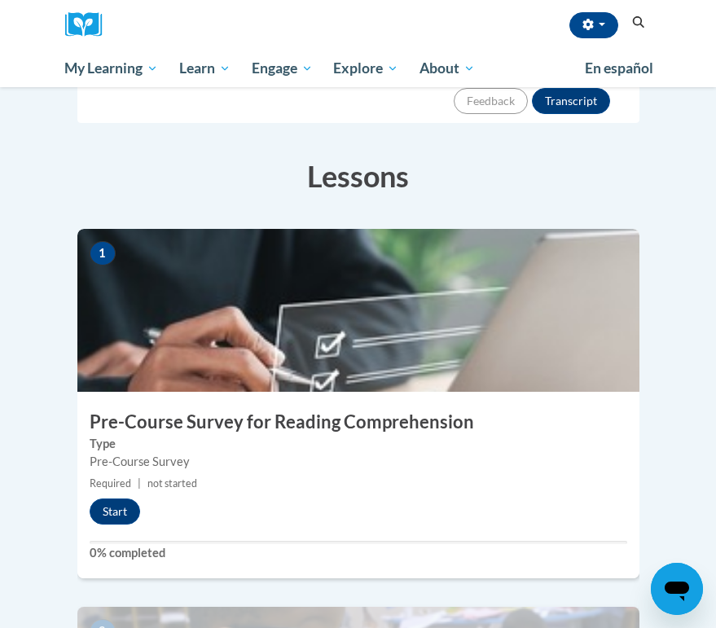
scroll to position [317, 0]
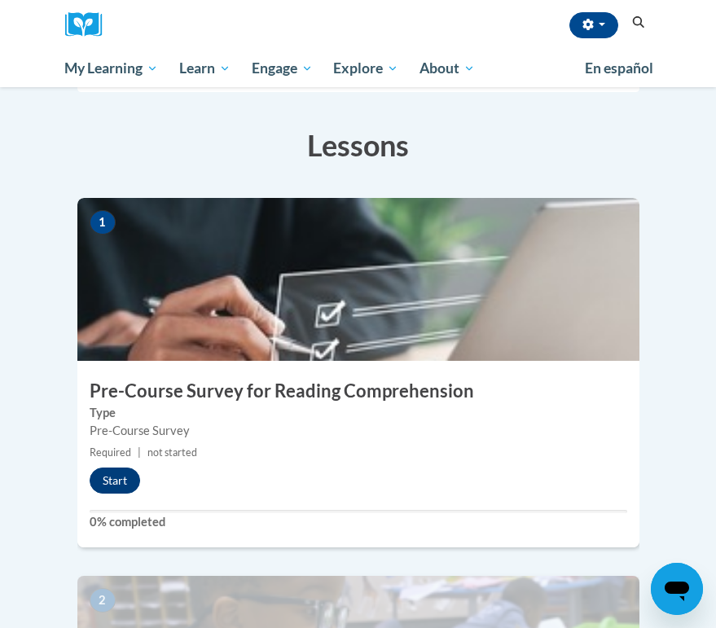
click at [101, 468] on button "Start" at bounding box center [115, 481] width 51 height 26
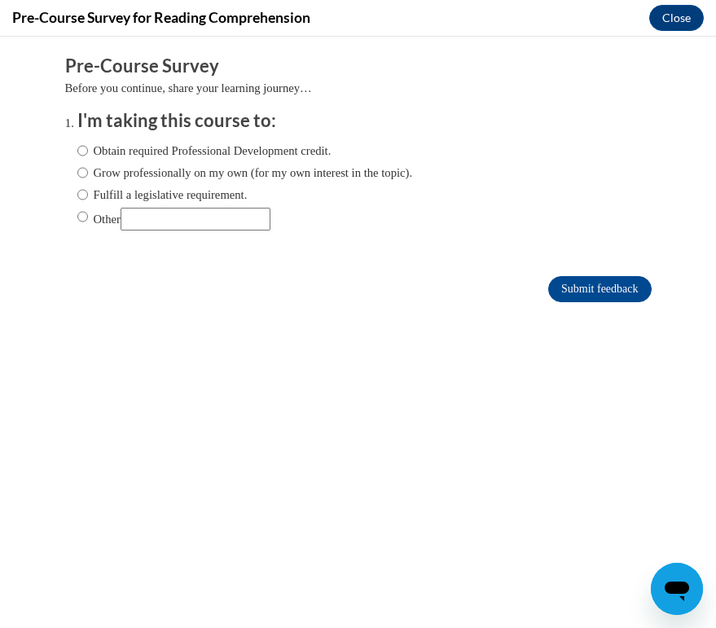
scroll to position [0, 0]
click at [77, 170] on input "Grow professionally on my own (for my own interest in the topic)." at bounding box center [82, 173] width 11 height 18
radio input "true"
click at [576, 287] on input "Submit feedback" at bounding box center [599, 289] width 103 height 26
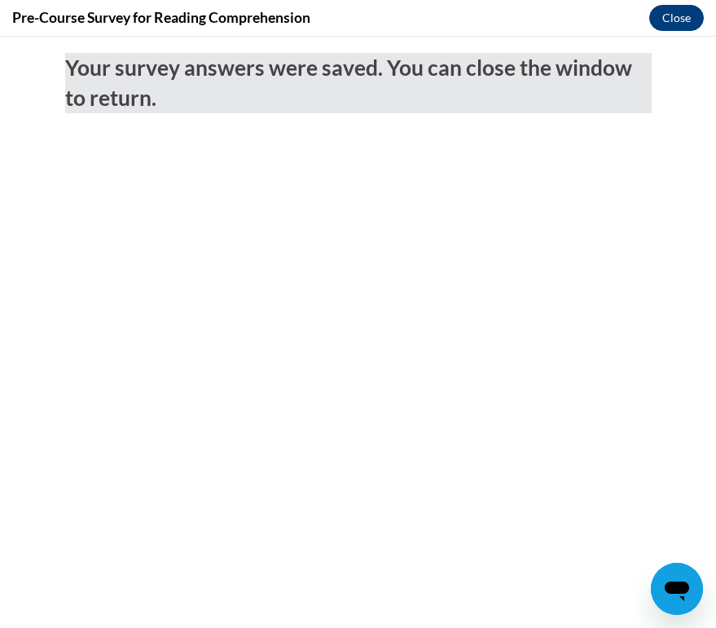
click at [679, 21] on button "Close" at bounding box center [677, 18] width 55 height 26
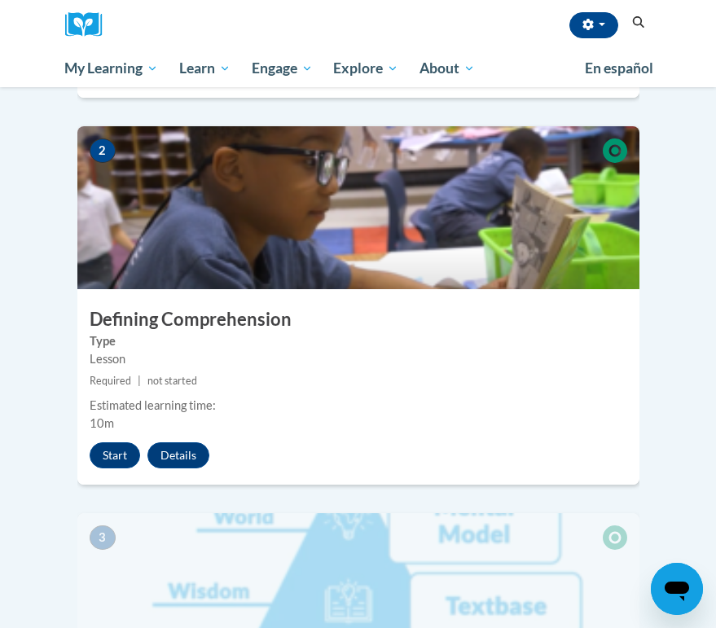
scroll to position [793, 0]
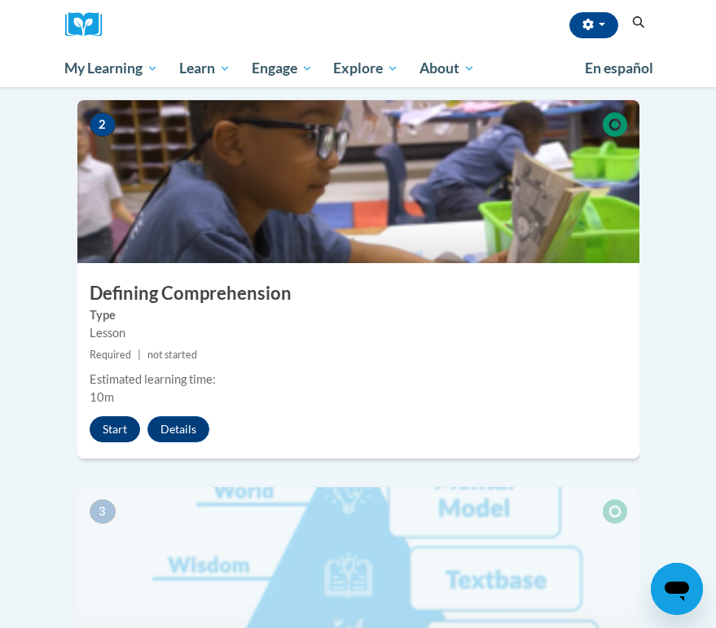
click at [121, 416] on button "Start" at bounding box center [115, 429] width 51 height 26
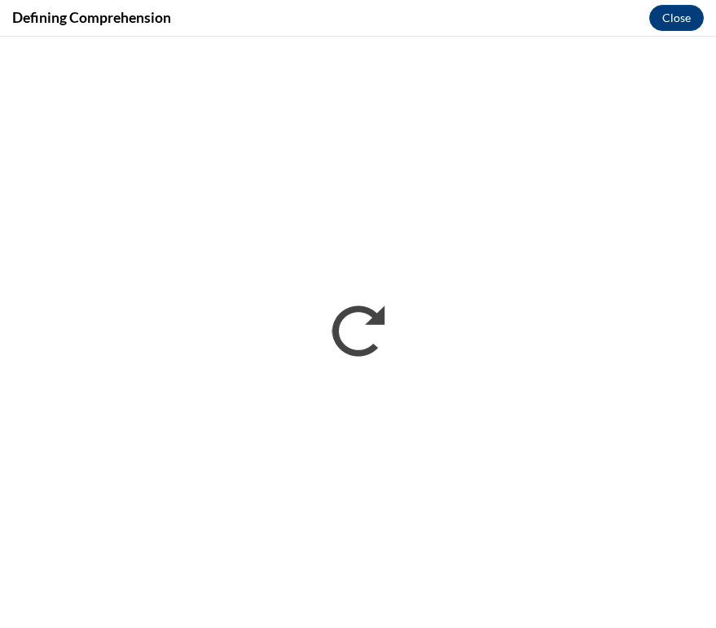
scroll to position [0, 0]
